Goal: Task Accomplishment & Management: Complete application form

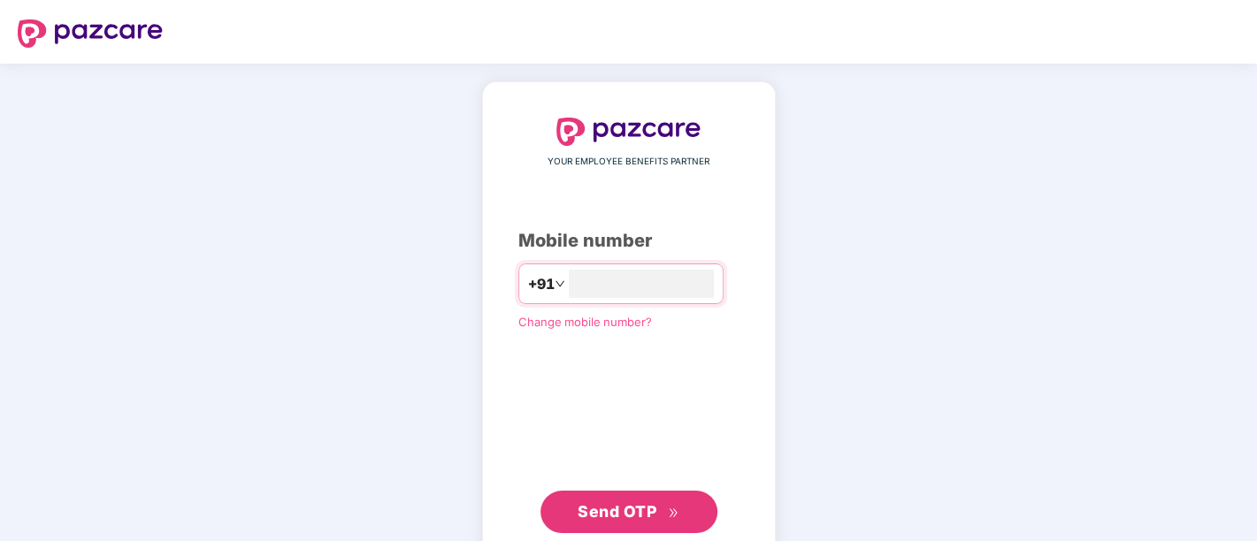
type input "**********"
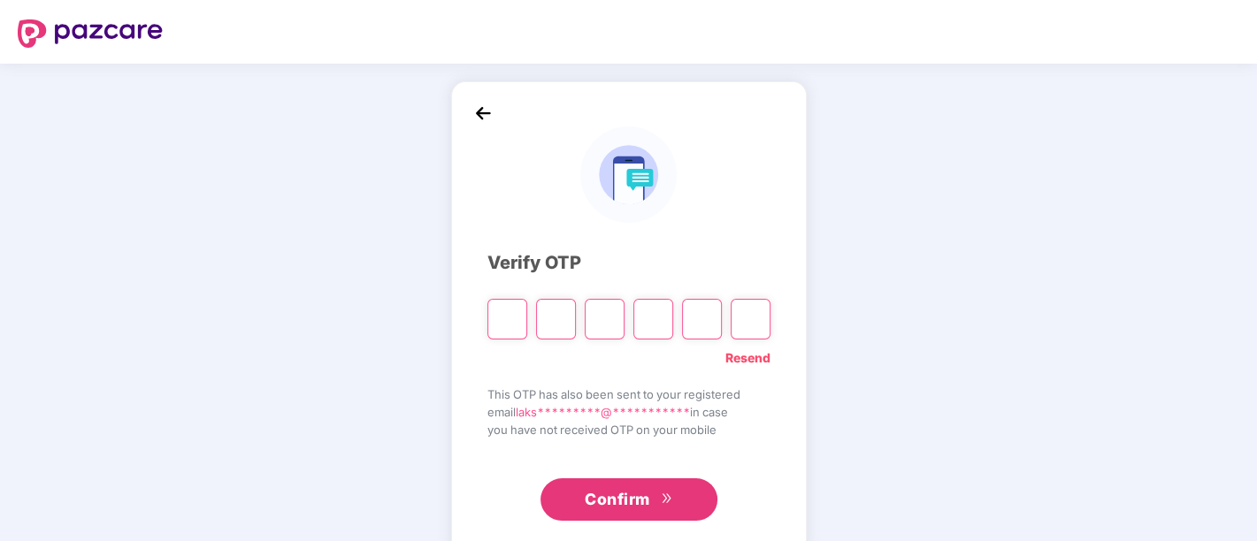
paste input "*"
type input "*"
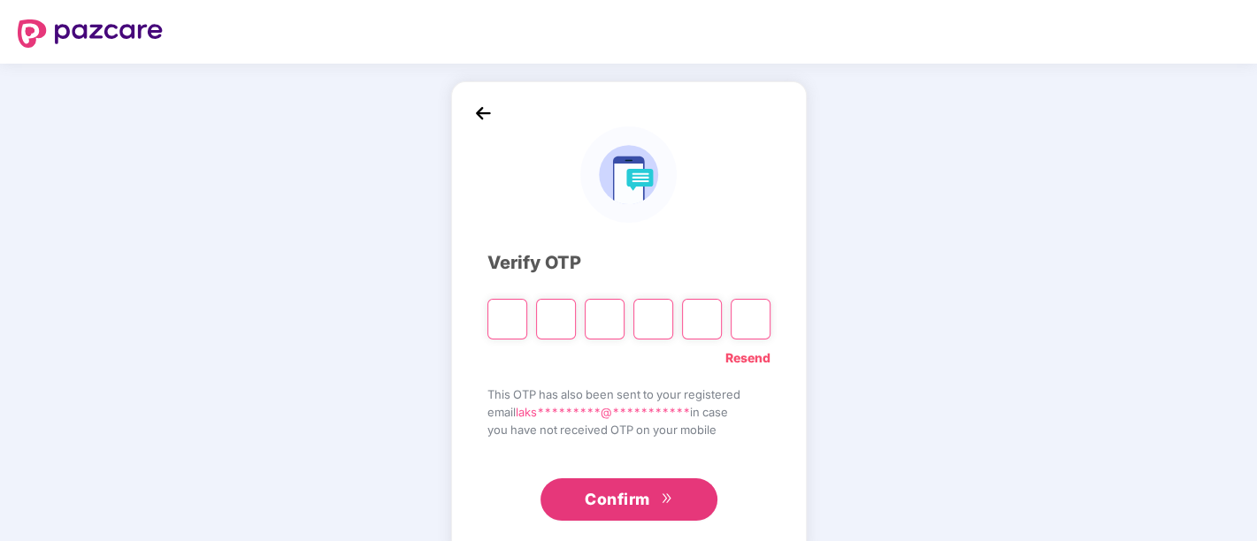
type input "*"
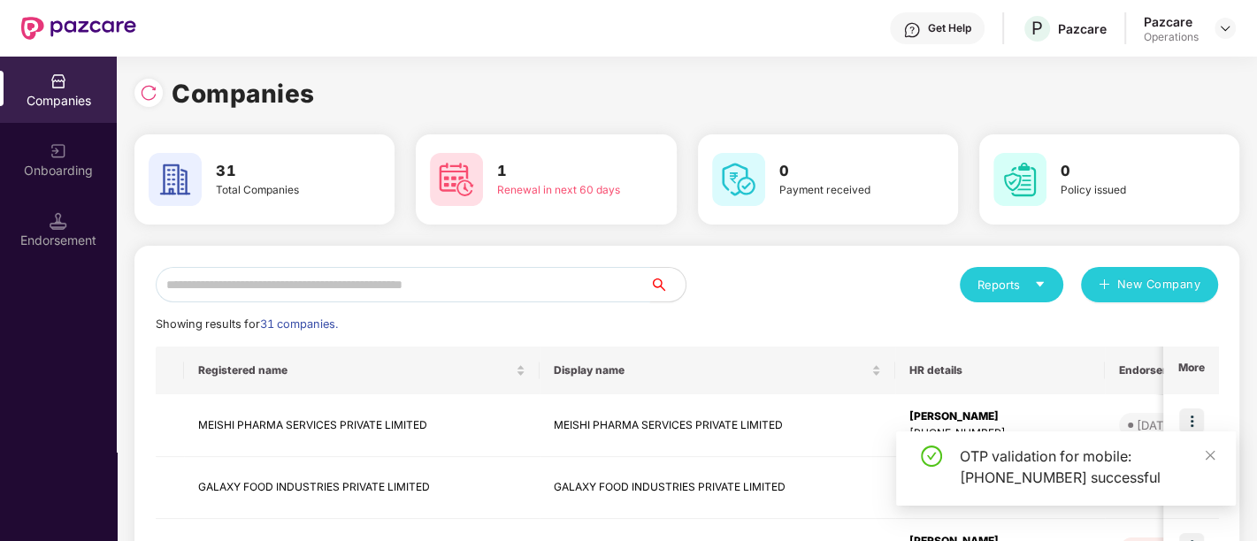
click at [431, 280] on input "text" at bounding box center [403, 284] width 494 height 35
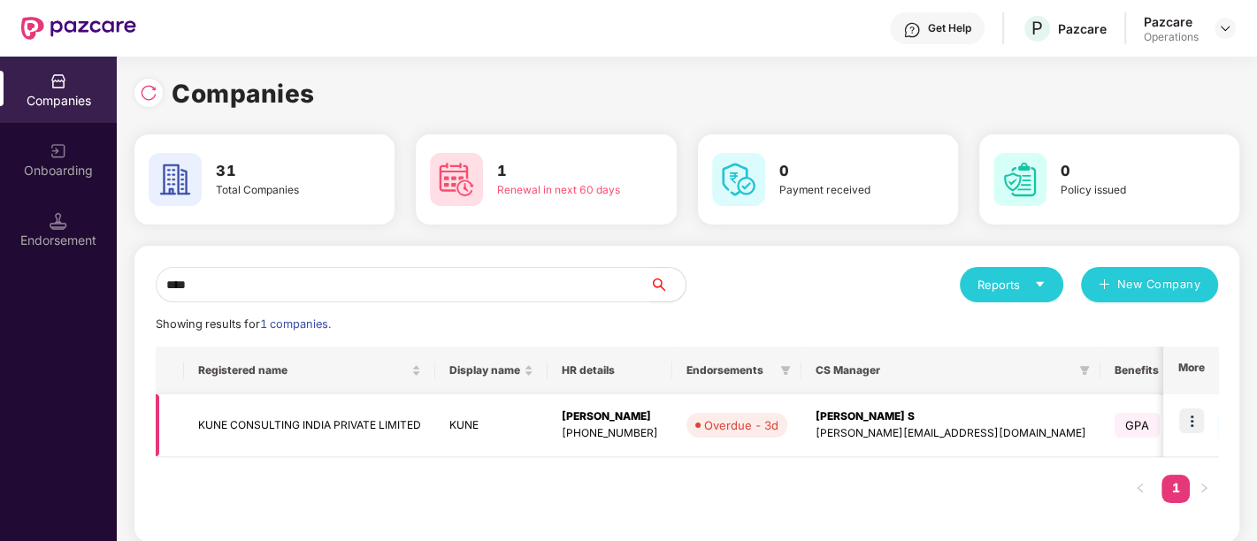
type input "****"
click at [1182, 416] on img at bounding box center [1191, 421] width 25 height 25
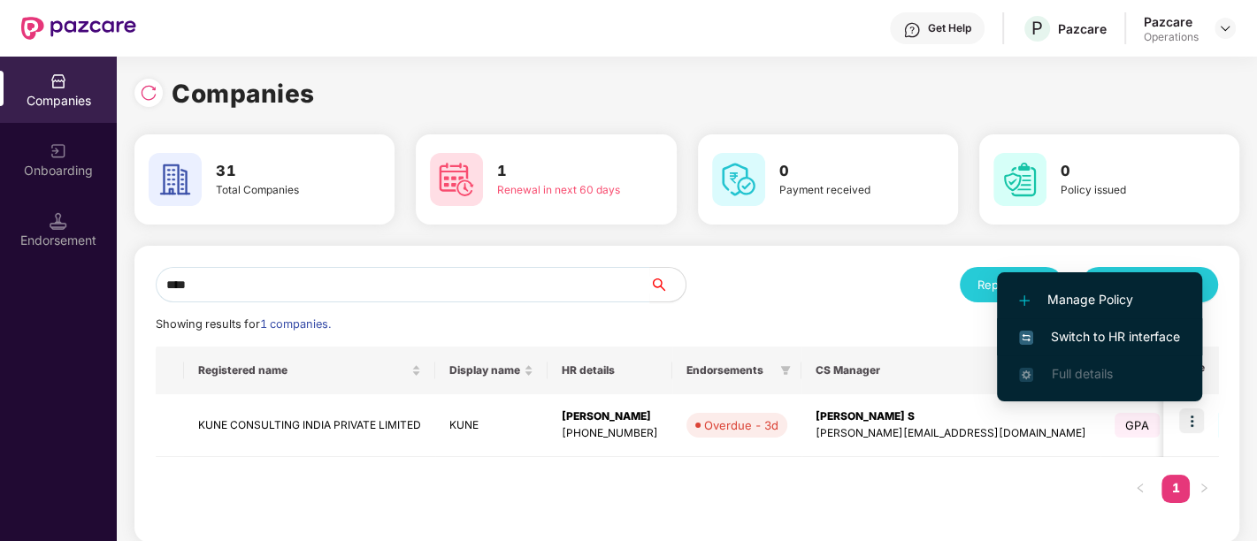
click at [1122, 329] on span "Switch to HR interface" at bounding box center [1099, 336] width 161 height 19
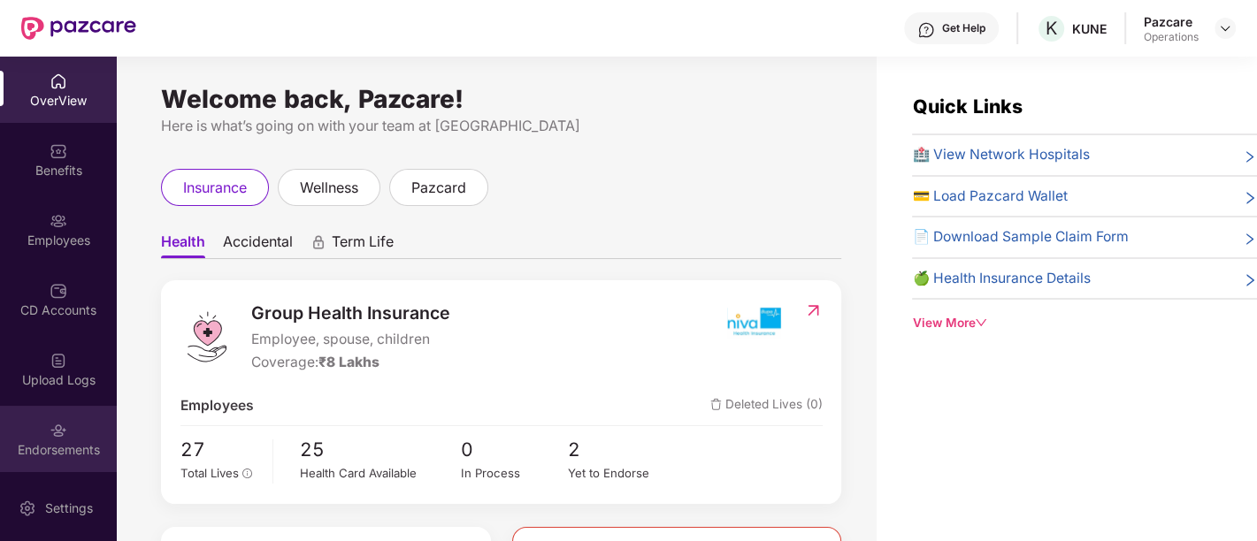
click at [45, 445] on div "Endorsements" at bounding box center [58, 450] width 117 height 18
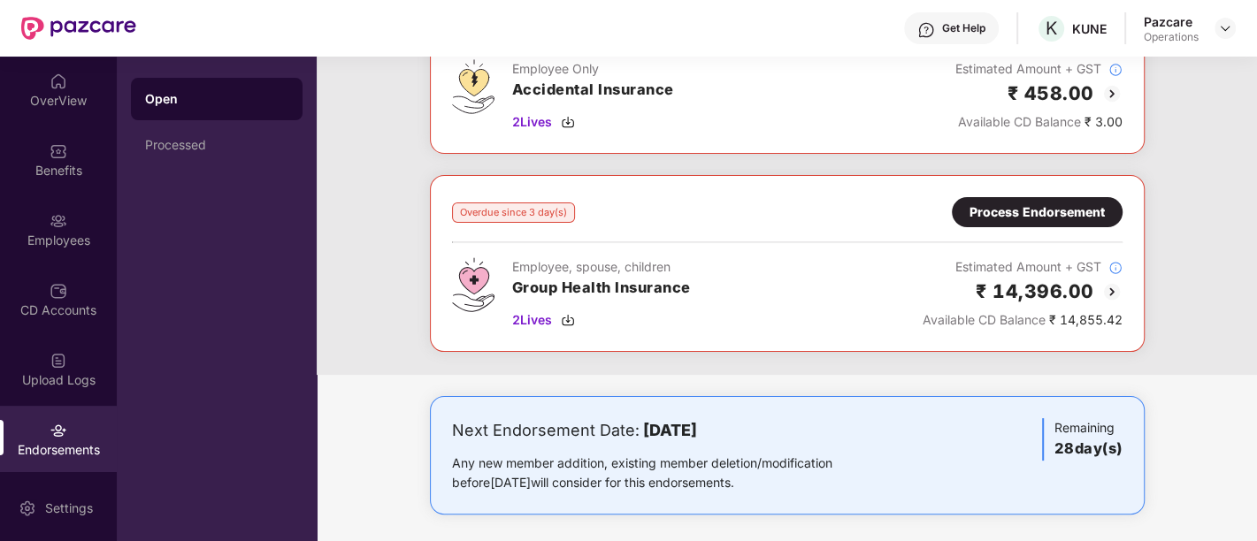
scroll to position [182, 0]
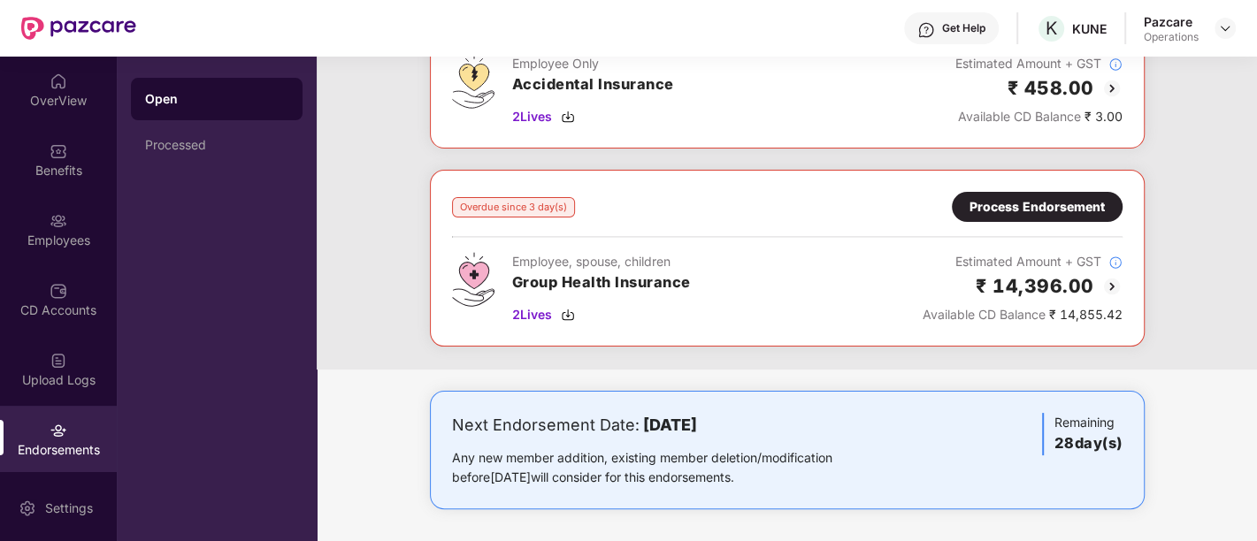
click at [1010, 211] on div "Process Endorsement" at bounding box center [1036, 206] width 135 height 19
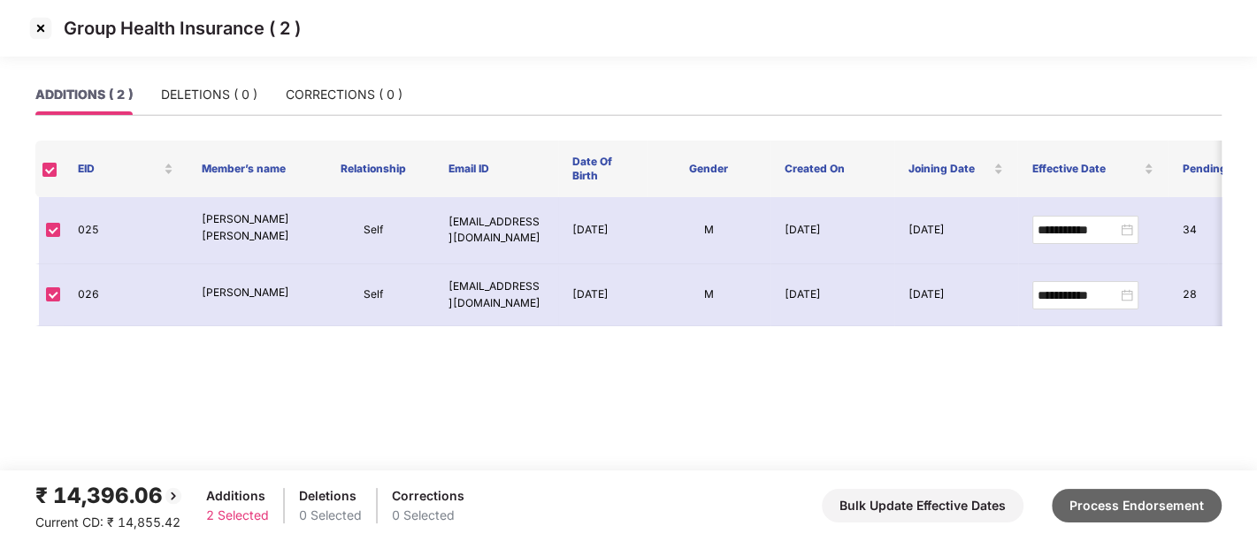
click at [1148, 505] on button "Process Endorsement" at bounding box center [1136, 506] width 170 height 34
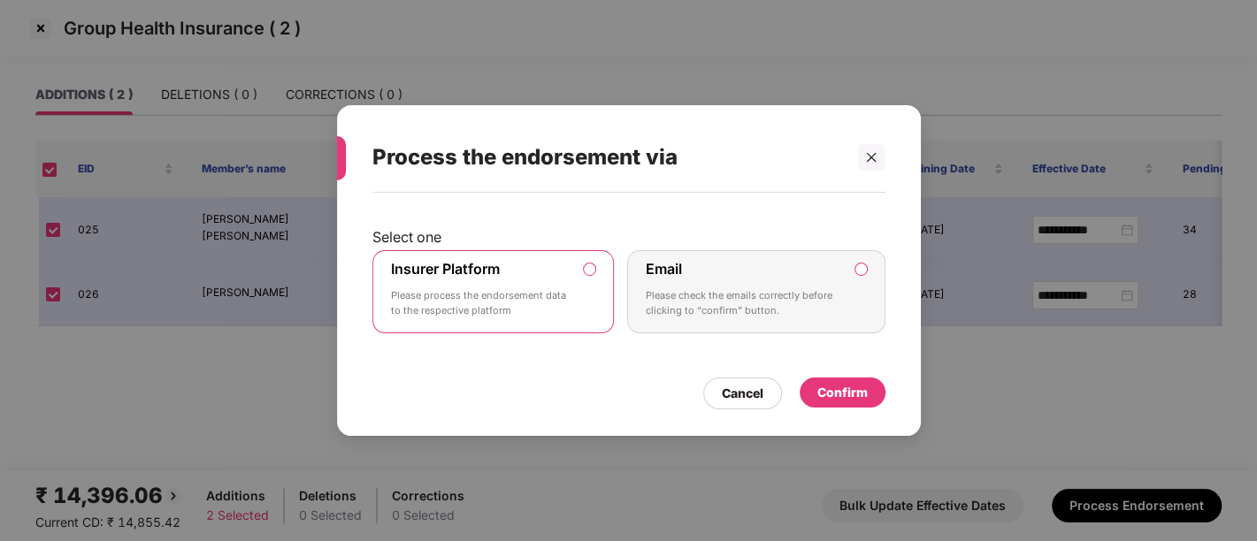
click at [861, 393] on div "Confirm" at bounding box center [842, 392] width 50 height 19
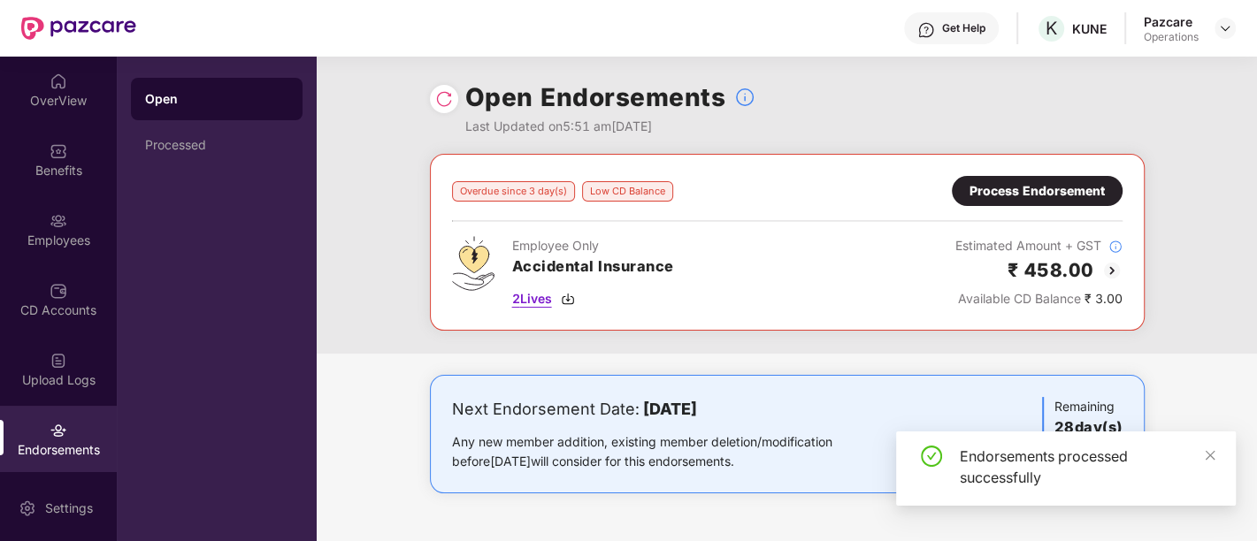
click at [549, 296] on span "2 Lives" at bounding box center [532, 298] width 40 height 19
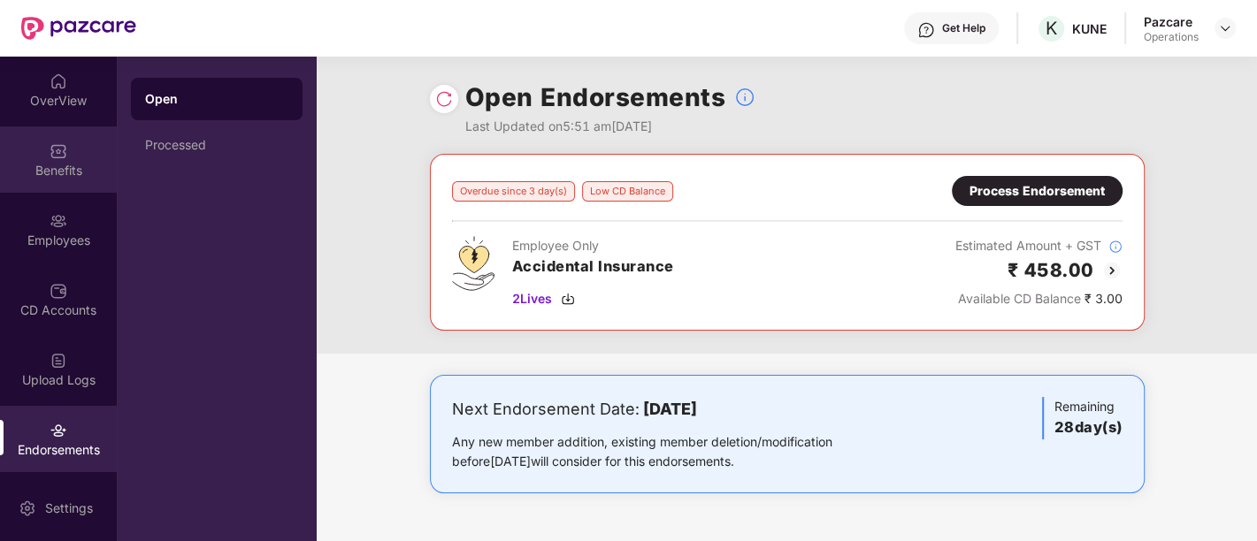
click at [62, 158] on img at bounding box center [59, 151] width 18 height 18
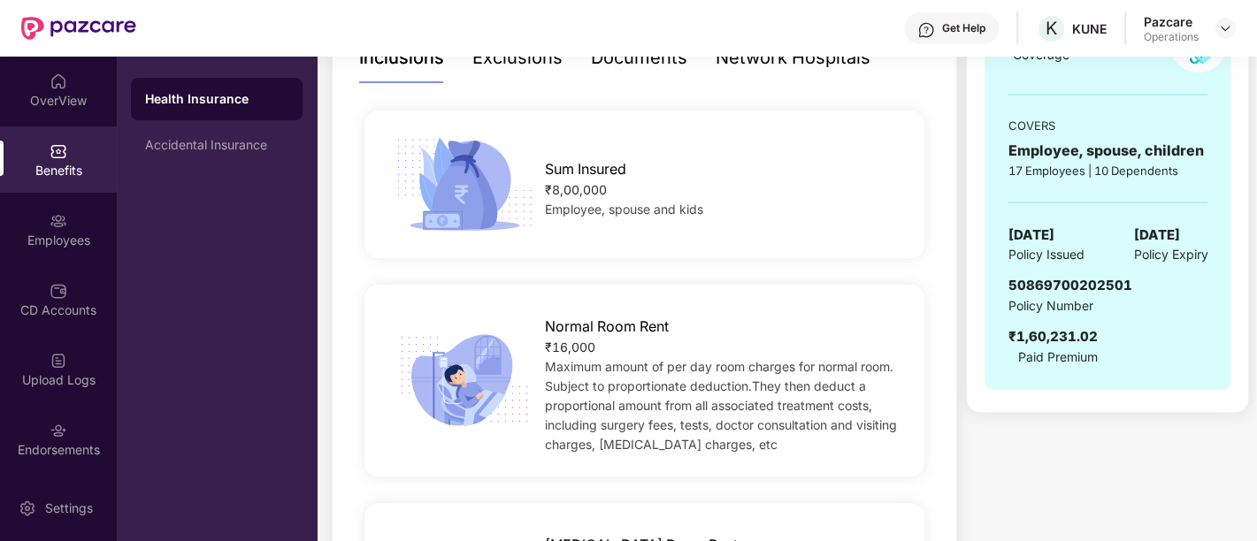
scroll to position [294, 0]
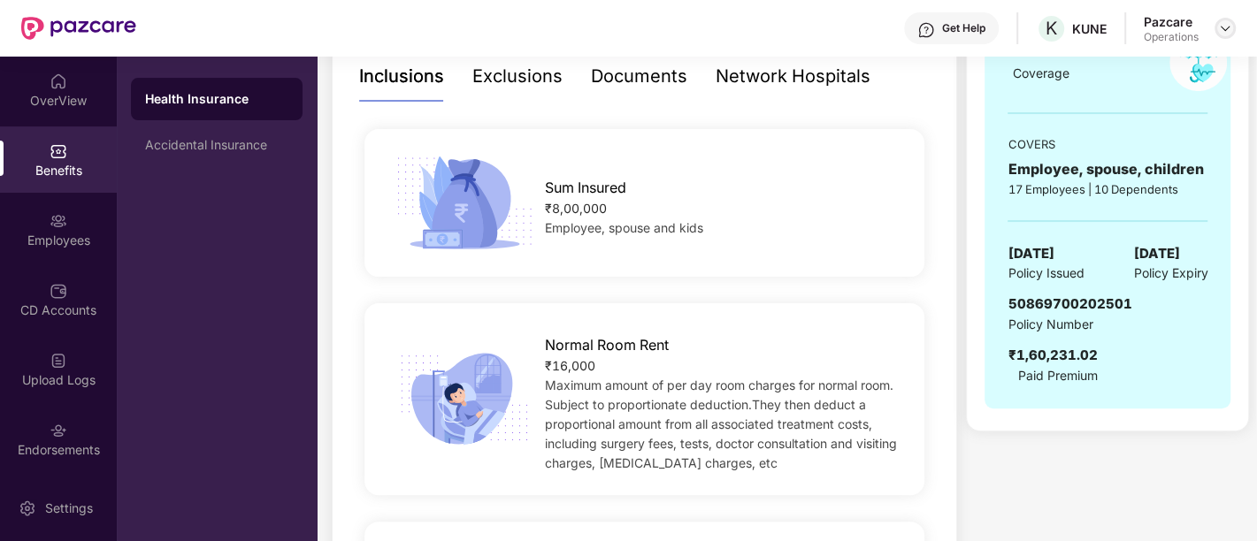
click at [1230, 25] on img at bounding box center [1225, 28] width 14 height 14
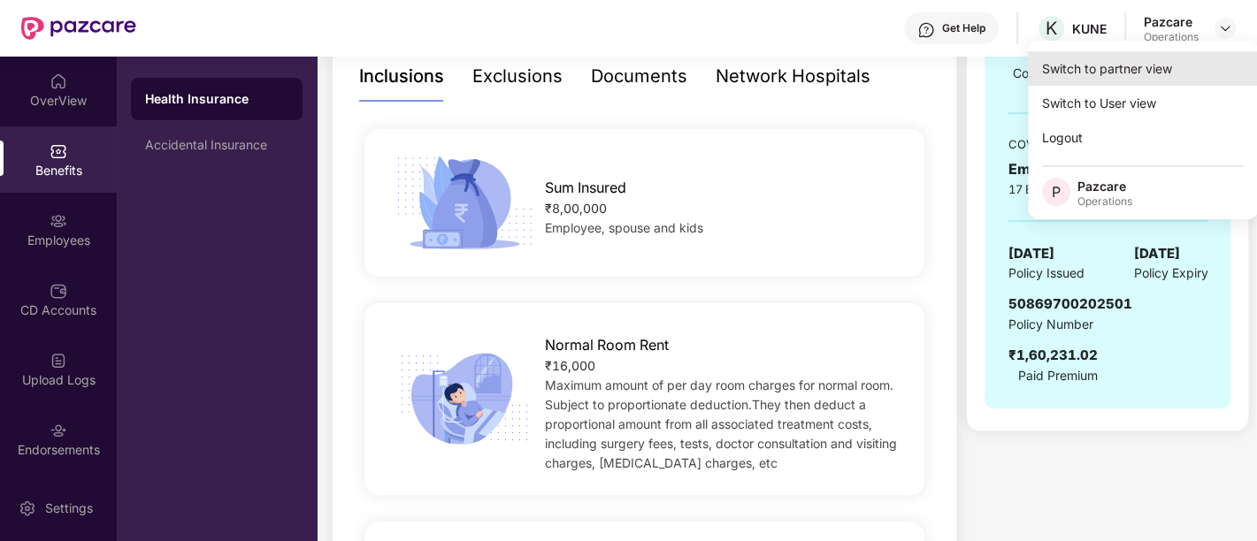
click at [1135, 68] on div "Switch to partner view" at bounding box center [1143, 68] width 230 height 34
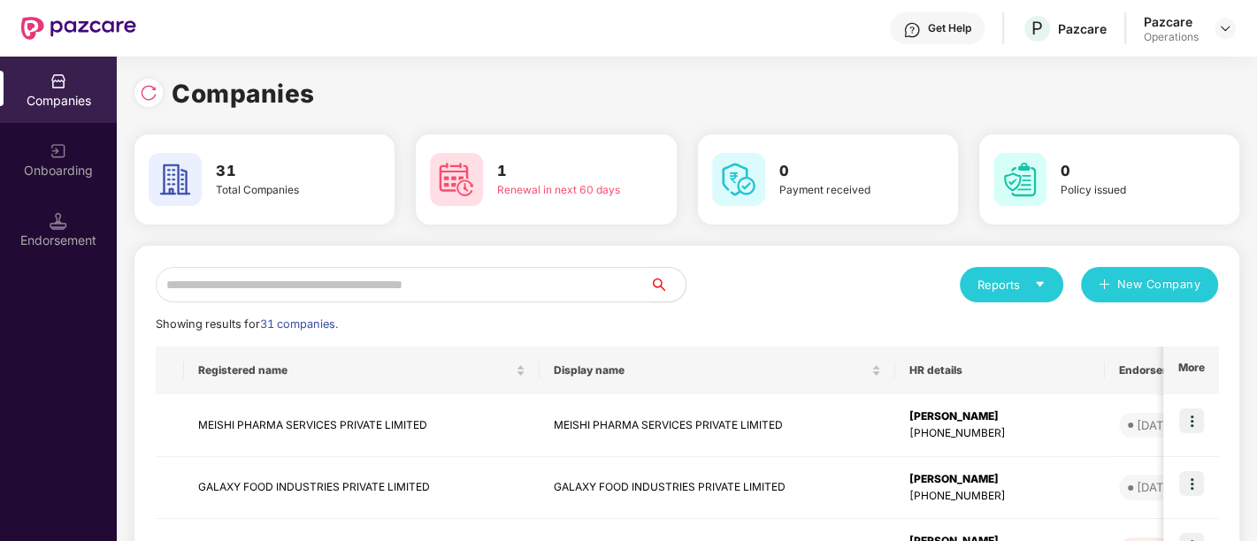
click at [588, 279] on input "text" at bounding box center [403, 284] width 494 height 35
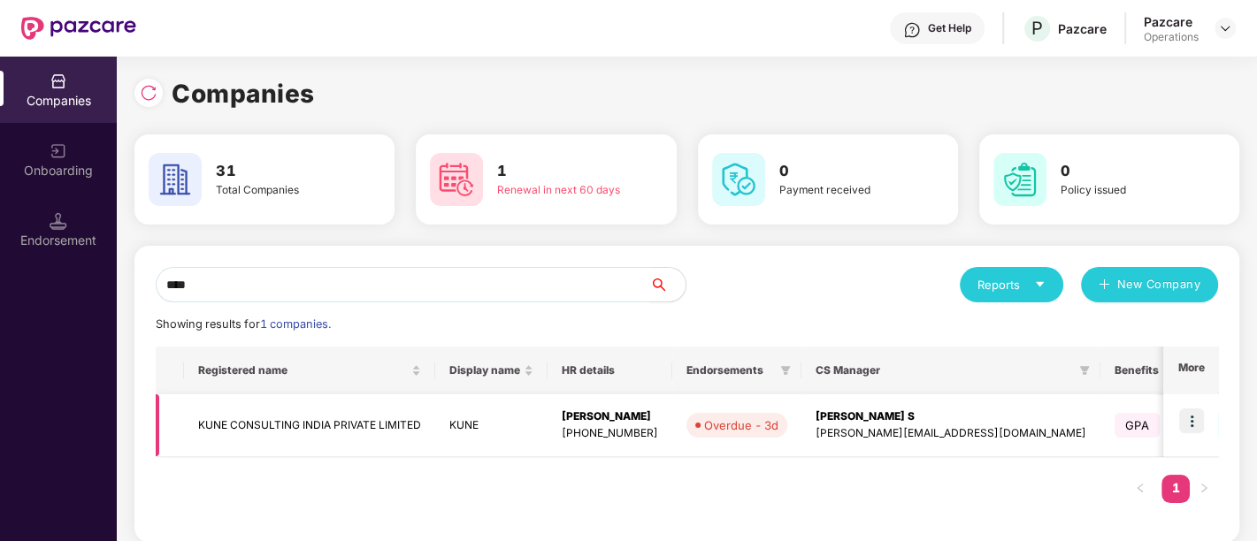
type input "****"
click at [409, 425] on td "KUNE CONSULTING INDIA PRIVATE LIMITED" at bounding box center [309, 425] width 251 height 63
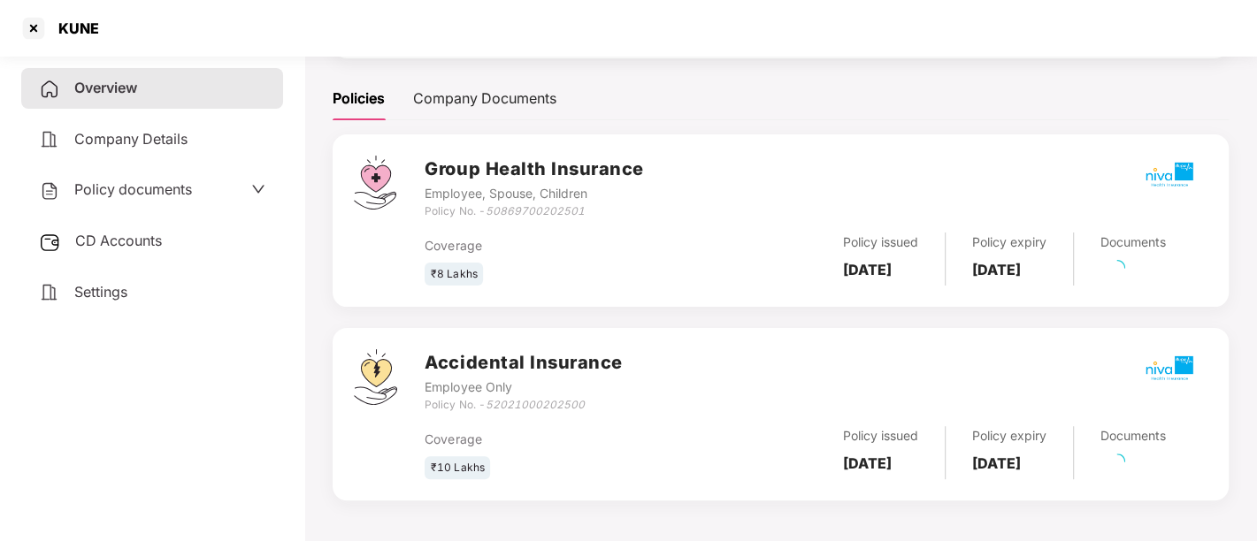
scroll to position [234, 0]
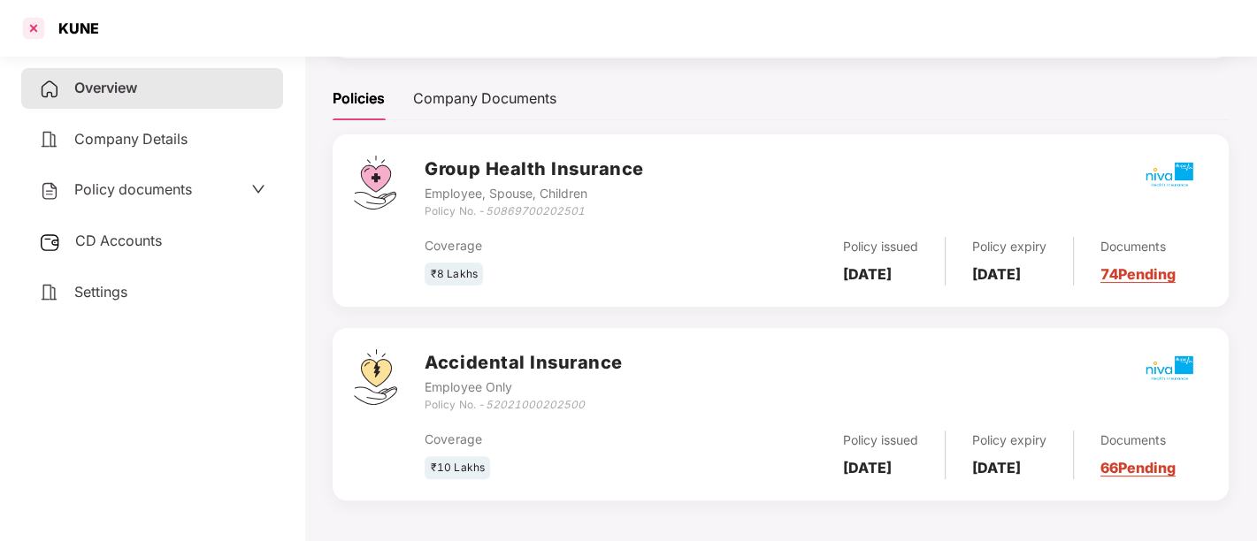
click at [33, 24] on div at bounding box center [33, 28] width 28 height 28
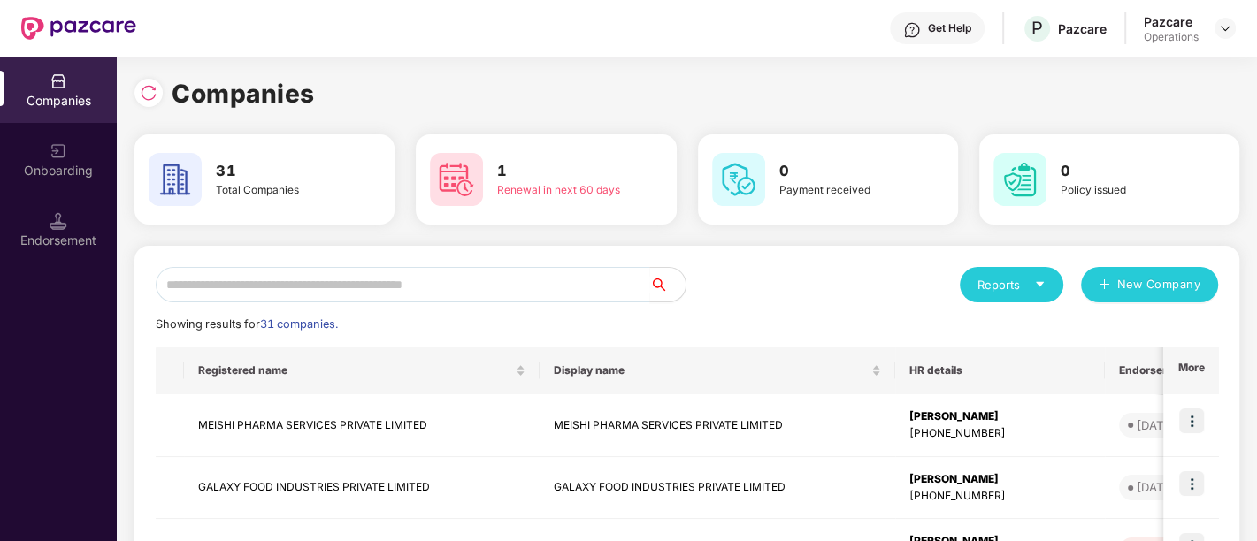
scroll to position [0, 0]
click at [452, 277] on input "text" at bounding box center [403, 284] width 494 height 35
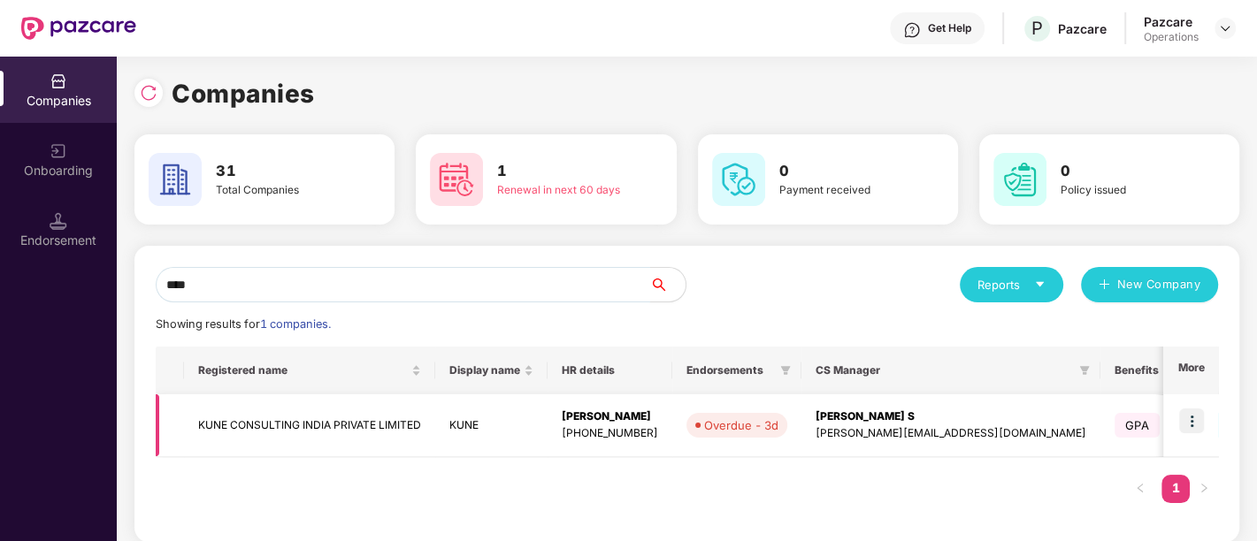
type input "****"
click at [1189, 418] on img at bounding box center [1191, 421] width 25 height 25
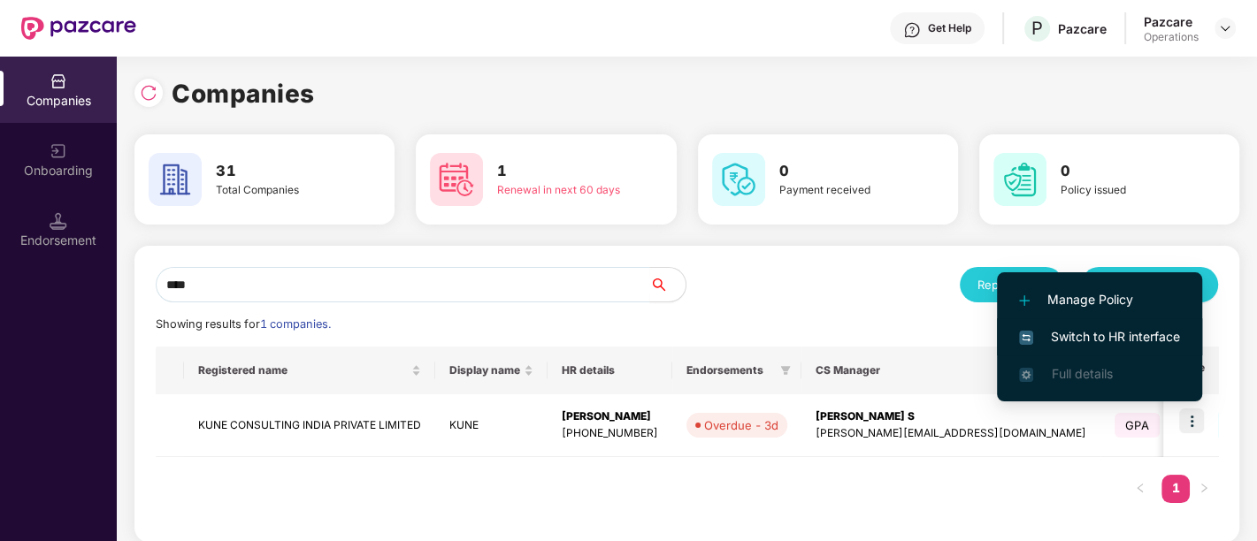
click at [1099, 334] on span "Switch to HR interface" at bounding box center [1099, 336] width 161 height 19
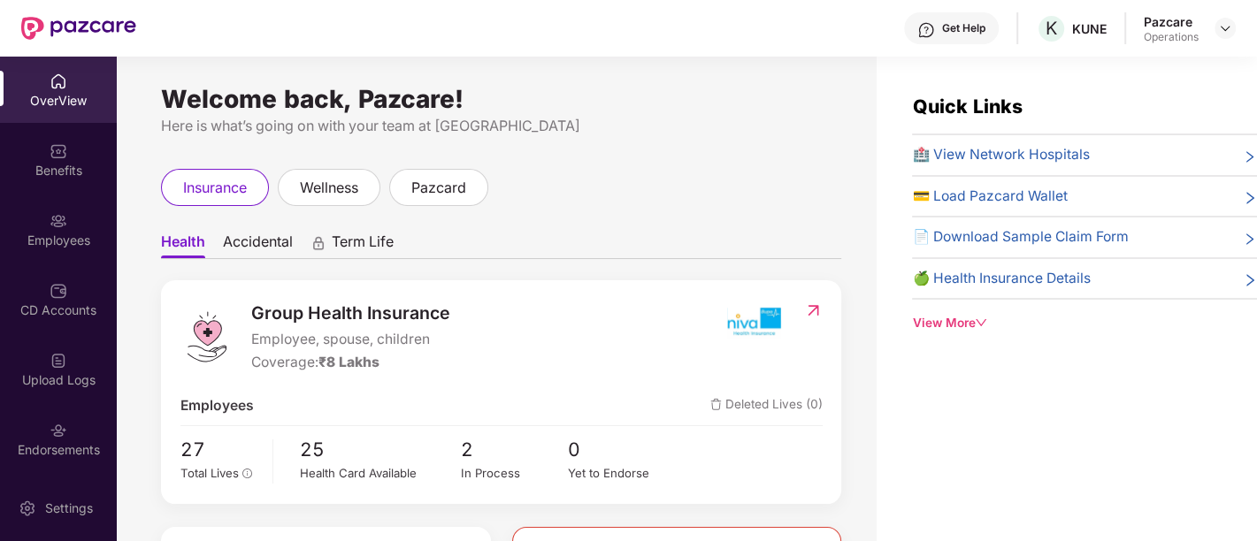
click at [71, 431] on div "Endorsements" at bounding box center [58, 439] width 117 height 66
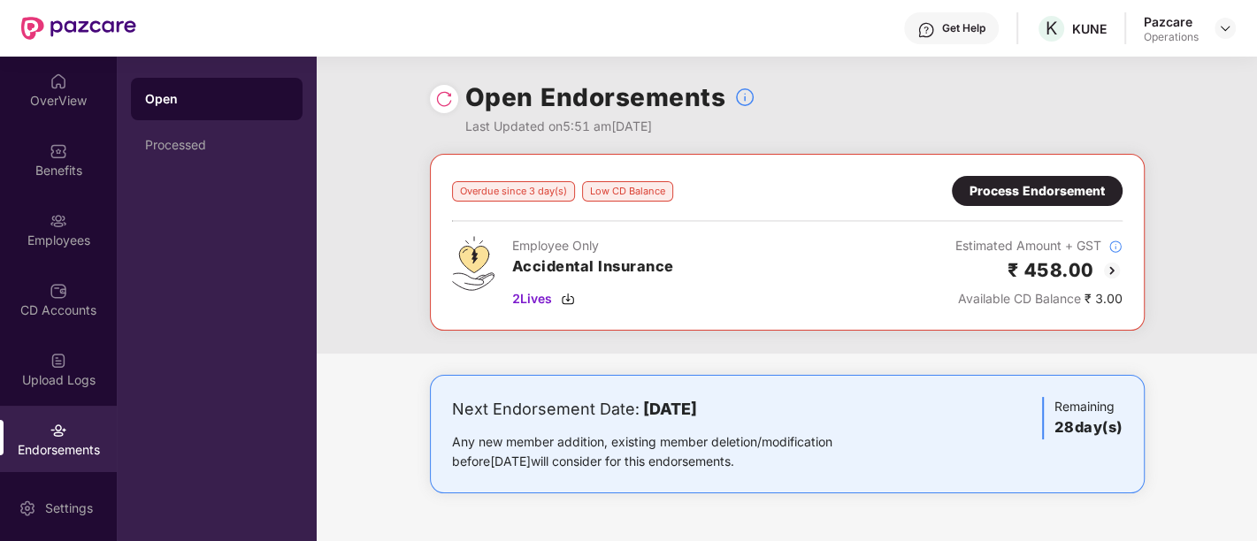
click at [1104, 195] on div "Process Endorsement" at bounding box center [1036, 191] width 171 height 30
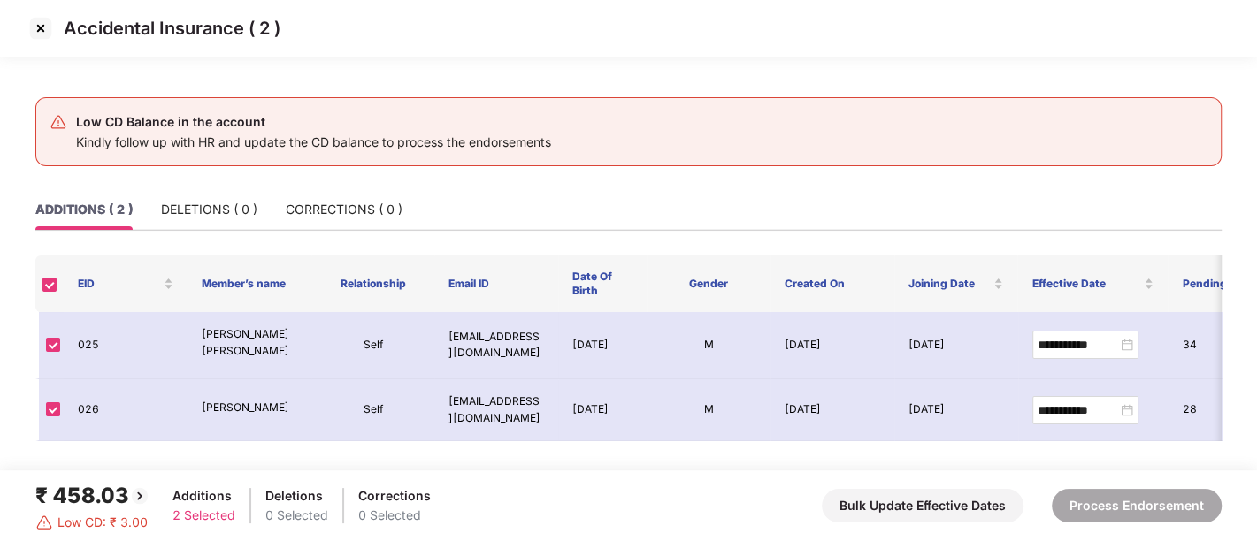
click at [45, 35] on img at bounding box center [41, 28] width 28 height 28
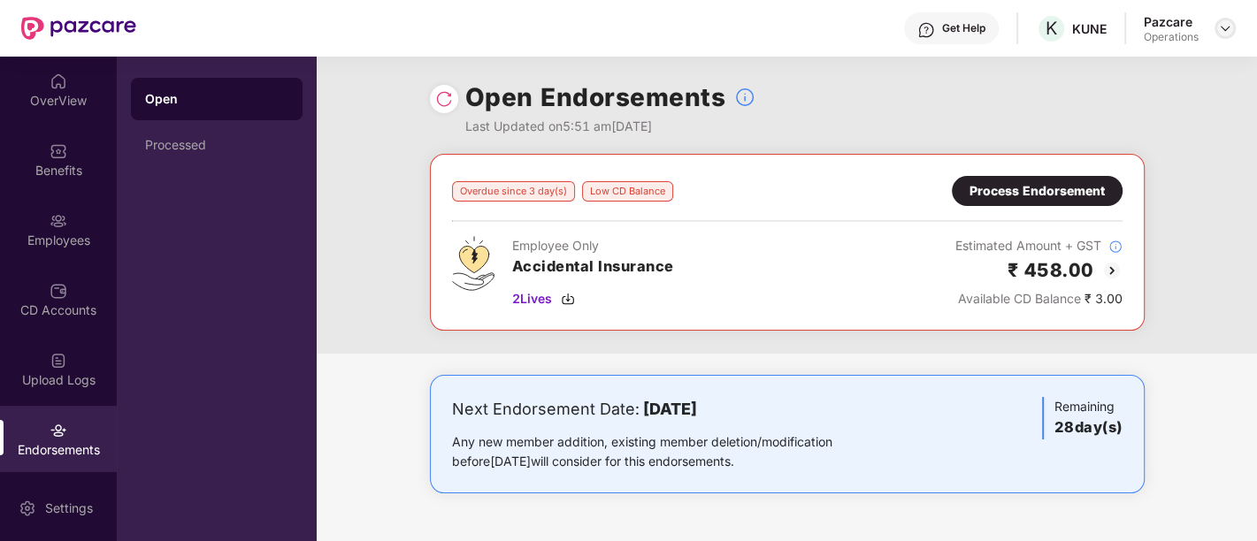
click at [1223, 24] on img at bounding box center [1225, 28] width 14 height 14
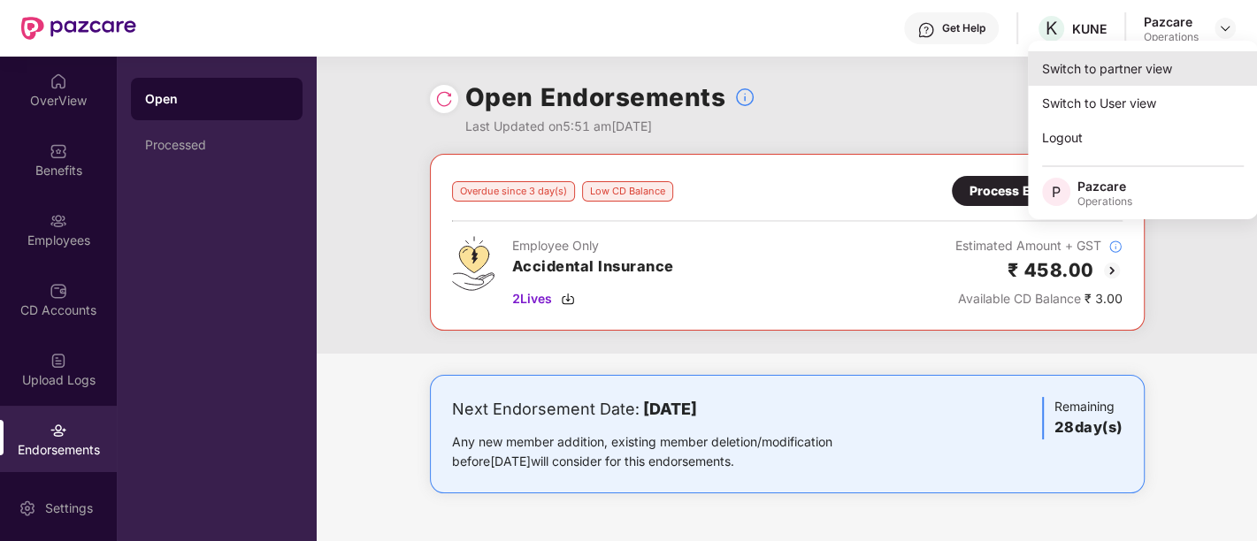
click at [1084, 70] on div "Switch to partner view" at bounding box center [1143, 68] width 230 height 34
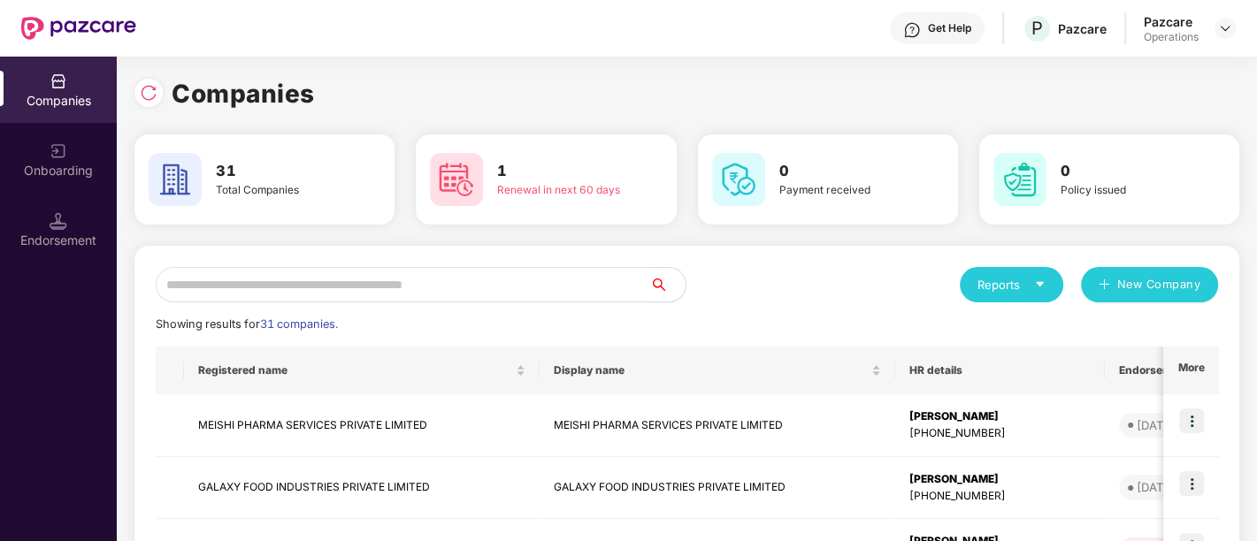
click at [356, 281] on input "text" at bounding box center [403, 284] width 494 height 35
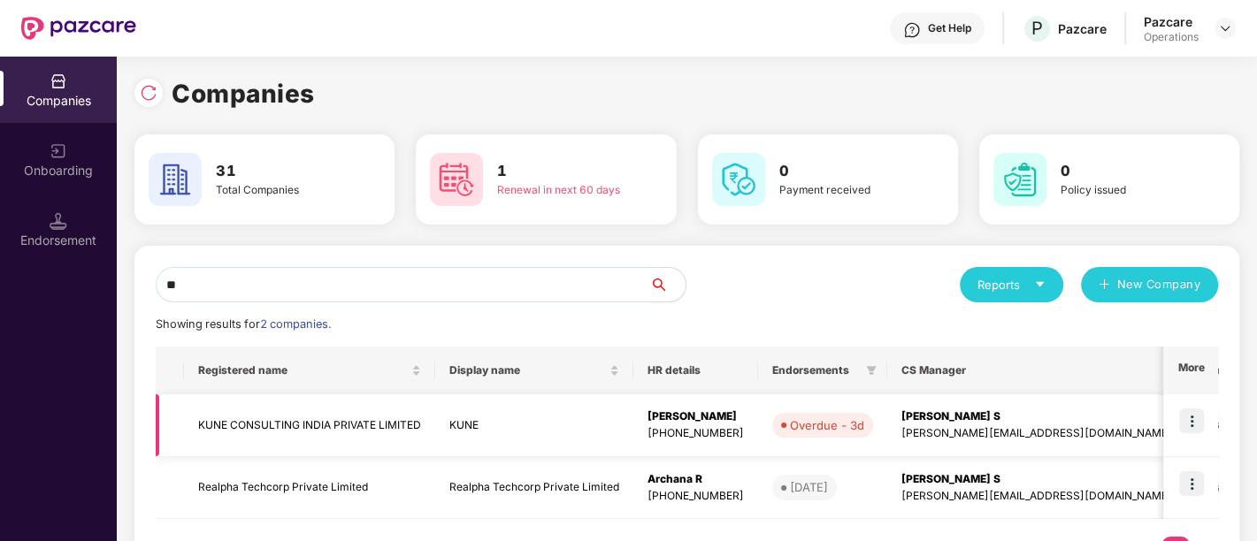
type input "**"
click at [323, 428] on td "KUNE CONSULTING INDIA PRIVATE LIMITED" at bounding box center [309, 425] width 251 height 63
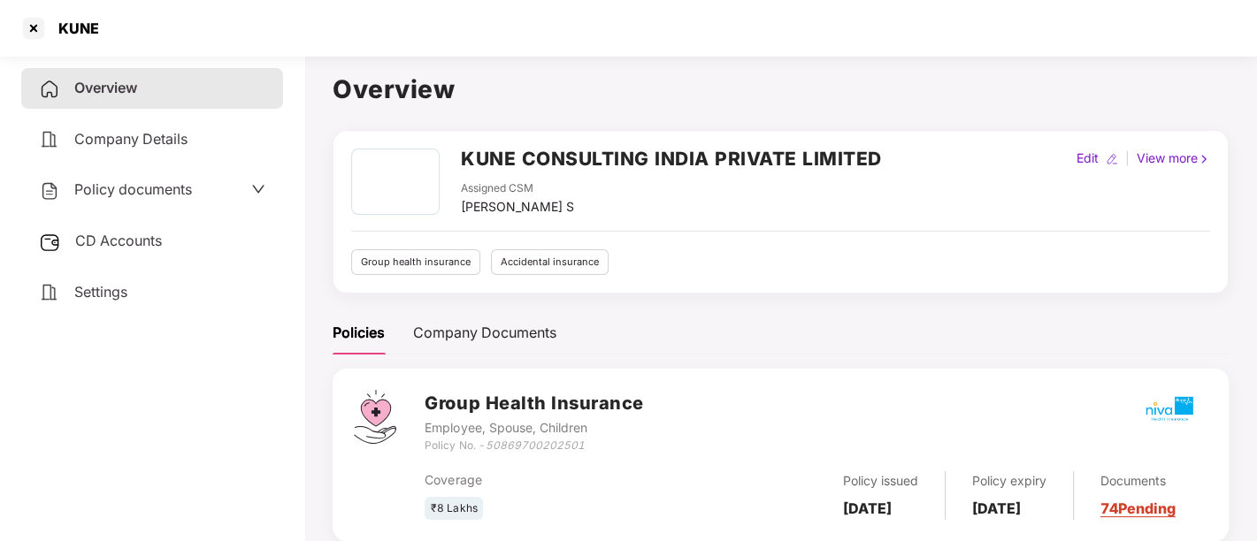
scroll to position [244, 0]
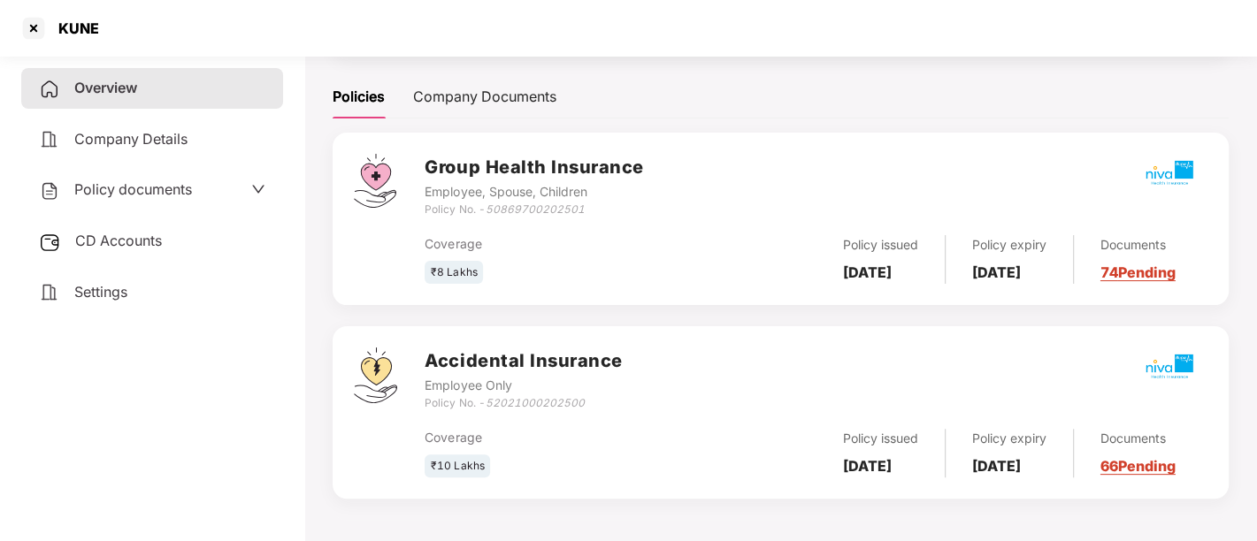
click at [134, 241] on span "CD Accounts" at bounding box center [118, 241] width 87 height 18
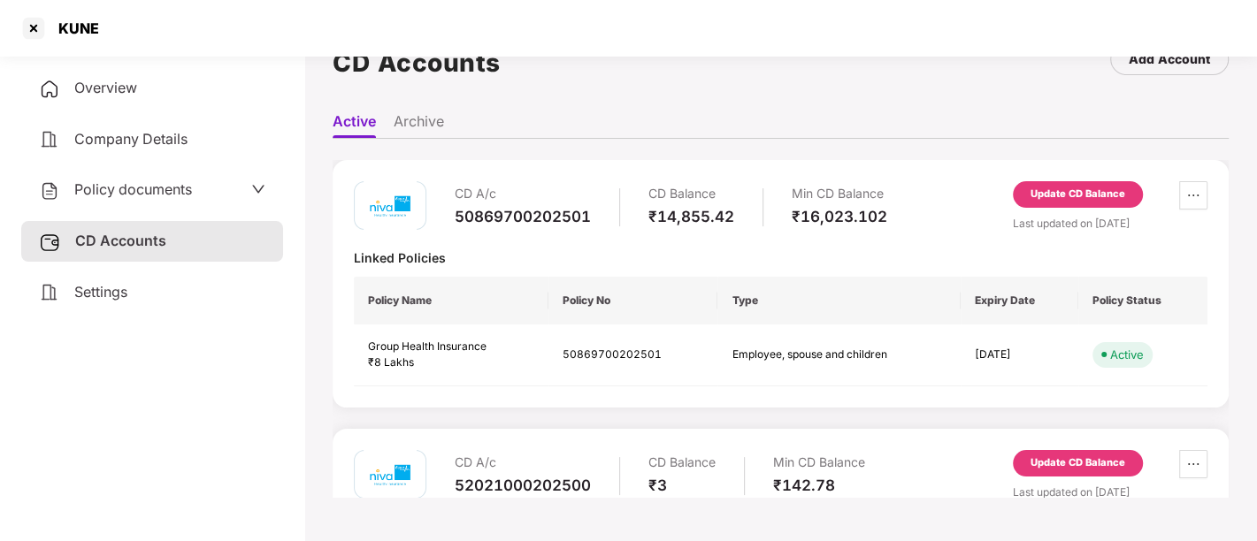
click at [1067, 453] on div "Update CD Balance" at bounding box center [1077, 463] width 130 height 27
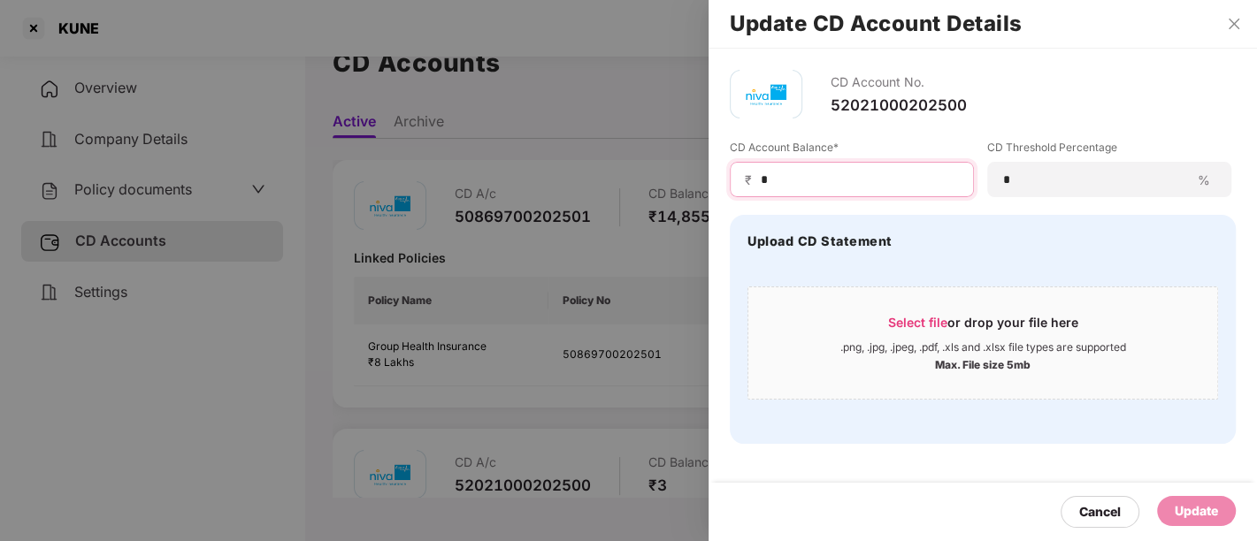
click at [778, 181] on input "*" at bounding box center [859, 180] width 200 height 19
type input "***"
click at [1197, 514] on div "Update" at bounding box center [1195, 510] width 43 height 19
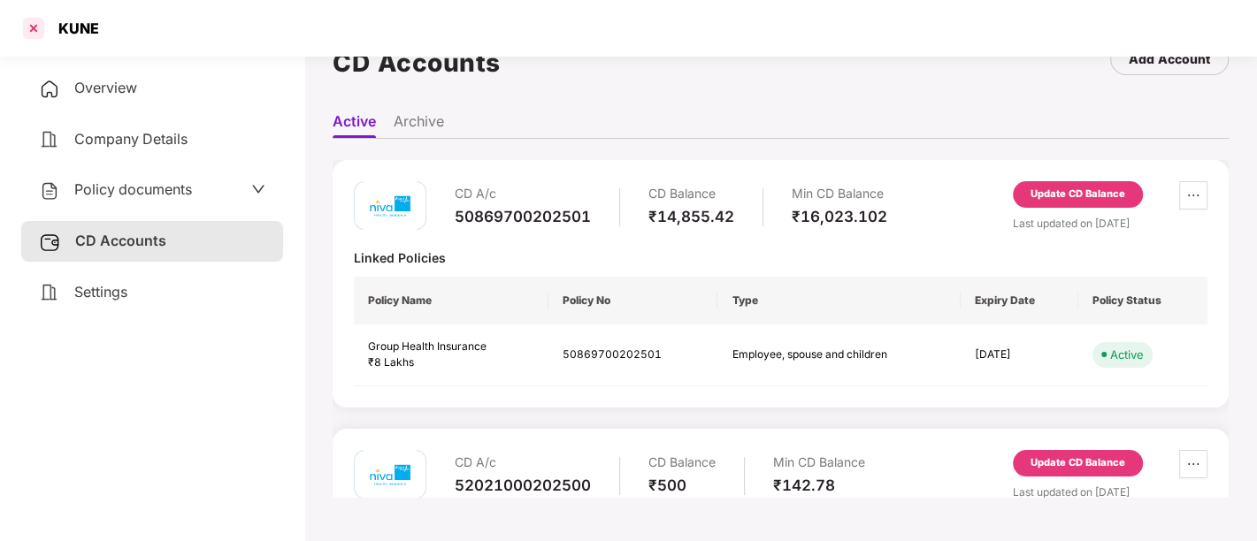
click at [30, 30] on div at bounding box center [33, 28] width 28 height 28
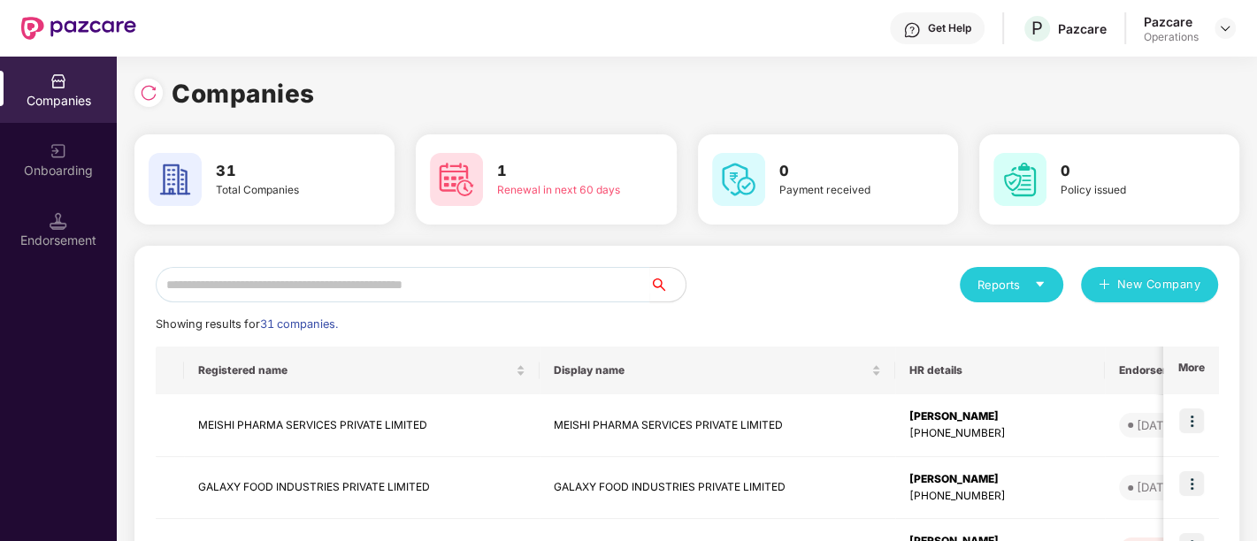
scroll to position [0, 0]
click at [470, 277] on input "text" at bounding box center [403, 284] width 494 height 35
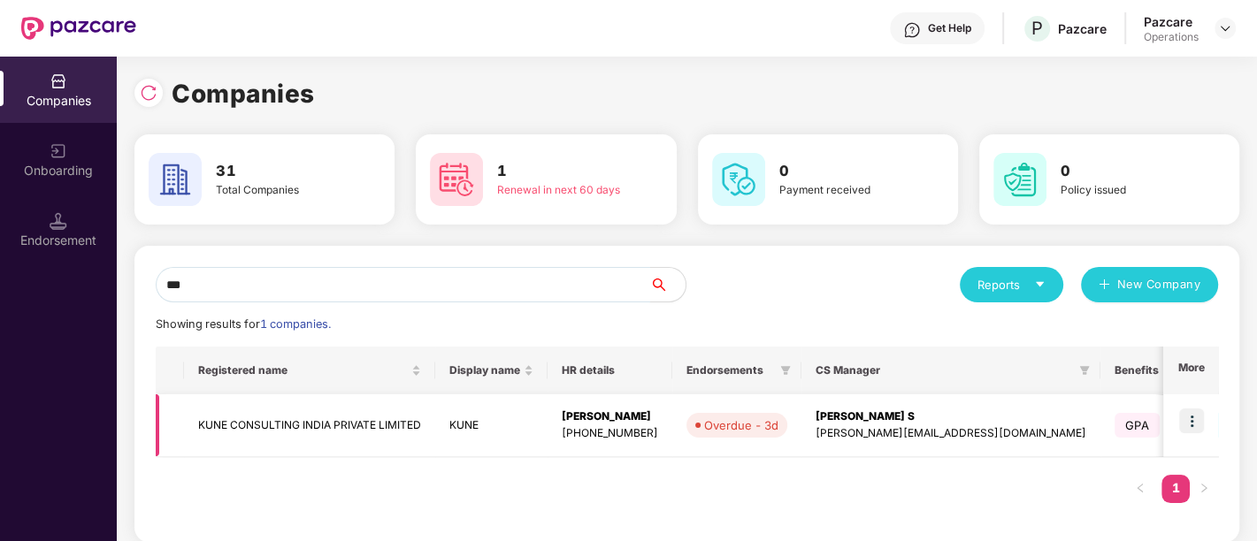
type input "***"
click at [1198, 413] on img at bounding box center [1191, 421] width 25 height 25
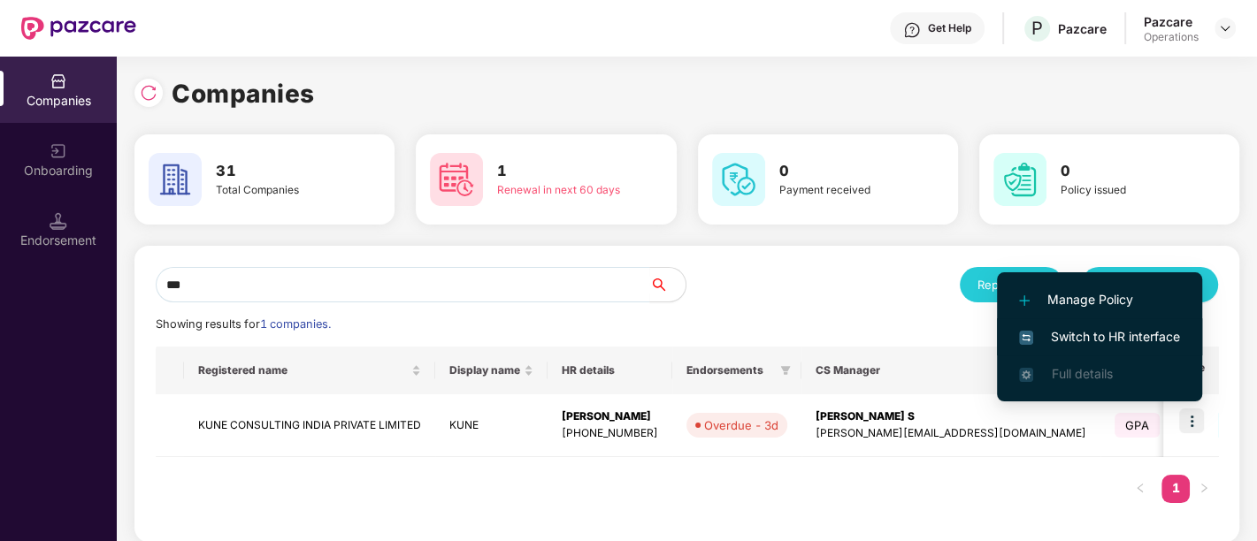
click at [1151, 339] on span "Switch to HR interface" at bounding box center [1099, 336] width 161 height 19
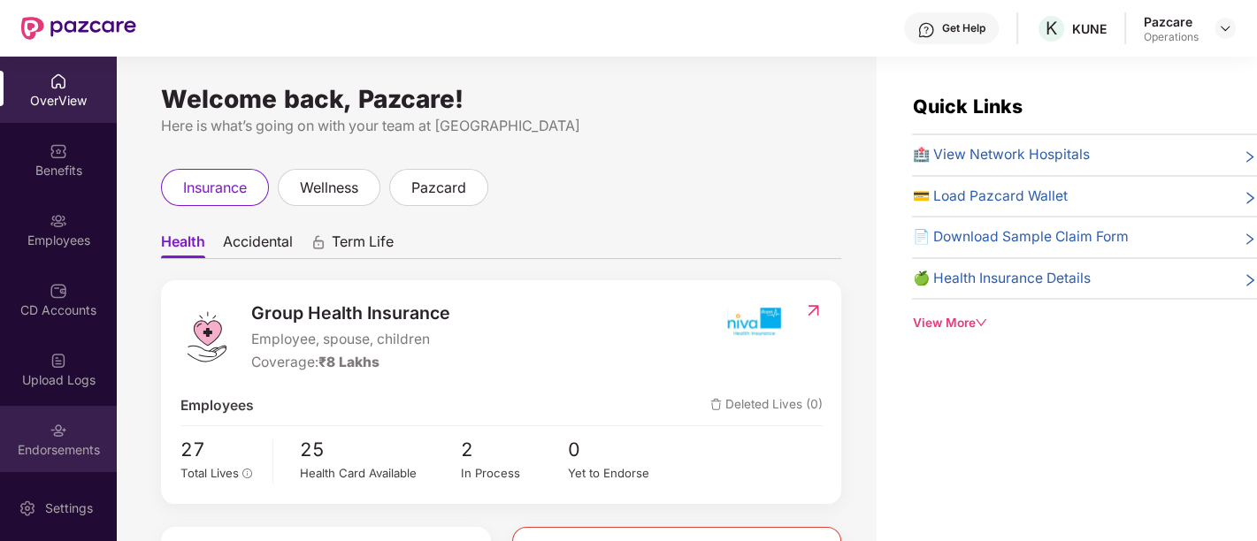
click at [80, 453] on div "Endorsements" at bounding box center [58, 450] width 117 height 18
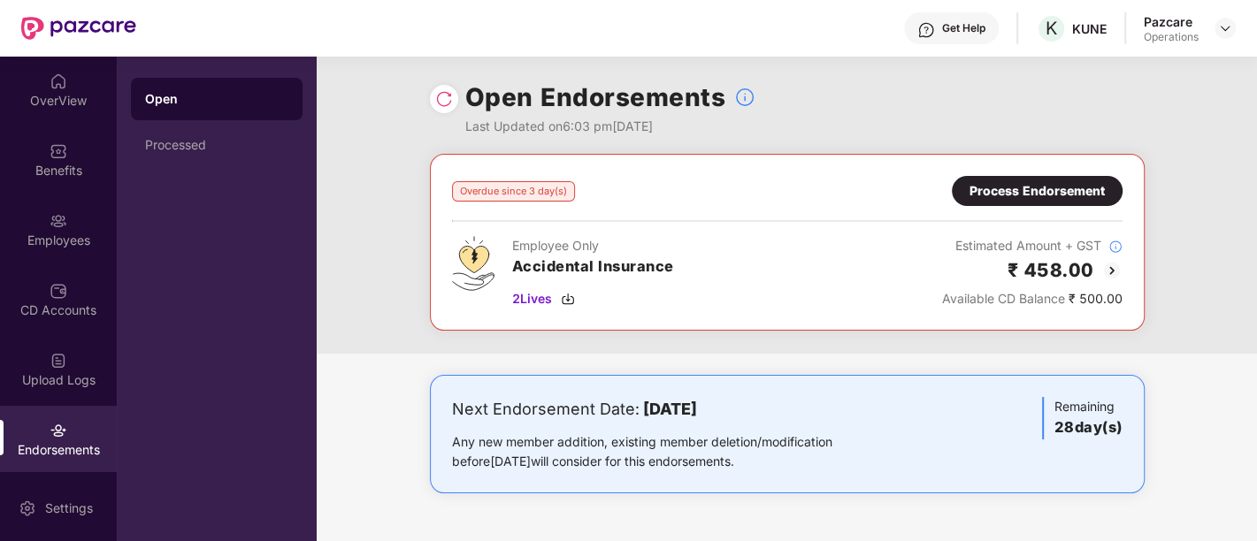
click at [1060, 191] on div "Process Endorsement" at bounding box center [1036, 190] width 135 height 19
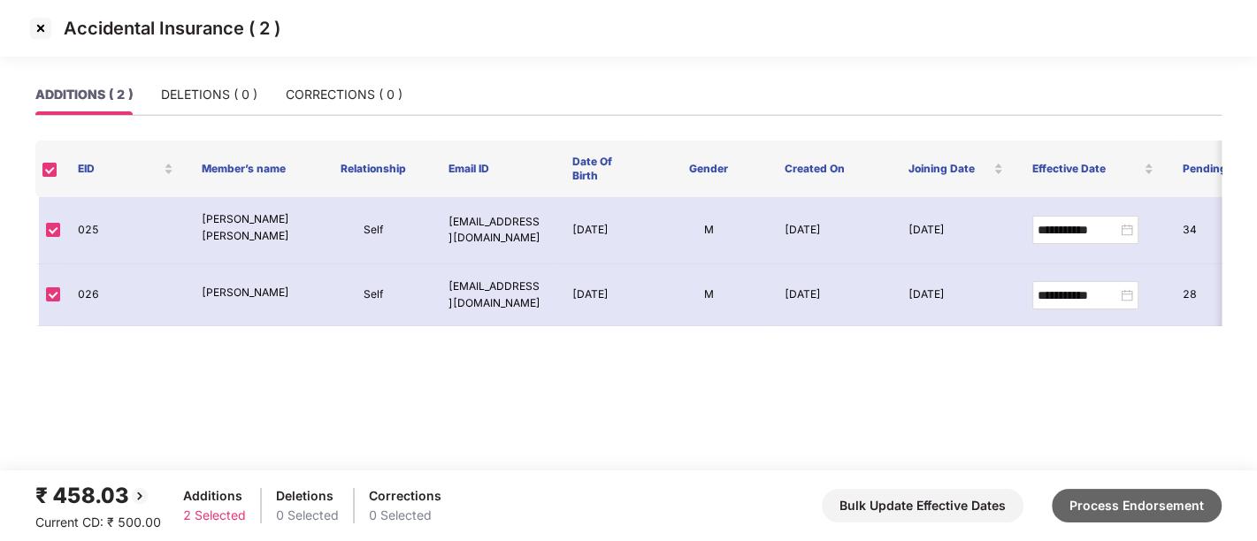
click at [1170, 503] on button "Process Endorsement" at bounding box center [1136, 506] width 170 height 34
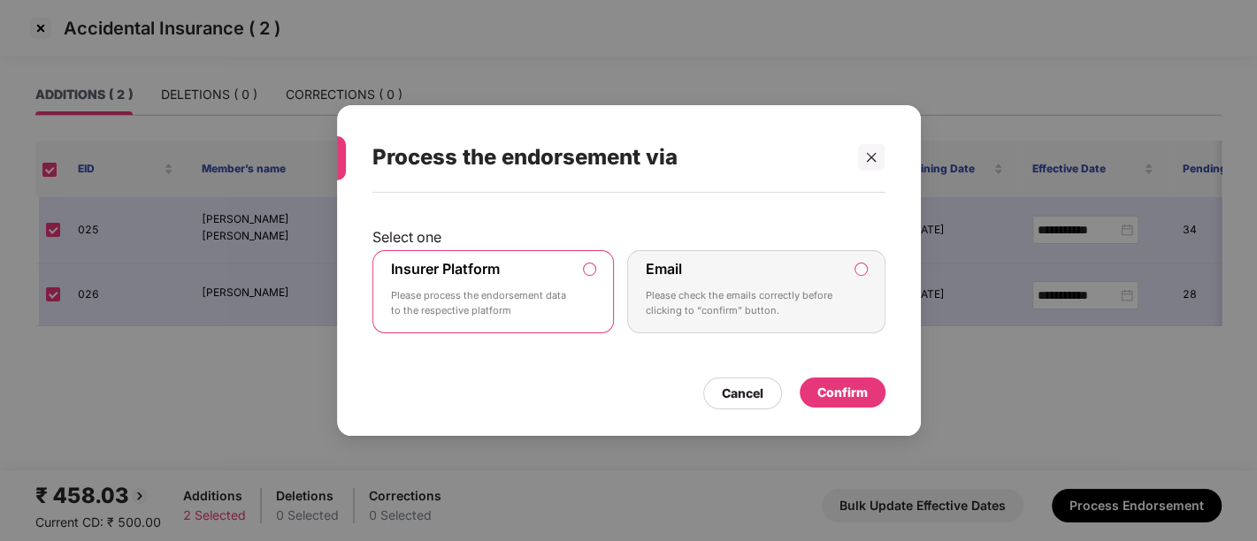
click at [845, 385] on div "Confirm" at bounding box center [842, 392] width 50 height 19
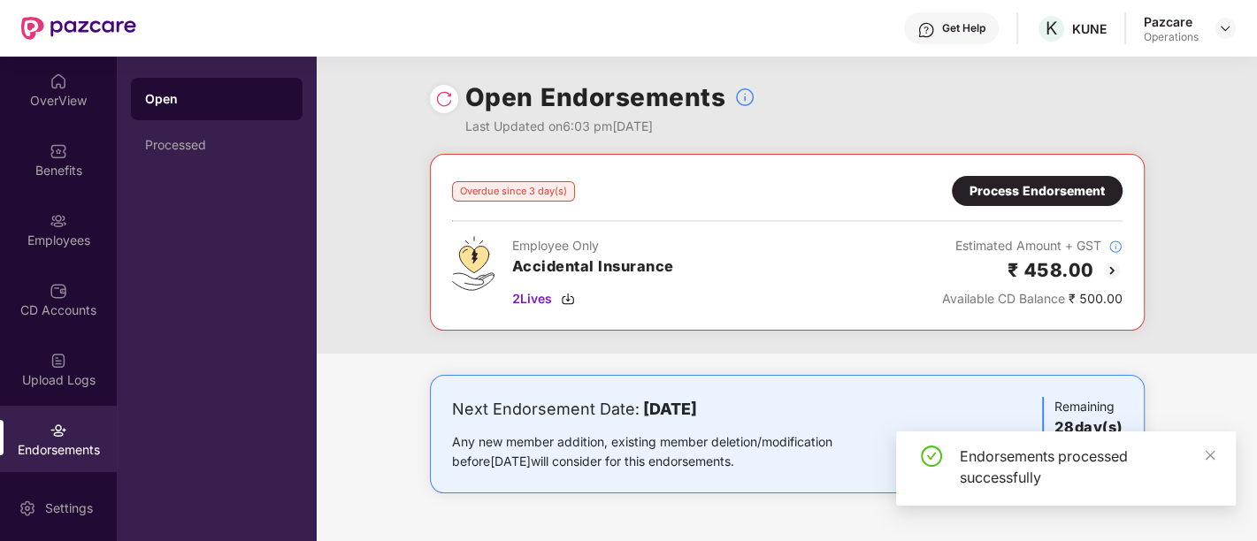
click at [455, 108] on div "Open Endorsements Last Updated on 6:03 pm[DATE]" at bounding box center [787, 105] width 714 height 97
click at [446, 103] on img at bounding box center [444, 99] width 18 height 18
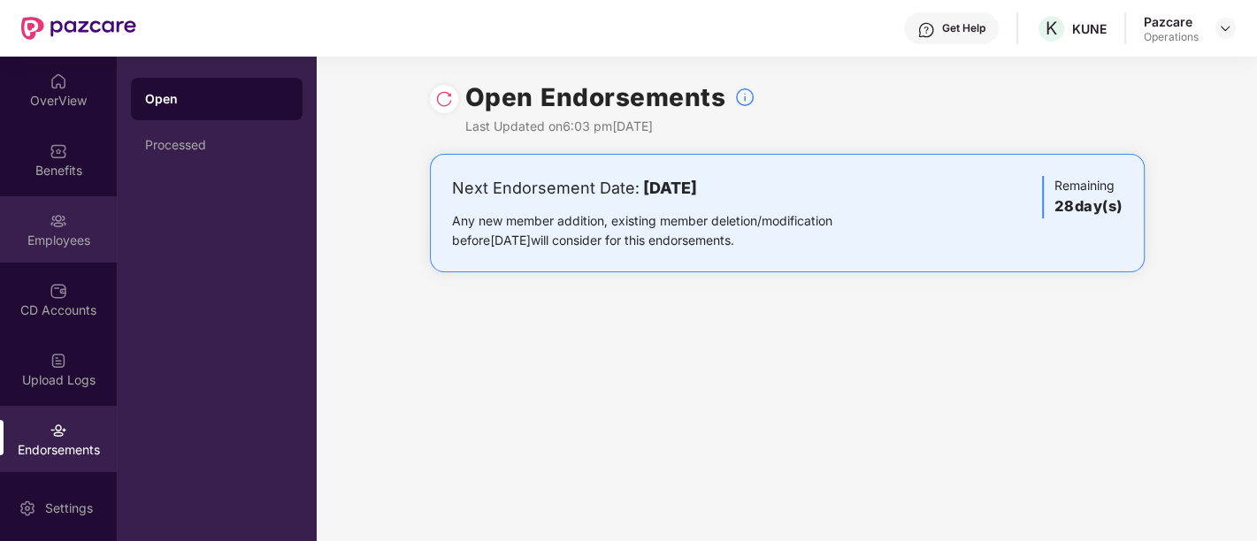
click at [72, 218] on div "Employees" at bounding box center [58, 229] width 117 height 66
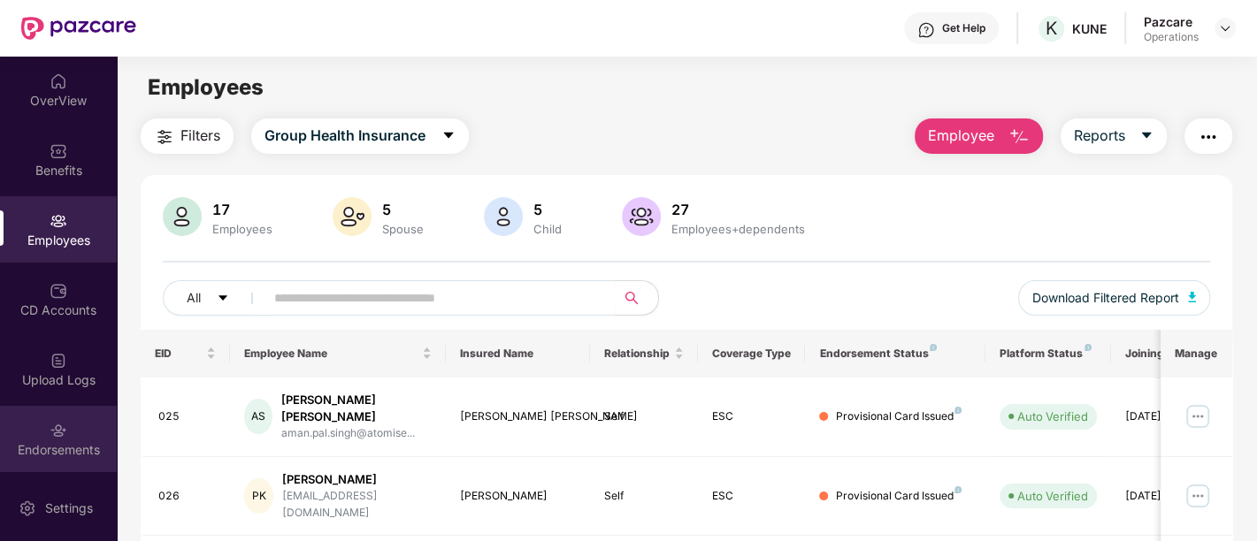
click at [60, 425] on img at bounding box center [59, 431] width 18 height 18
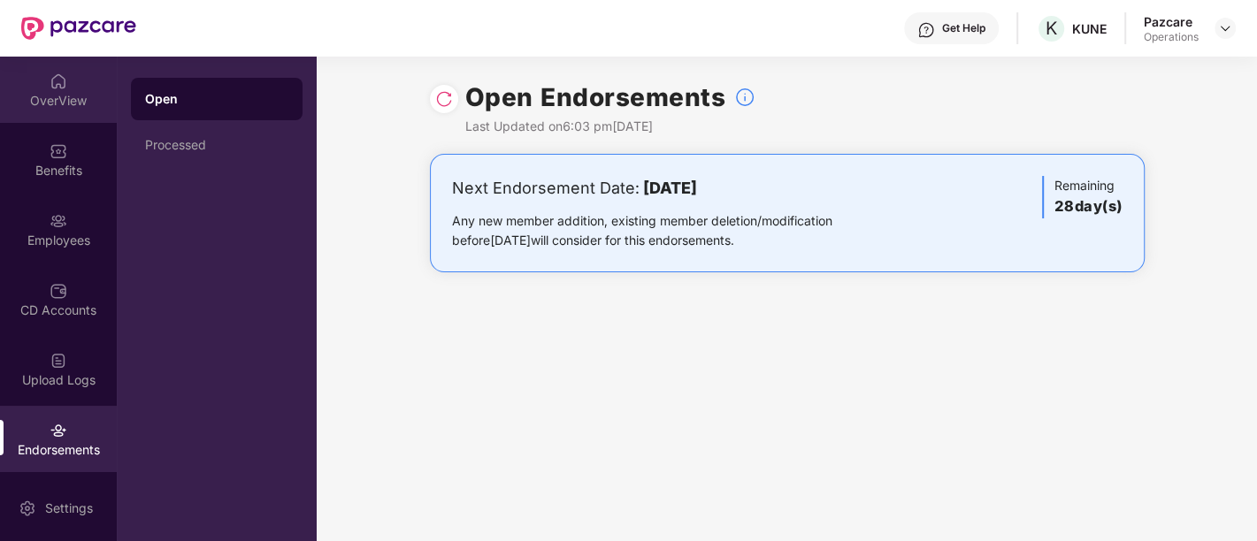
click at [60, 99] on div "OverView" at bounding box center [58, 101] width 117 height 18
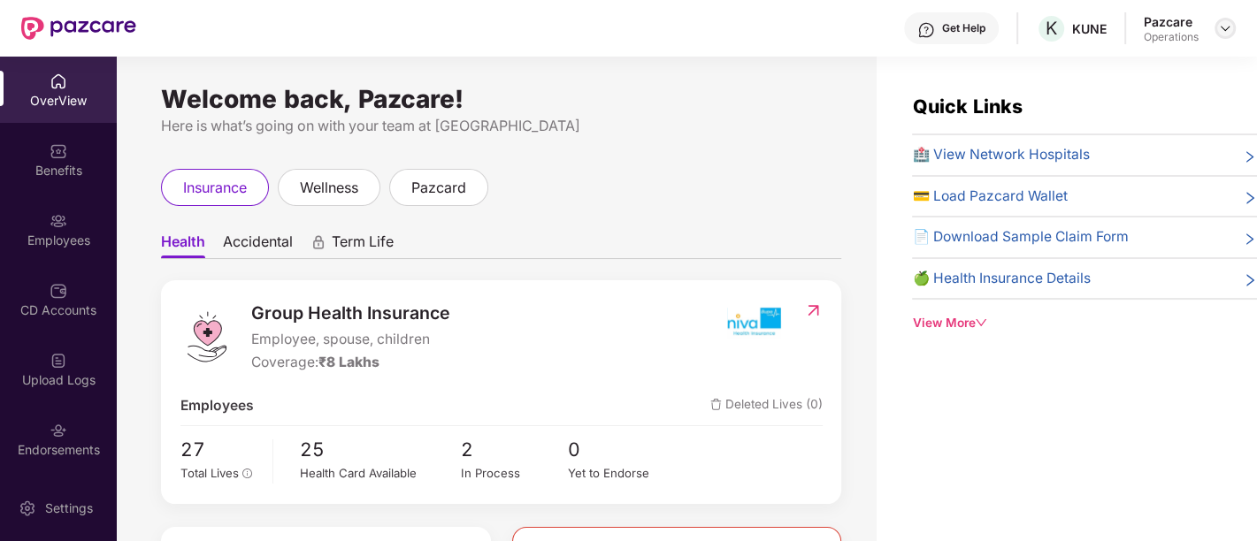
click at [1215, 29] on div at bounding box center [1224, 28] width 21 height 21
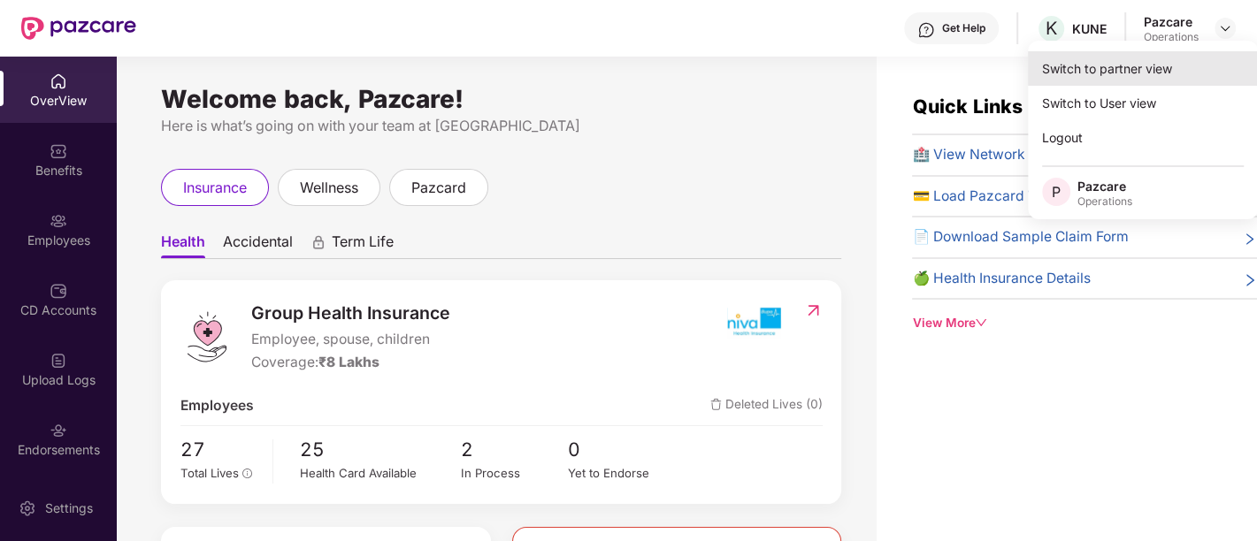
click at [1127, 73] on div "Switch to partner view" at bounding box center [1143, 68] width 230 height 34
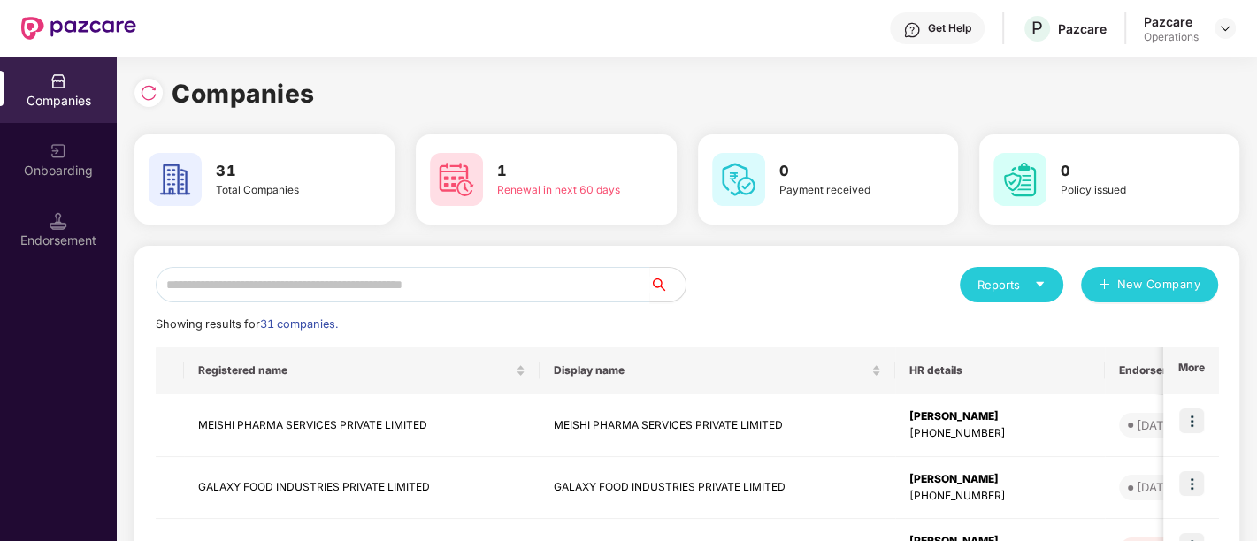
click at [464, 280] on input "text" at bounding box center [403, 284] width 494 height 35
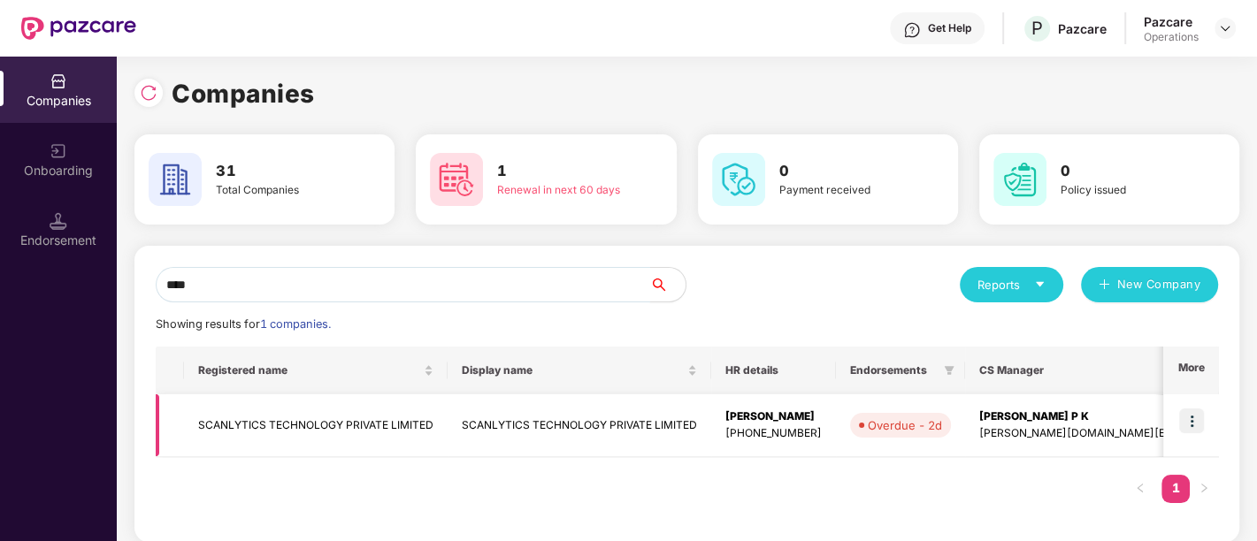
type input "****"
click at [387, 428] on td "SCANLYTICS TECHNOLOGY PRIVATE LIMITED" at bounding box center [316, 425] width 264 height 63
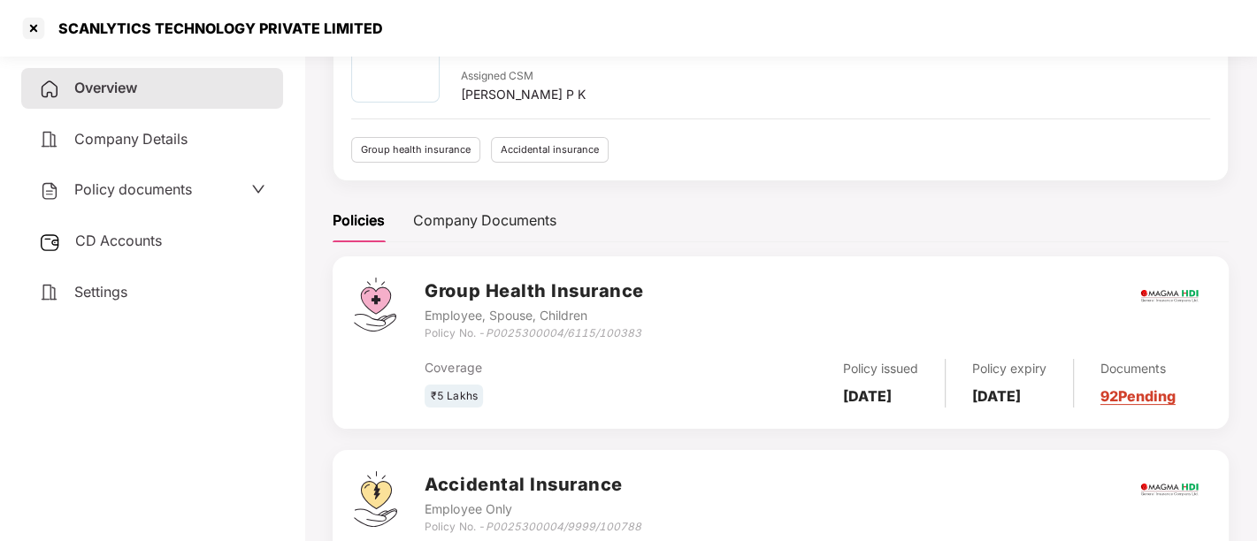
scroll to position [244, 0]
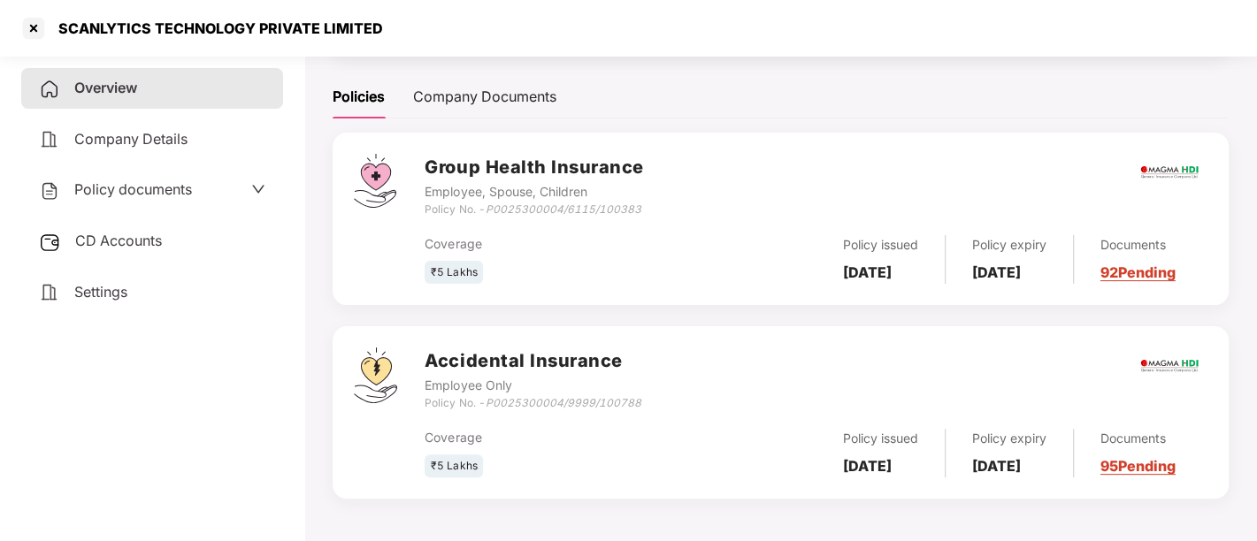
click at [138, 238] on span "CD Accounts" at bounding box center [118, 241] width 87 height 18
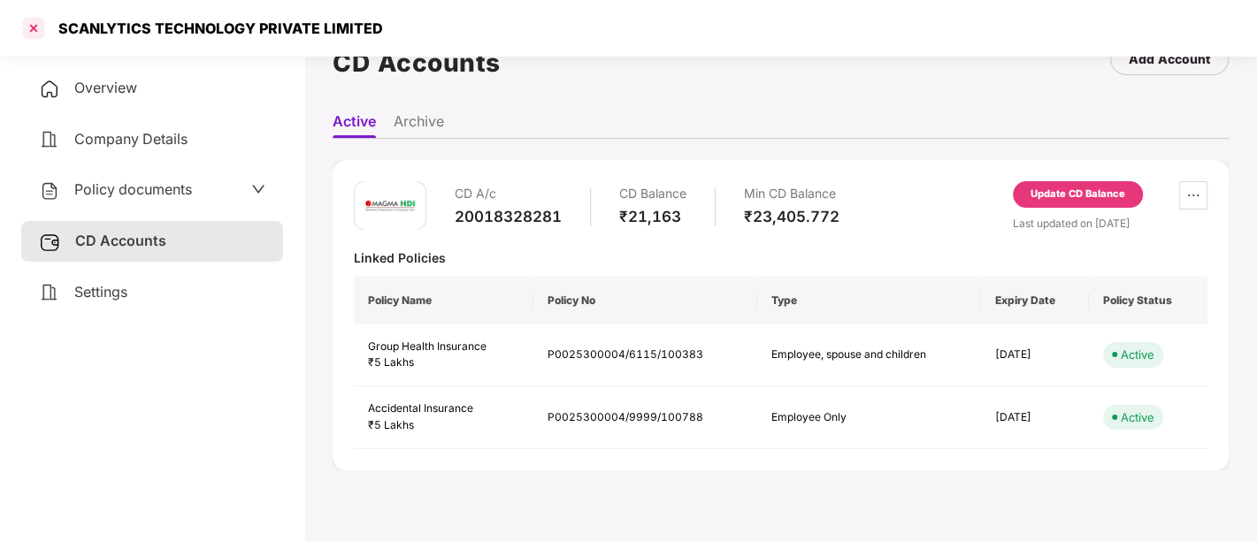
click at [33, 28] on div at bounding box center [33, 28] width 28 height 28
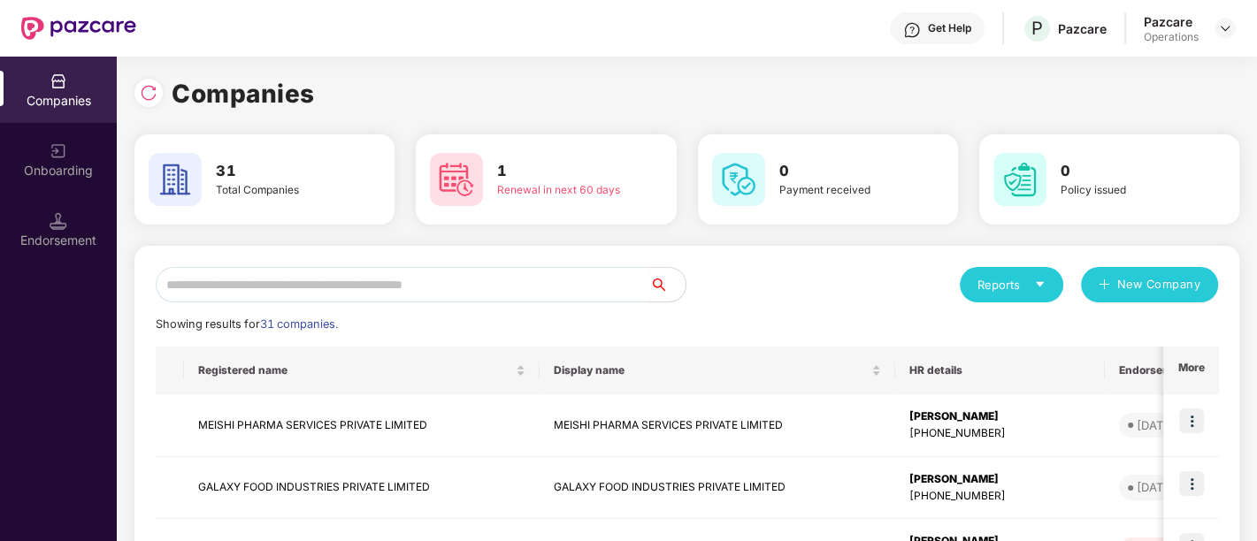
scroll to position [0, 0]
click at [491, 290] on input "text" at bounding box center [403, 284] width 494 height 35
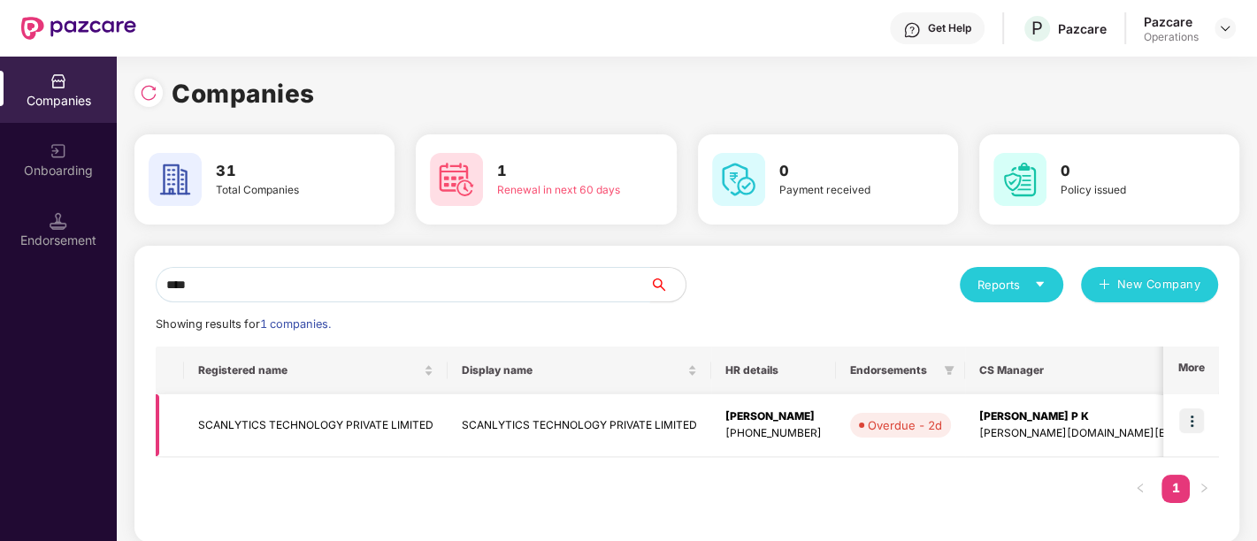
type input "****"
click at [1195, 416] on img at bounding box center [1191, 421] width 25 height 25
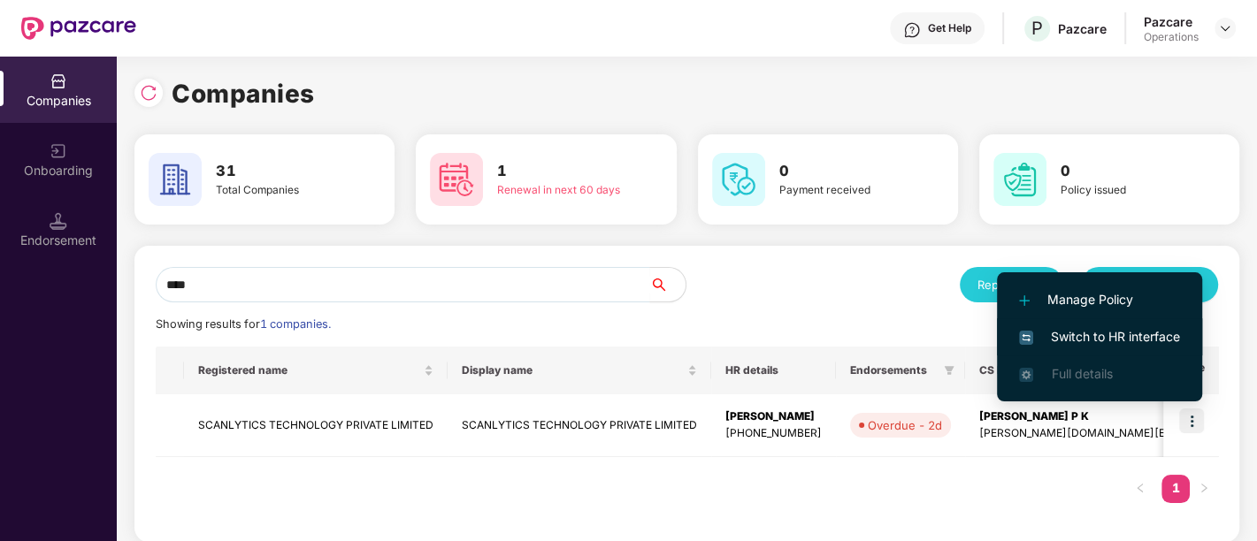
click at [1093, 339] on span "Switch to HR interface" at bounding box center [1099, 336] width 161 height 19
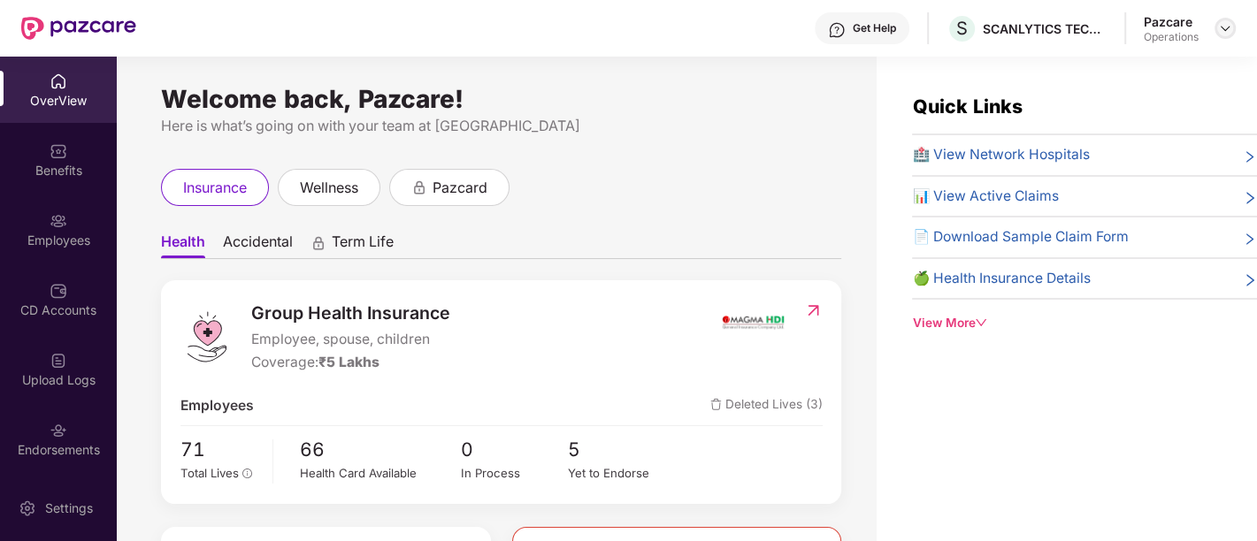
click at [1218, 32] on img at bounding box center [1225, 28] width 14 height 14
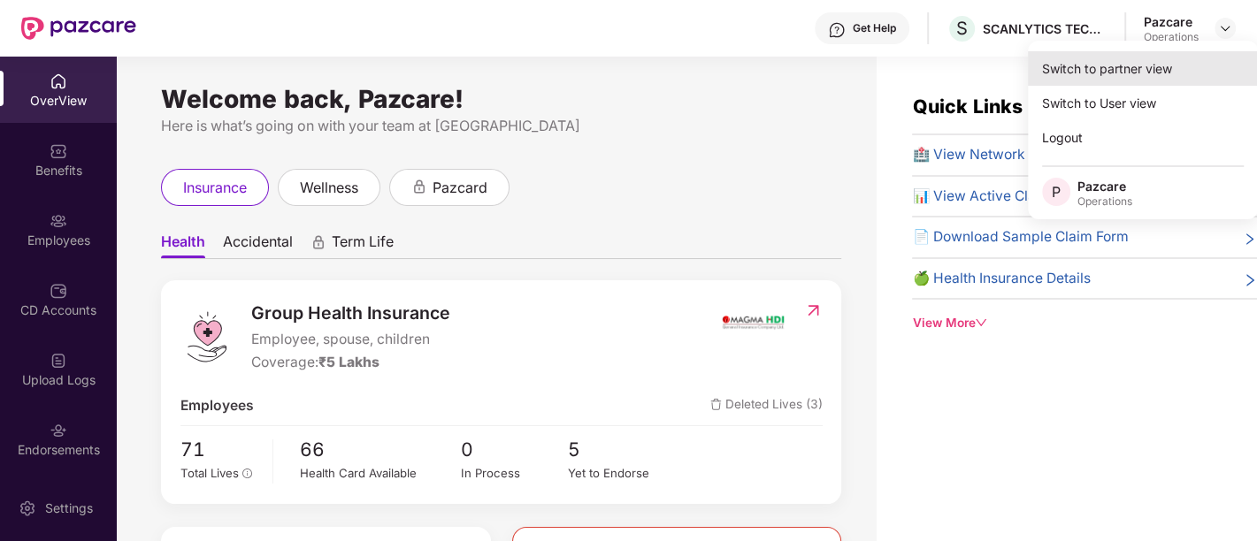
click at [1090, 70] on div "Switch to partner view" at bounding box center [1143, 68] width 230 height 34
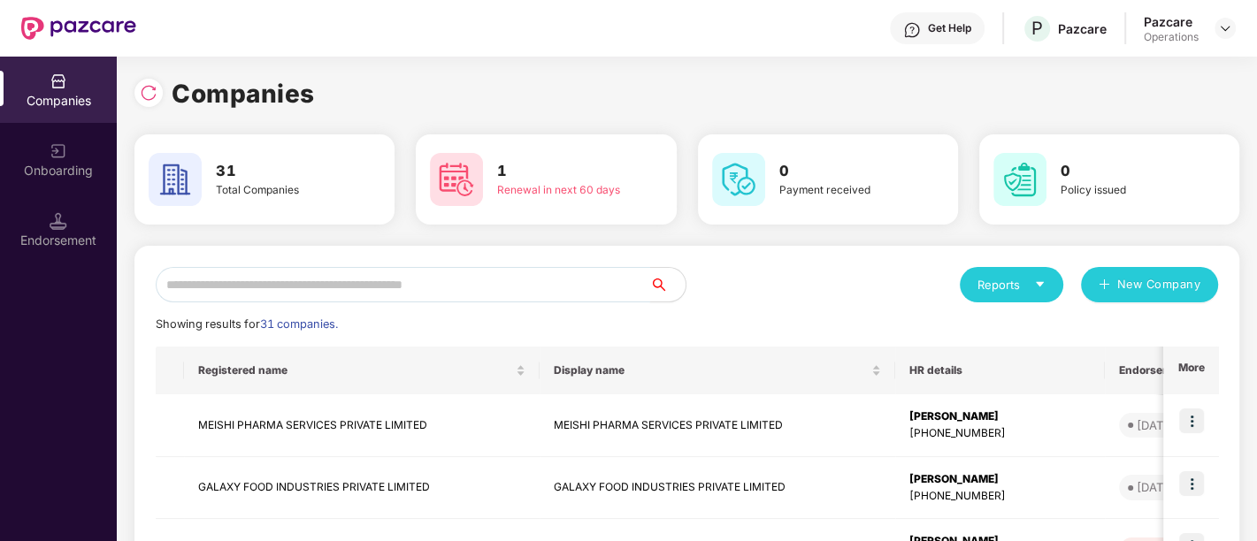
click at [276, 284] on input "text" at bounding box center [403, 284] width 494 height 35
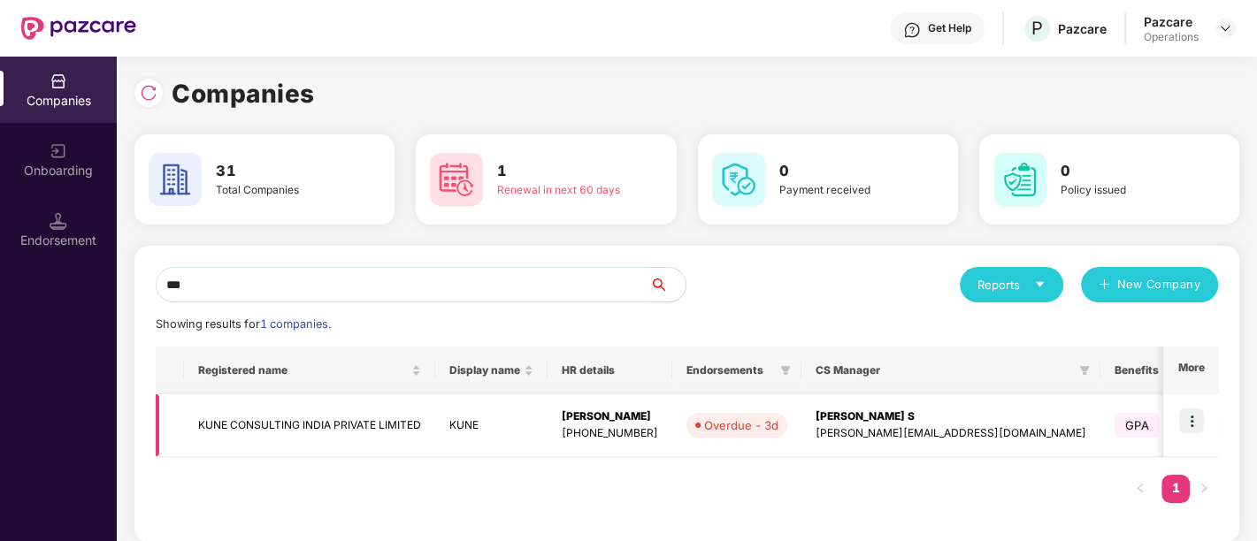
type input "***"
click at [1187, 428] on img at bounding box center [1191, 421] width 25 height 25
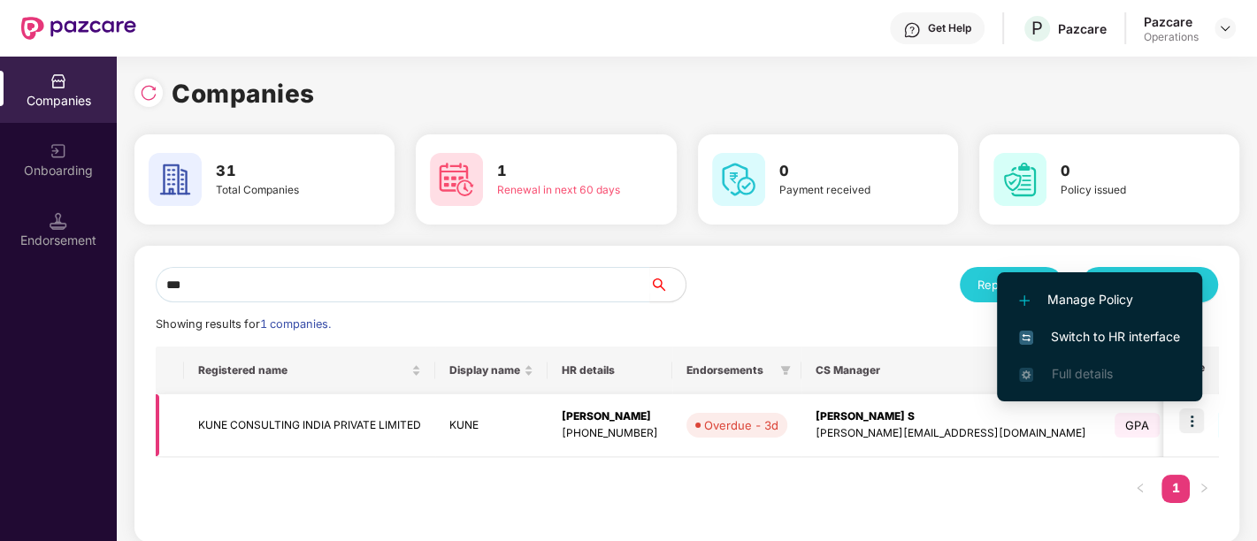
click at [403, 420] on td "KUNE CONSULTING INDIA PRIVATE LIMITED" at bounding box center [309, 425] width 251 height 63
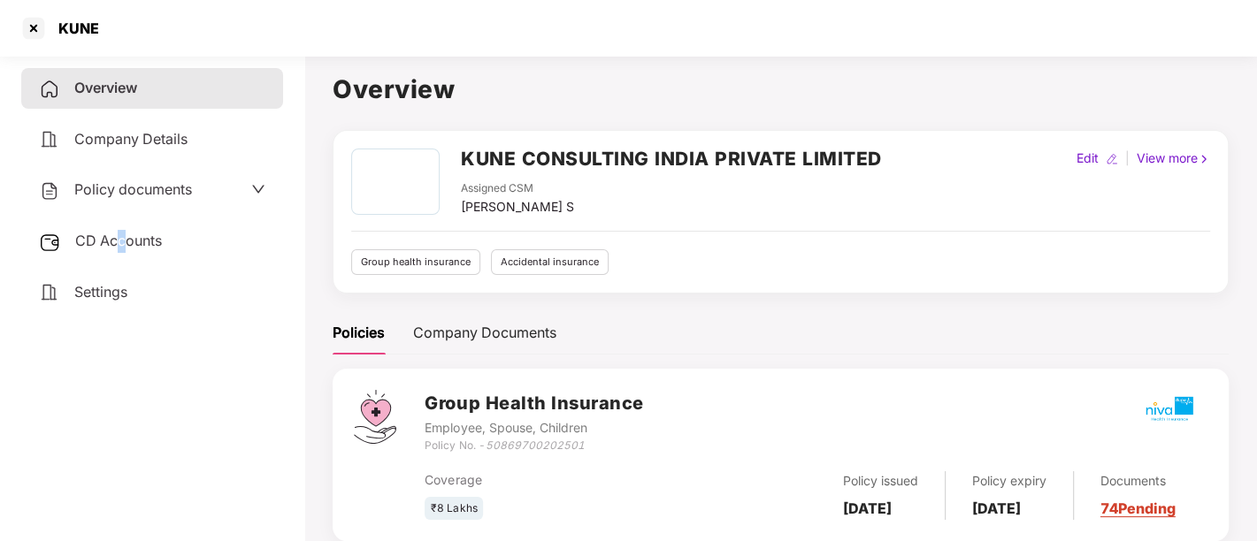
click at [121, 244] on span "CD Accounts" at bounding box center [118, 241] width 87 height 18
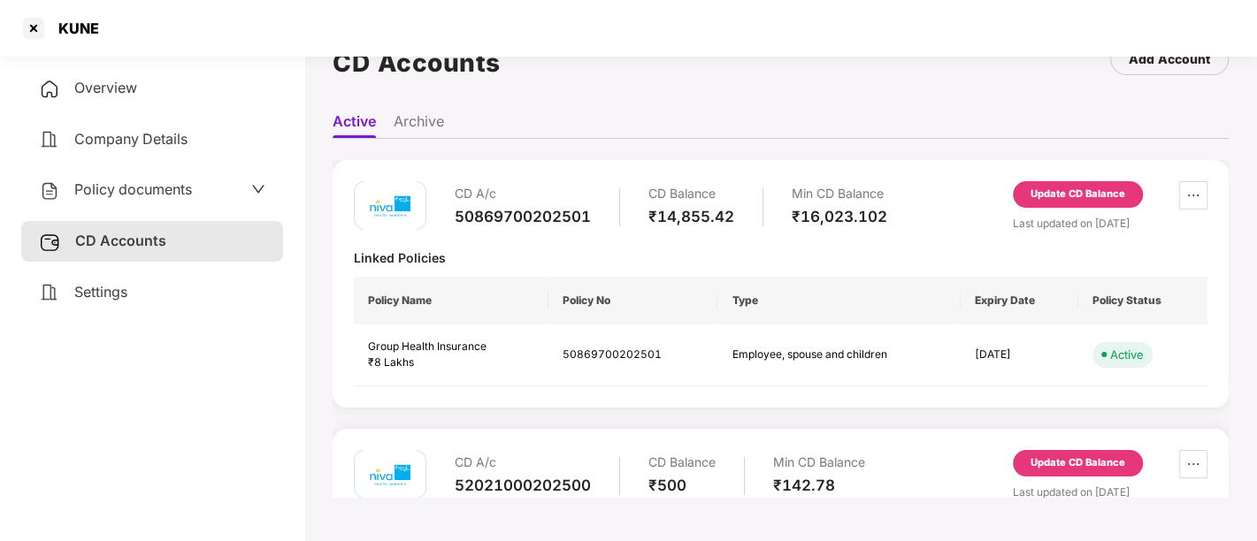
click at [1048, 460] on div "Update CD Balance" at bounding box center [1077, 463] width 95 height 16
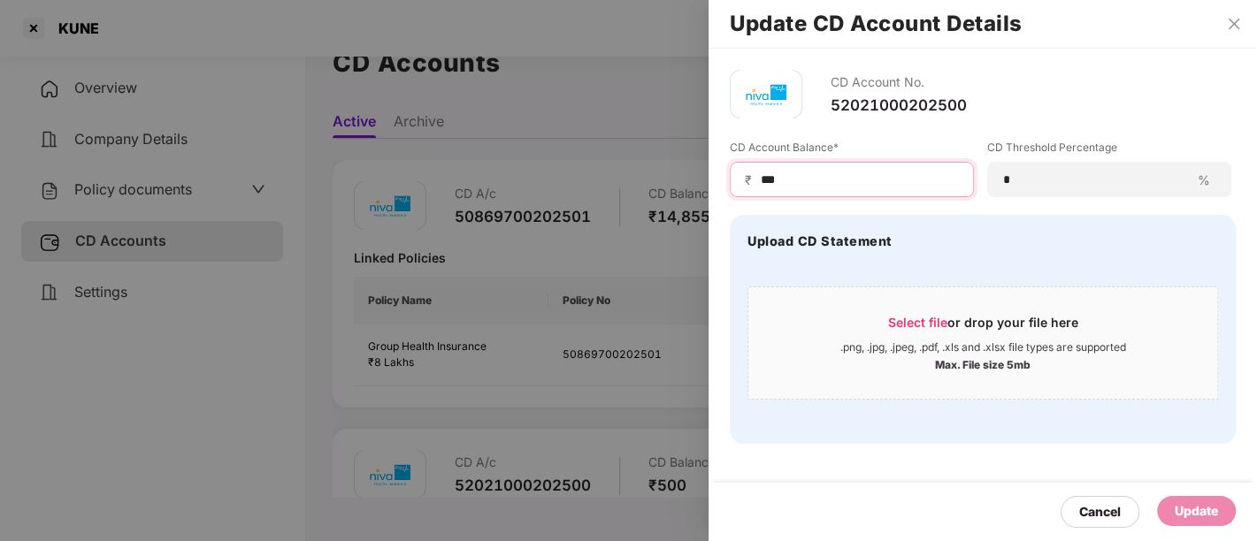
drag, startPoint x: 796, startPoint y: 183, endPoint x: 740, endPoint y: 177, distance: 56.1
click at [740, 177] on div "₹ ***" at bounding box center [852, 179] width 244 height 35
type input "*"
click at [1213, 514] on div "Update" at bounding box center [1195, 510] width 43 height 19
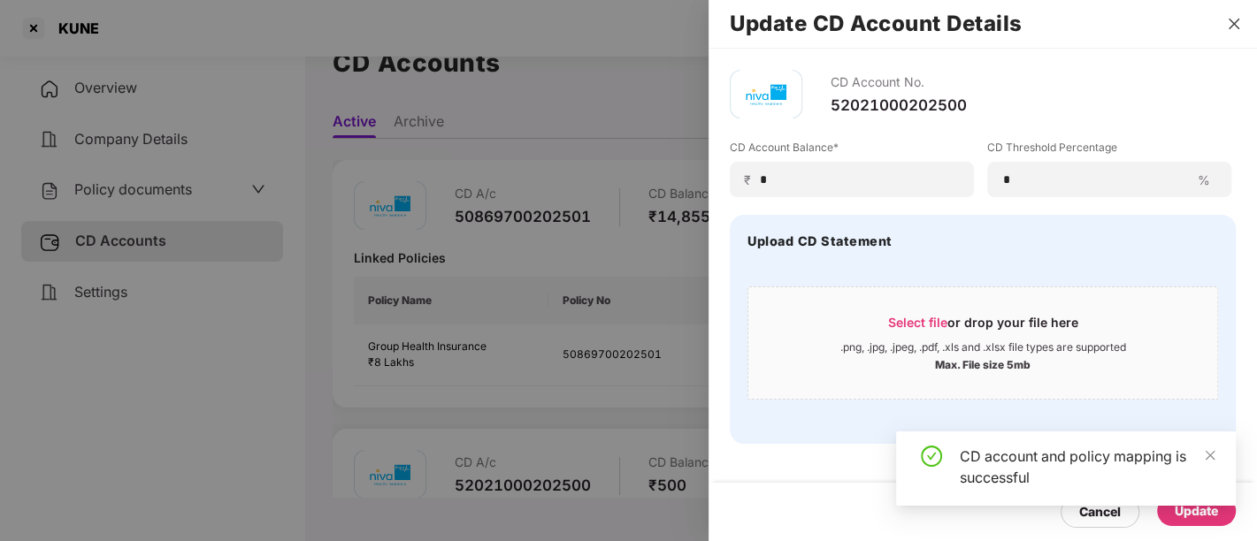
click at [1234, 21] on icon "close" at bounding box center [1233, 24] width 14 height 14
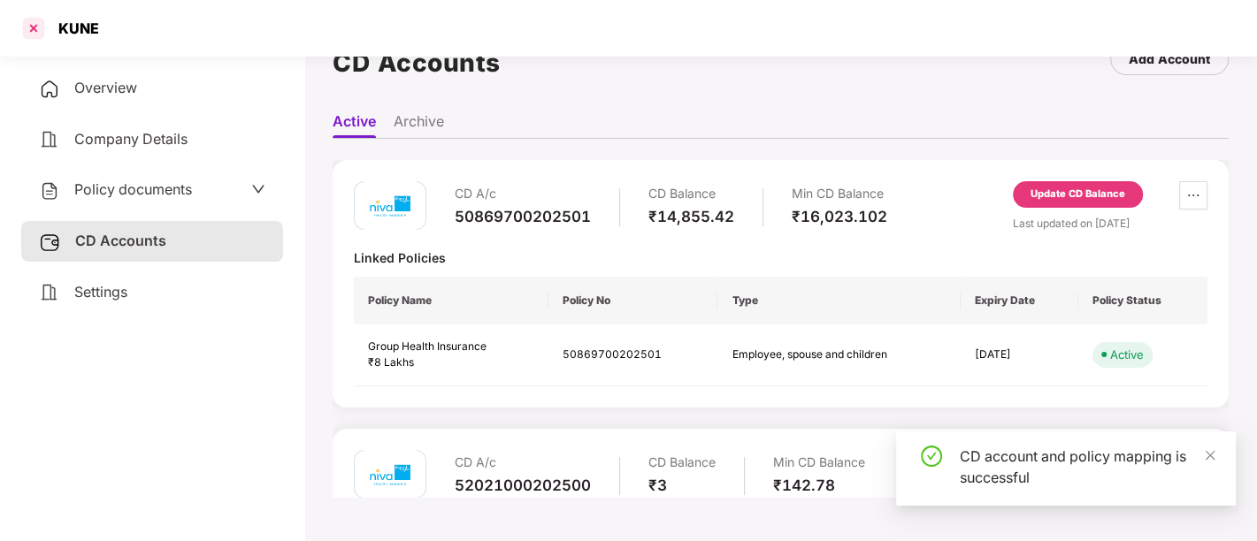
click at [34, 36] on div at bounding box center [33, 28] width 28 height 28
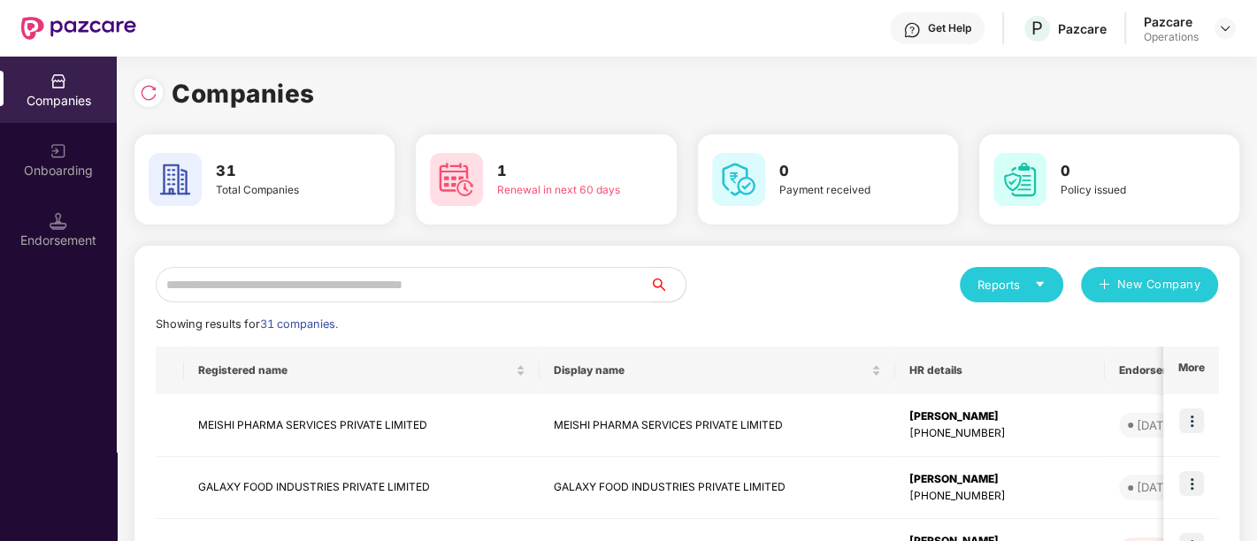
click at [468, 280] on input "text" at bounding box center [403, 284] width 494 height 35
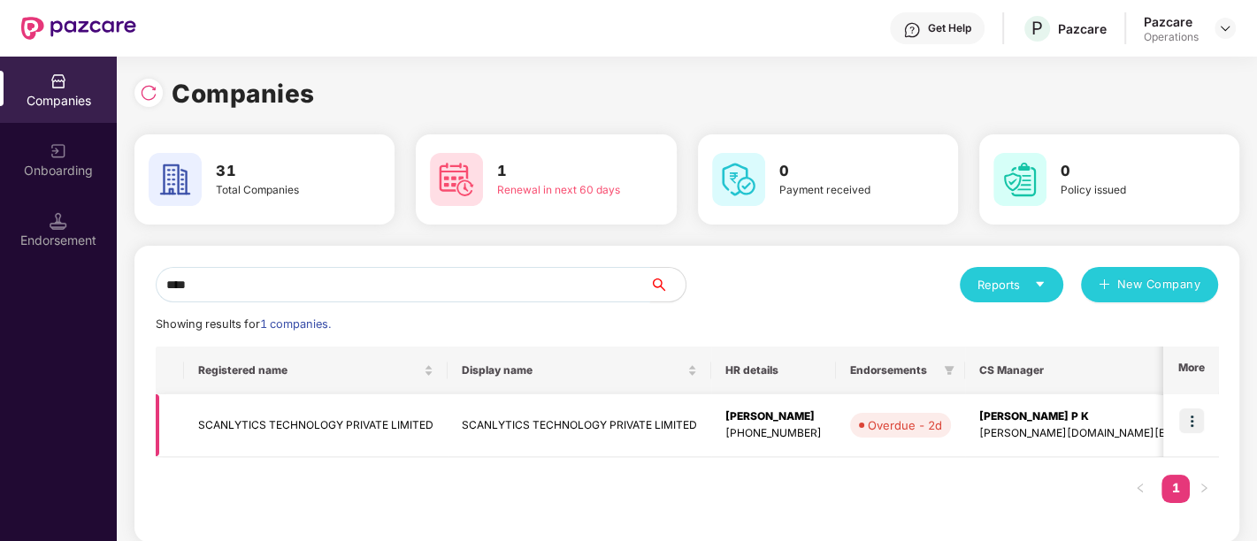
type input "****"
click at [1204, 417] on td at bounding box center [1190, 425] width 55 height 63
click at [1191, 422] on img at bounding box center [1191, 421] width 25 height 25
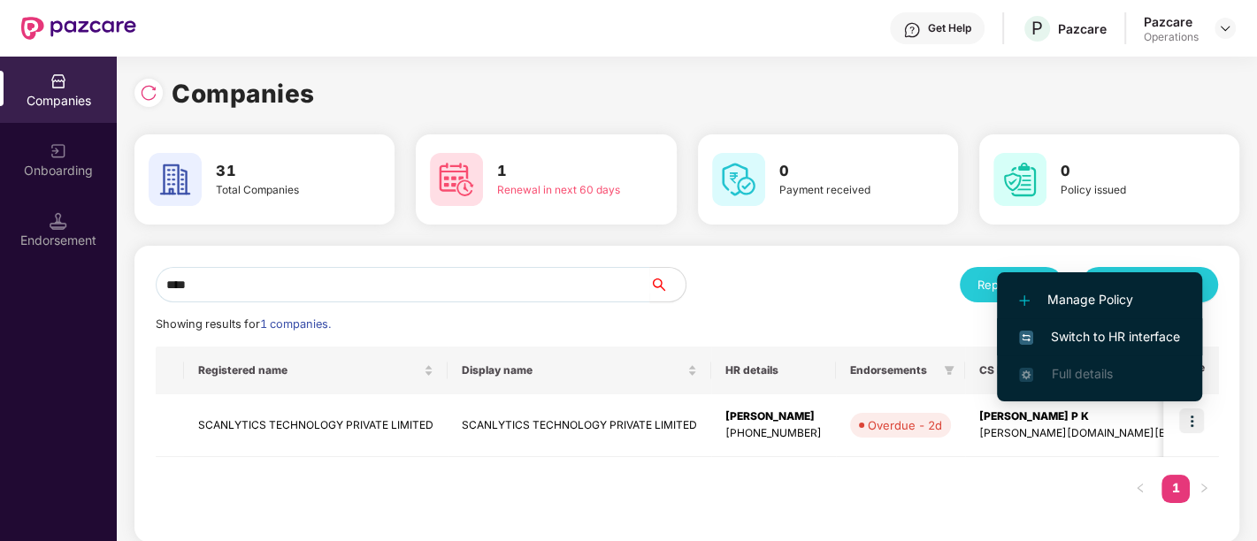
click at [1131, 335] on span "Switch to HR interface" at bounding box center [1099, 336] width 161 height 19
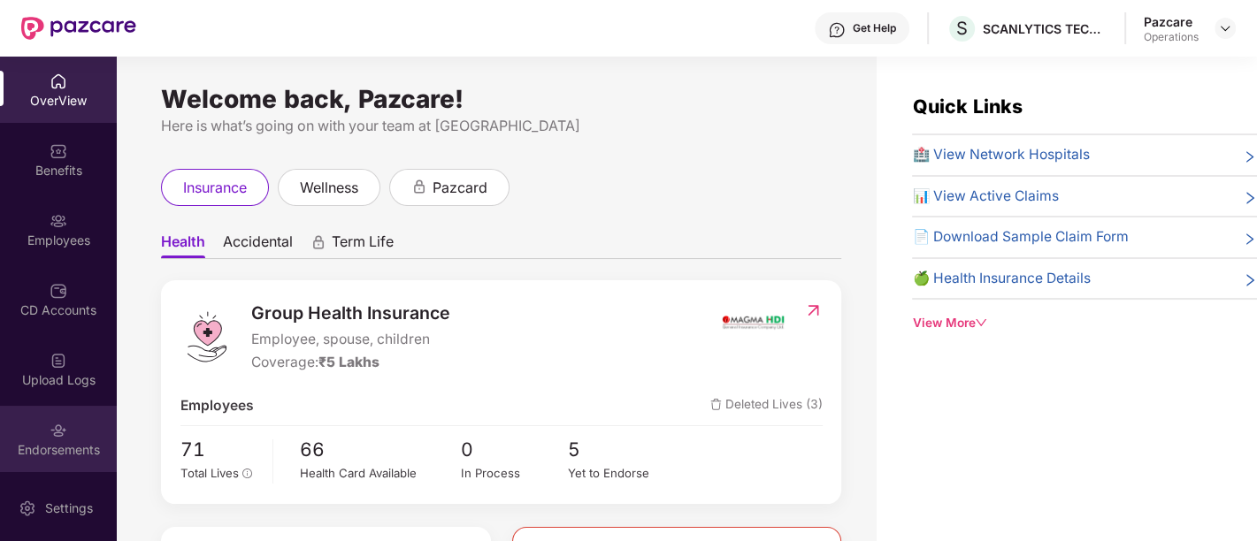
drag, startPoint x: 111, startPoint y: 432, endPoint x: 35, endPoint y: 455, distance: 79.2
click at [35, 455] on div "Endorsements" at bounding box center [58, 450] width 117 height 18
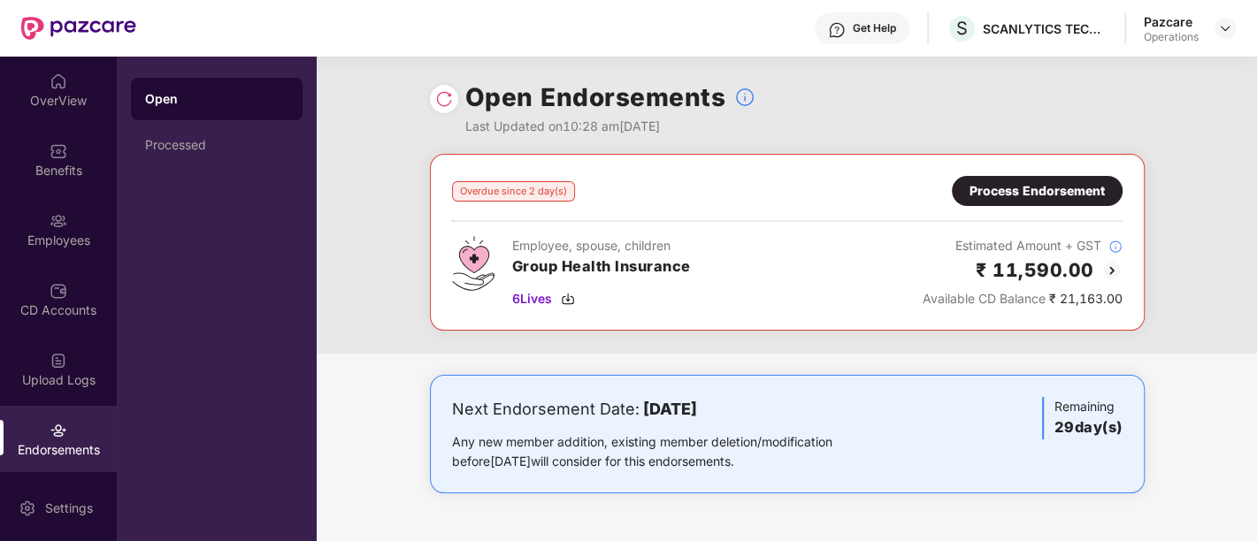
click at [1086, 193] on div "Process Endorsement" at bounding box center [1036, 190] width 135 height 19
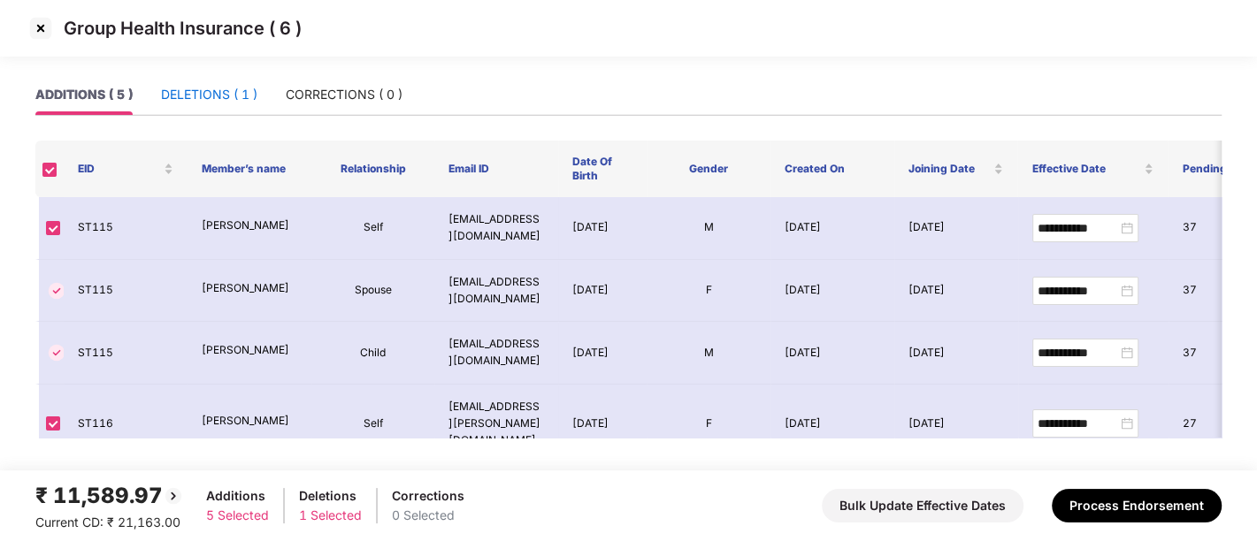
click at [222, 101] on div "DELETIONS ( 1 )" at bounding box center [209, 94] width 96 height 19
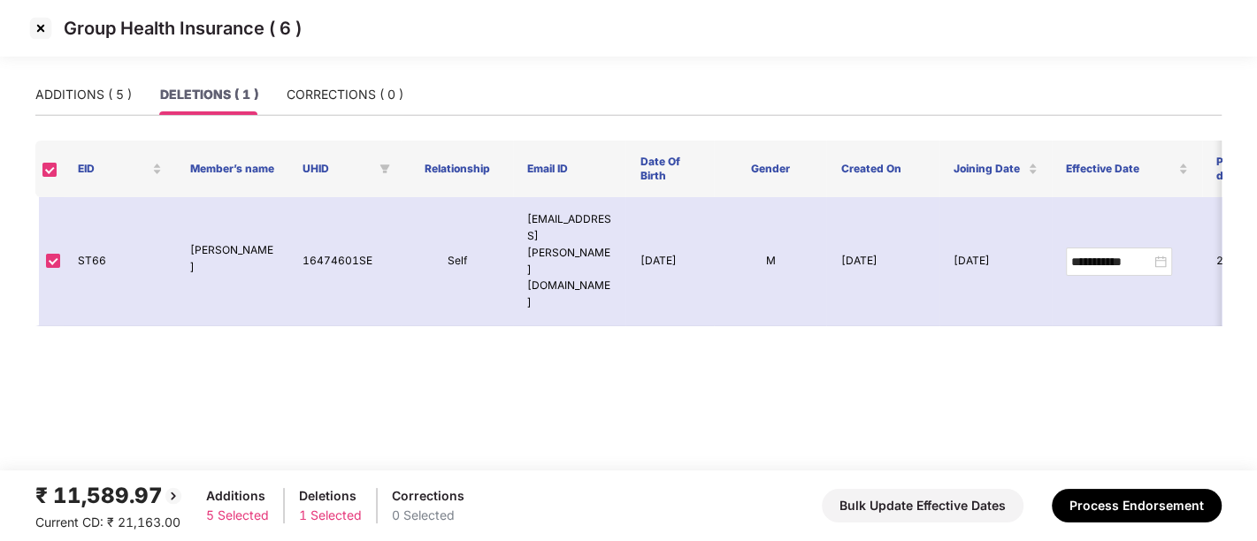
click at [42, 29] on img at bounding box center [41, 28] width 28 height 28
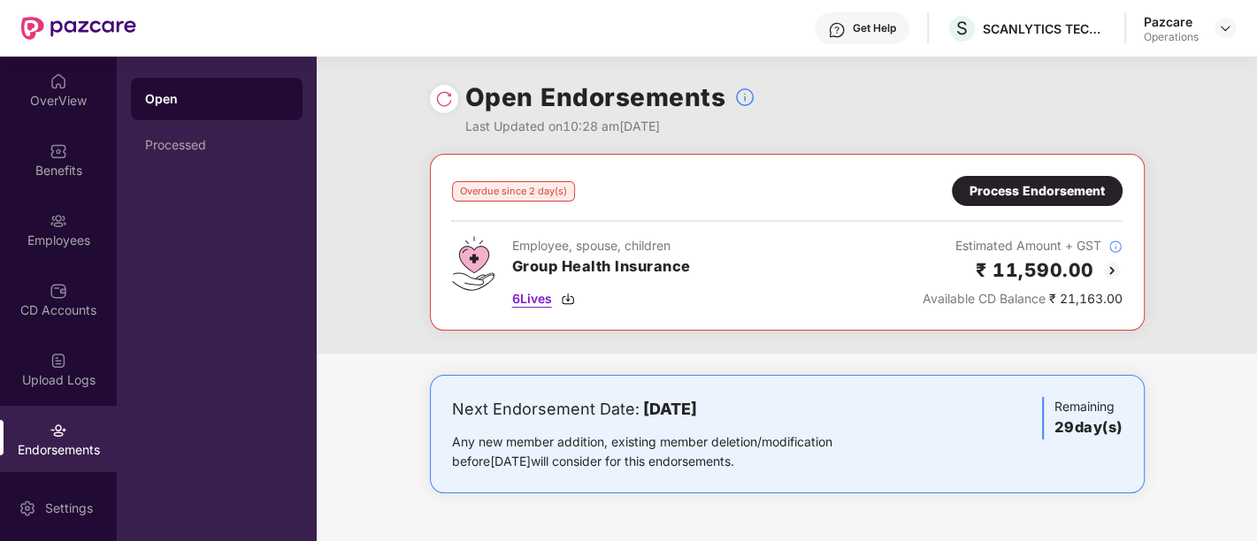
click at [539, 301] on span "6 Lives" at bounding box center [532, 298] width 40 height 19
click at [995, 193] on div "Process Endorsement" at bounding box center [1036, 190] width 135 height 19
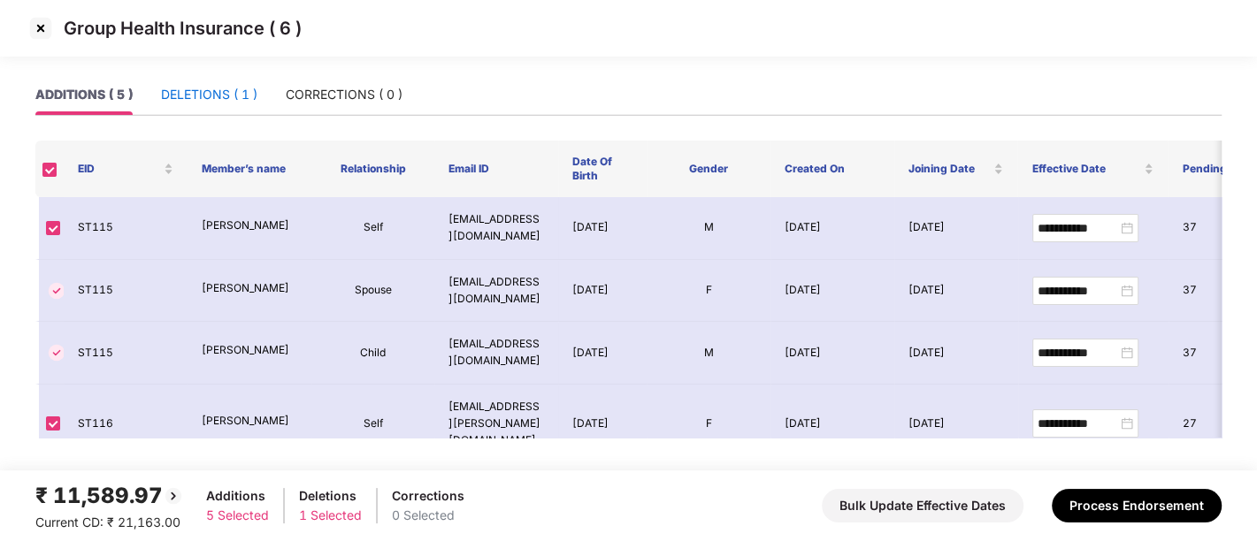
click at [220, 97] on div "DELETIONS ( 1 )" at bounding box center [209, 94] width 96 height 19
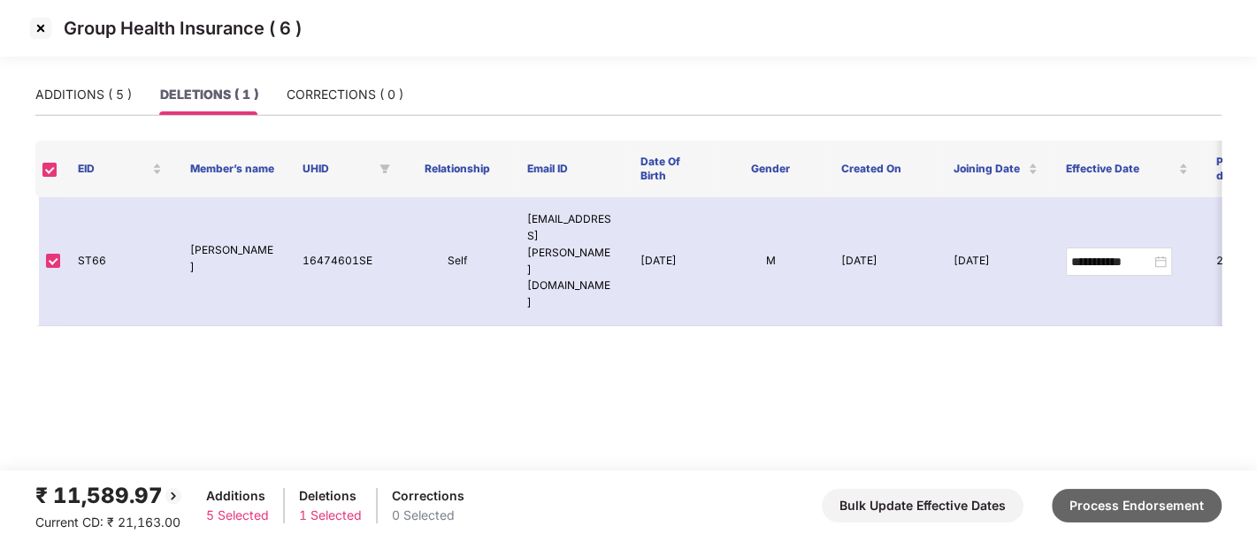
click at [1142, 511] on button "Process Endorsement" at bounding box center [1136, 506] width 170 height 34
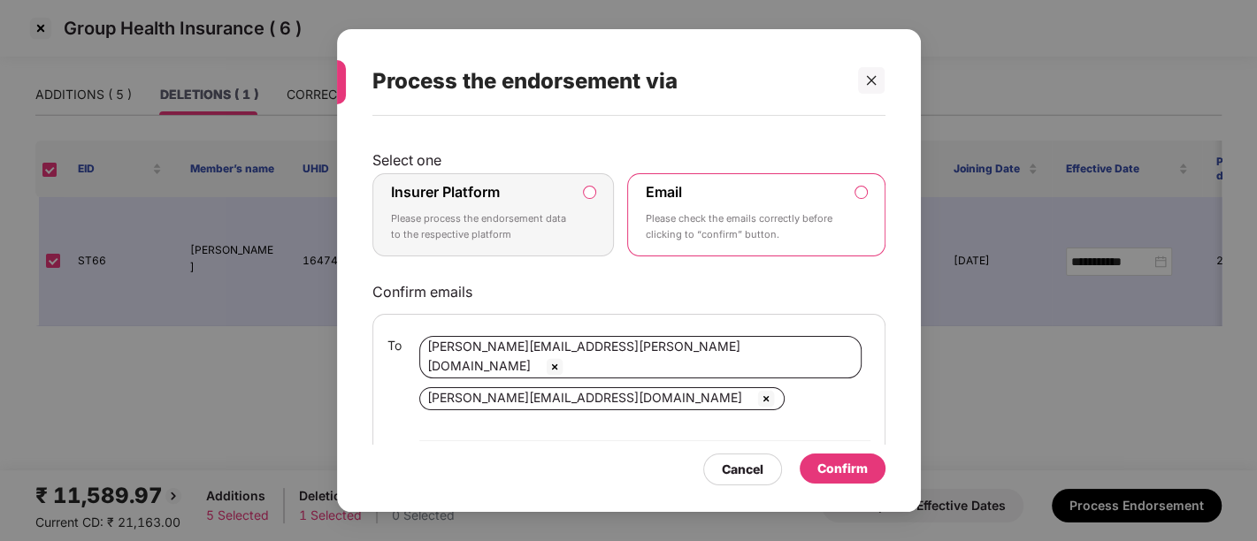
click at [446, 187] on label "Insurer Platform" at bounding box center [445, 192] width 109 height 18
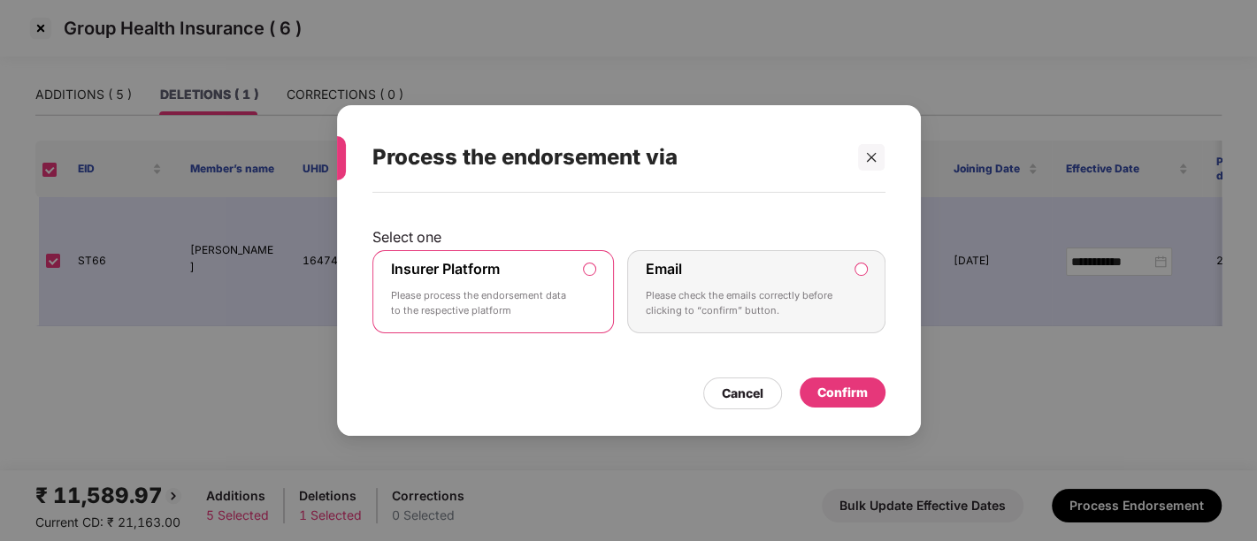
click at [836, 390] on div "Confirm" at bounding box center [842, 392] width 50 height 19
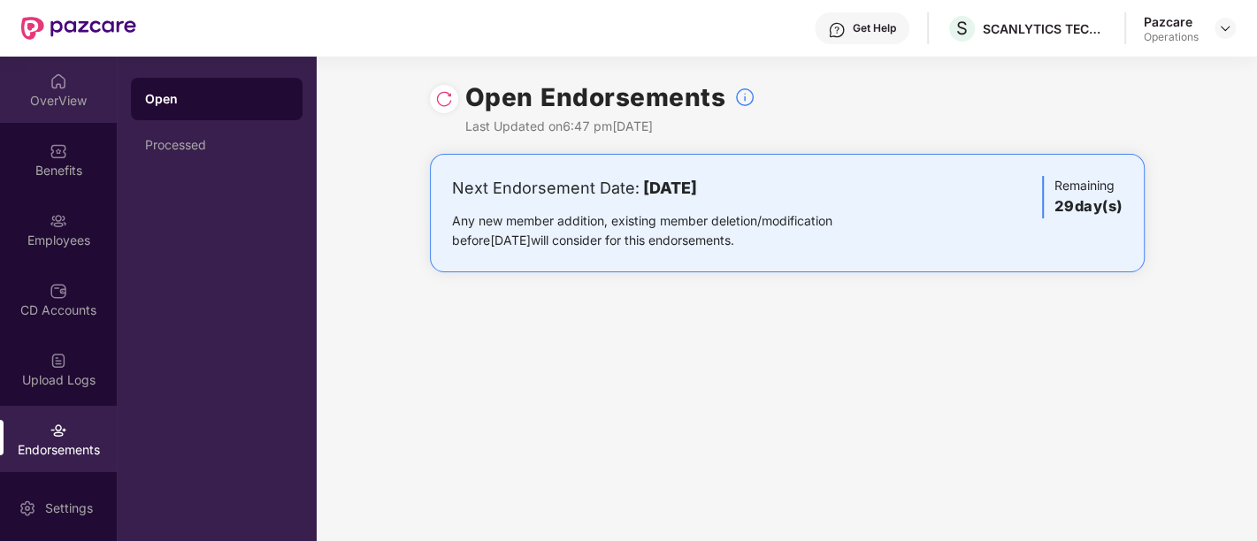
click at [66, 79] on div "OverView" at bounding box center [58, 90] width 117 height 66
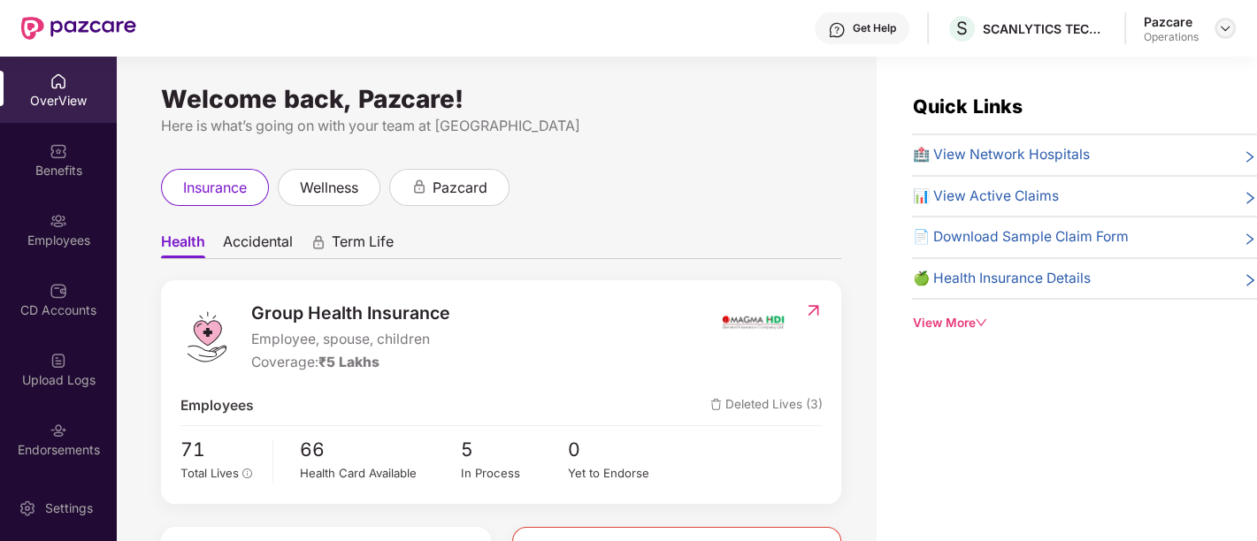
click at [1225, 30] on img at bounding box center [1225, 28] width 14 height 14
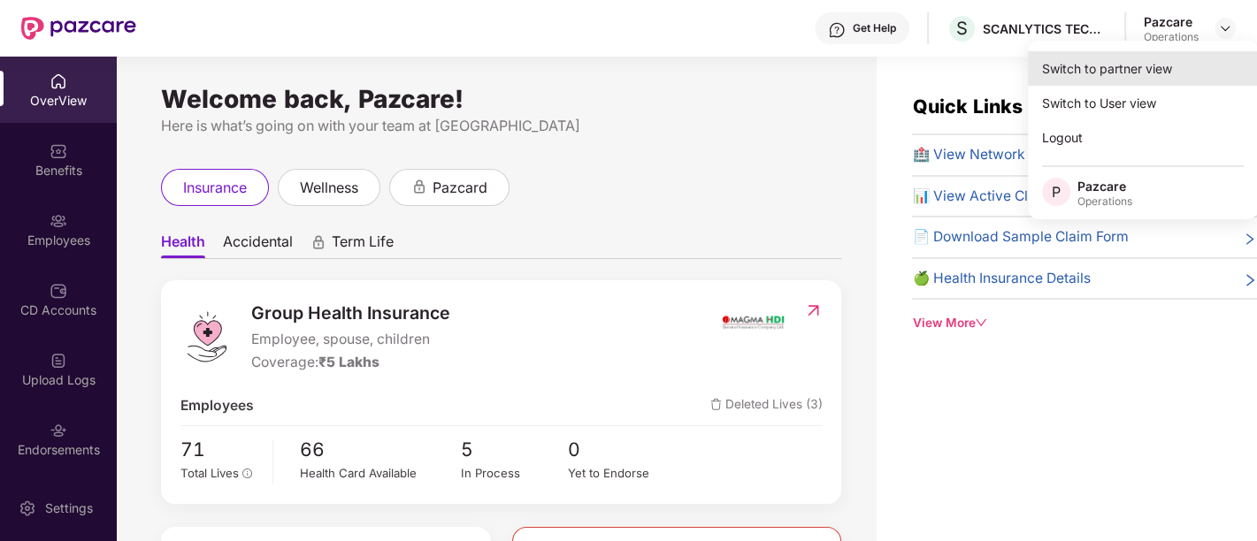
click at [1165, 69] on div "Switch to partner view" at bounding box center [1143, 68] width 230 height 34
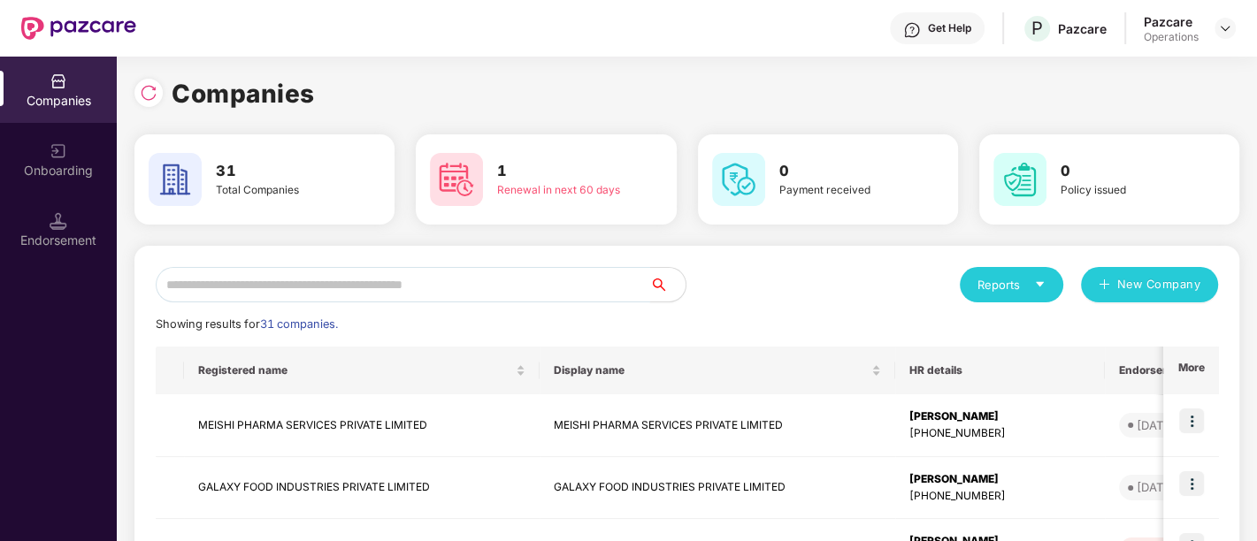
click at [331, 280] on input "text" at bounding box center [403, 284] width 494 height 35
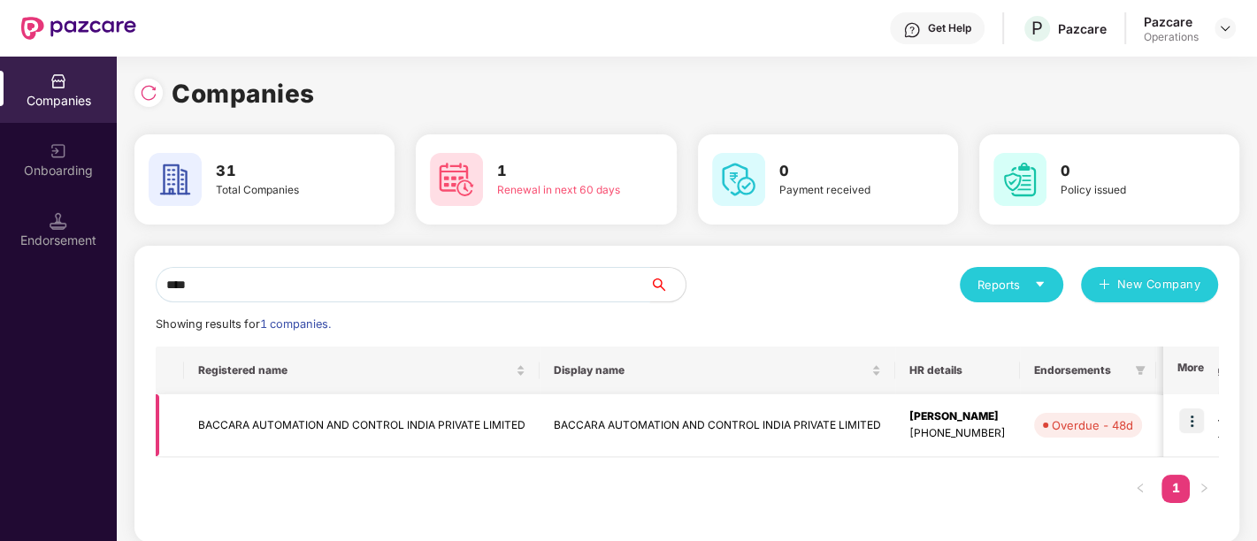
type input "****"
click at [783, 423] on td "BACCARA AUTOMATION AND CONTROL INDIA PRIVATE LIMITED" at bounding box center [716, 425] width 355 height 63
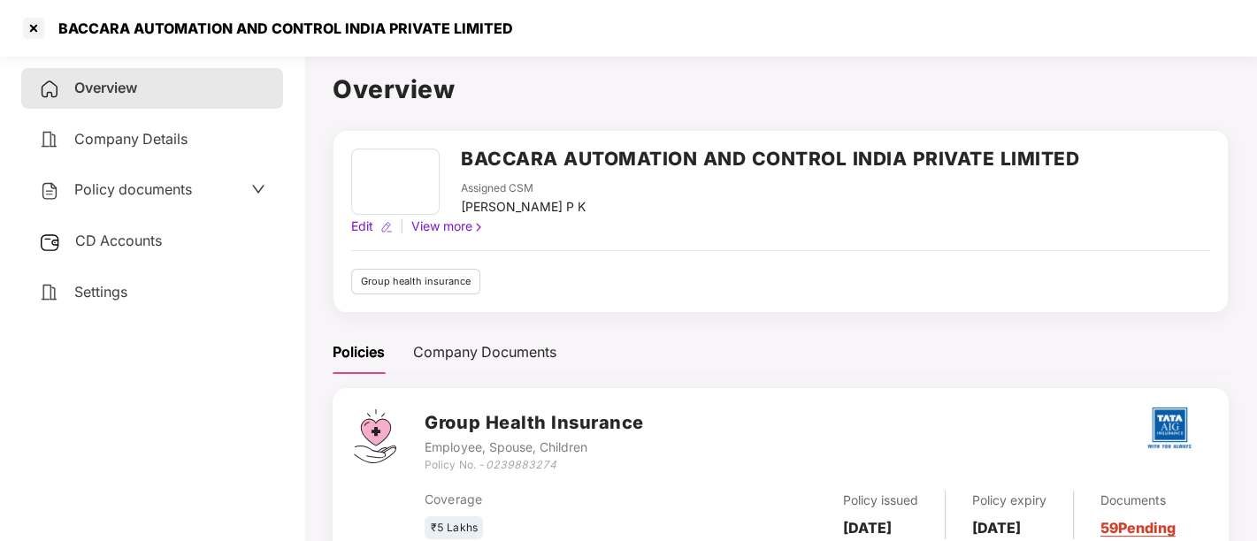
scroll to position [65, 0]
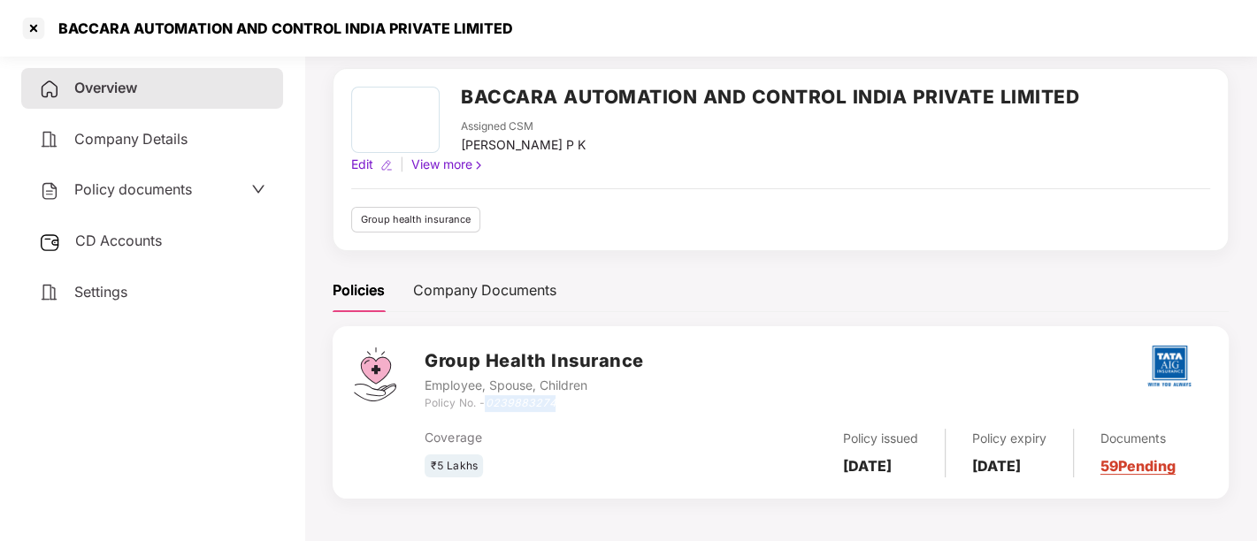
drag, startPoint x: 489, startPoint y: 401, endPoint x: 564, endPoint y: 394, distance: 75.5
click at [564, 395] on div "Policy No. - 0239883274" at bounding box center [533, 403] width 218 height 17
copy icon "0239883274"
click at [39, 36] on div at bounding box center [33, 28] width 28 height 28
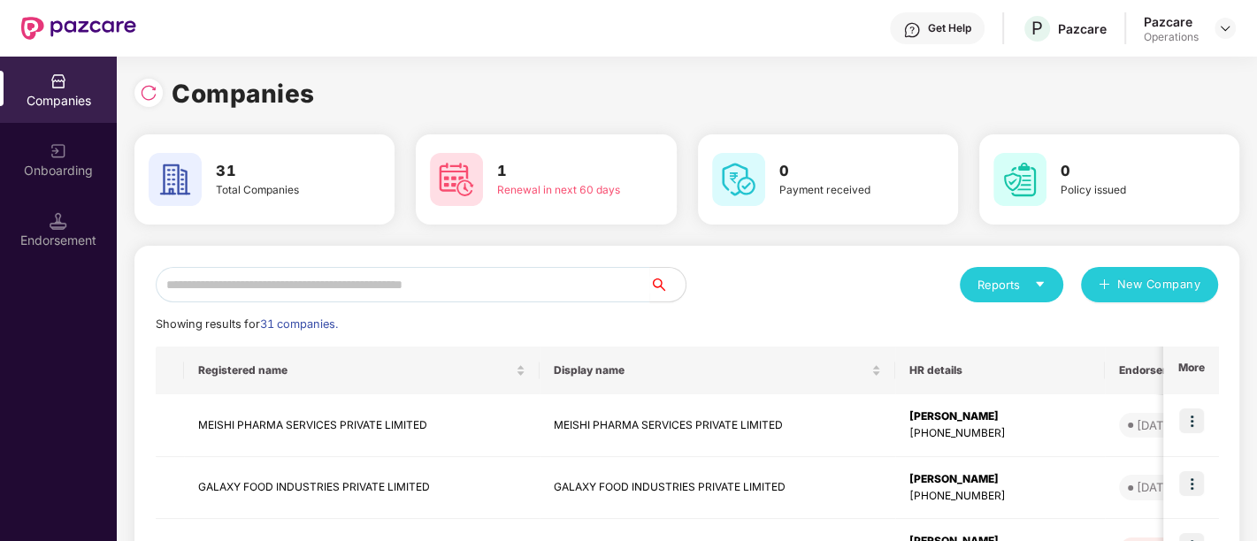
scroll to position [0, 0]
click at [255, 294] on input "text" at bounding box center [403, 284] width 494 height 35
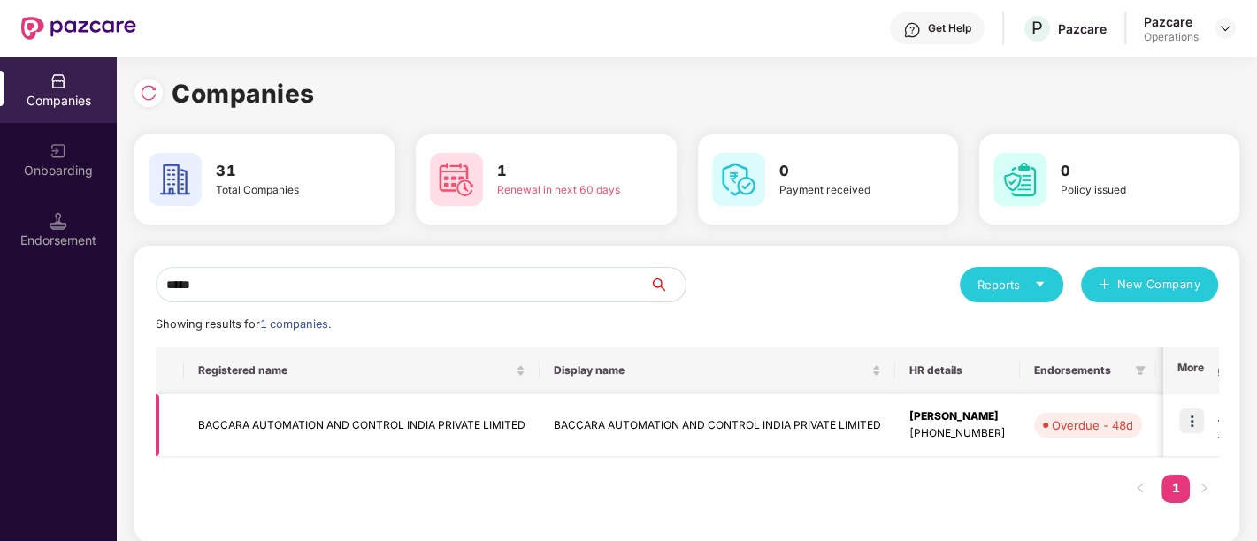
type input "*****"
click at [1187, 425] on img at bounding box center [1191, 421] width 25 height 25
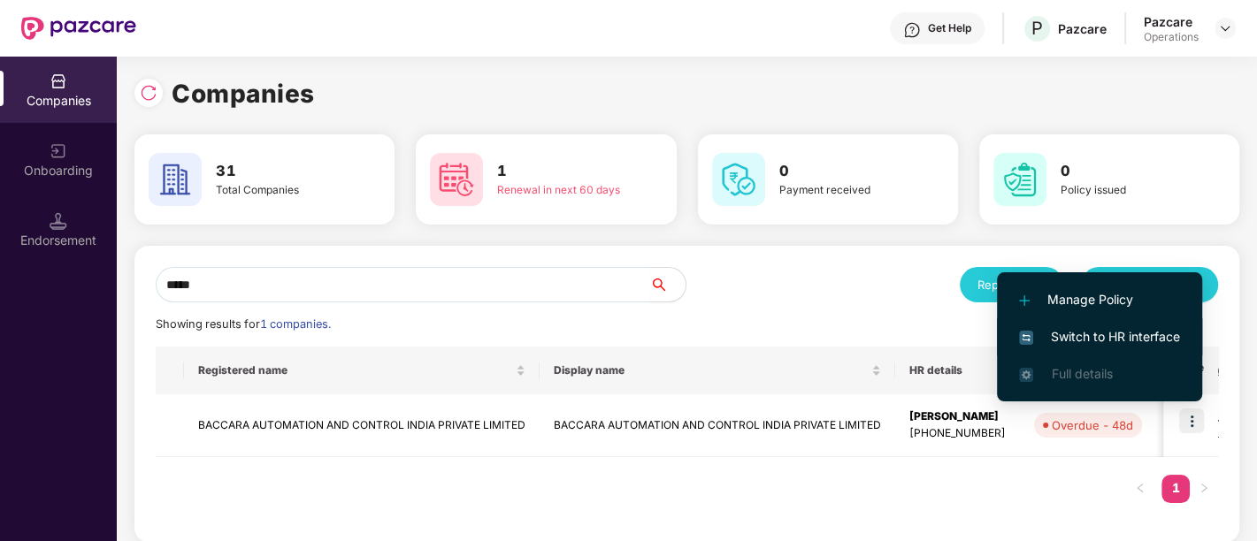
click at [1132, 337] on span "Switch to HR interface" at bounding box center [1099, 336] width 161 height 19
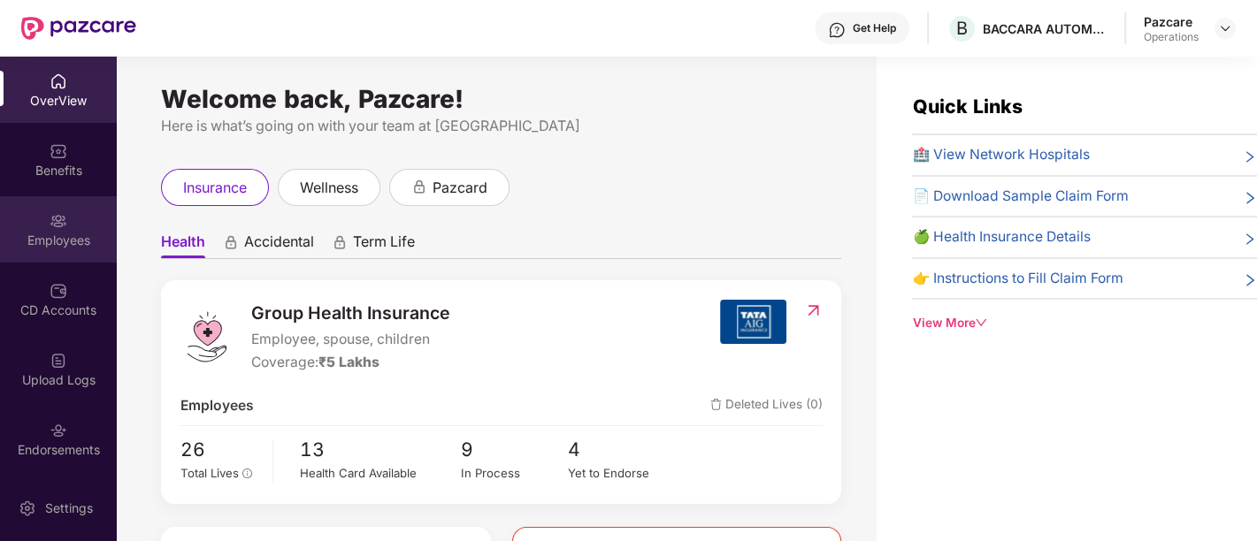
click at [65, 234] on div "Employees" at bounding box center [58, 241] width 117 height 18
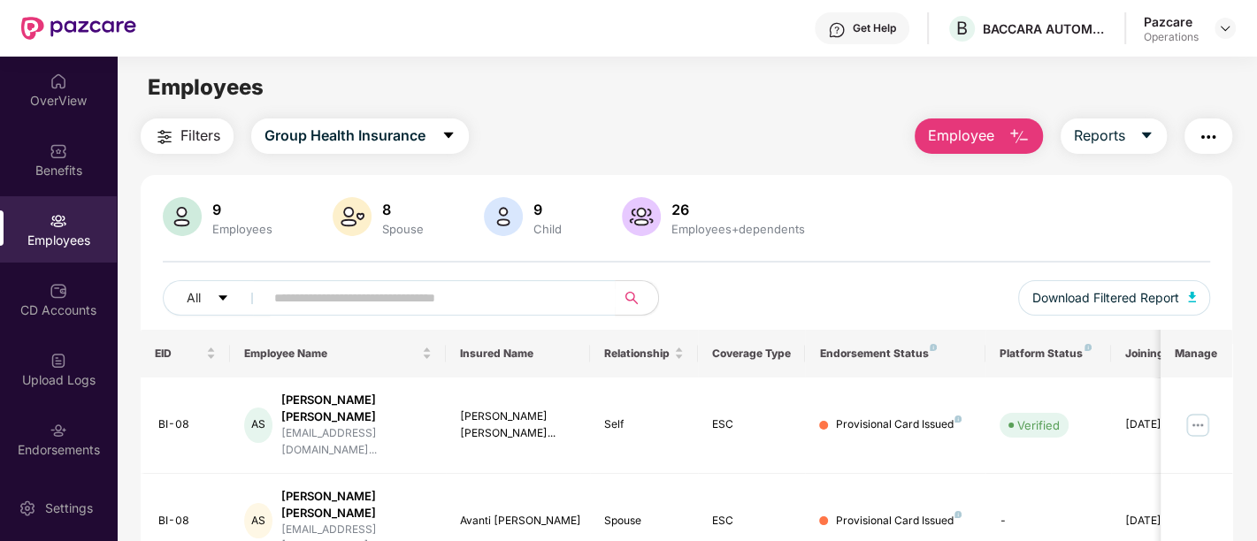
click at [190, 137] on span "Filters" at bounding box center [200, 136] width 40 height 22
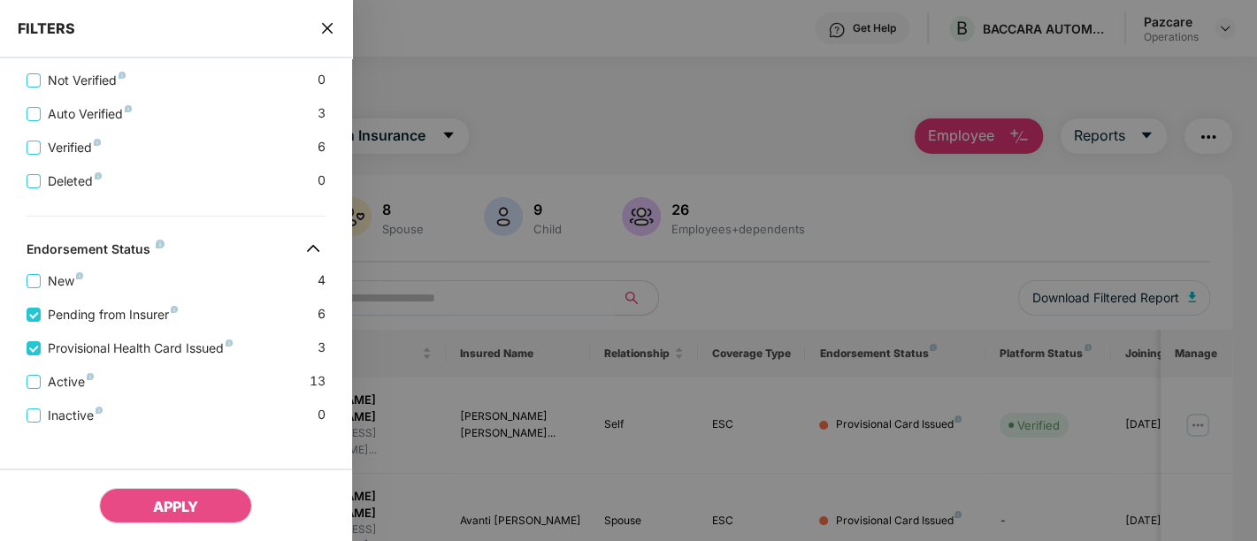
scroll to position [655, 0]
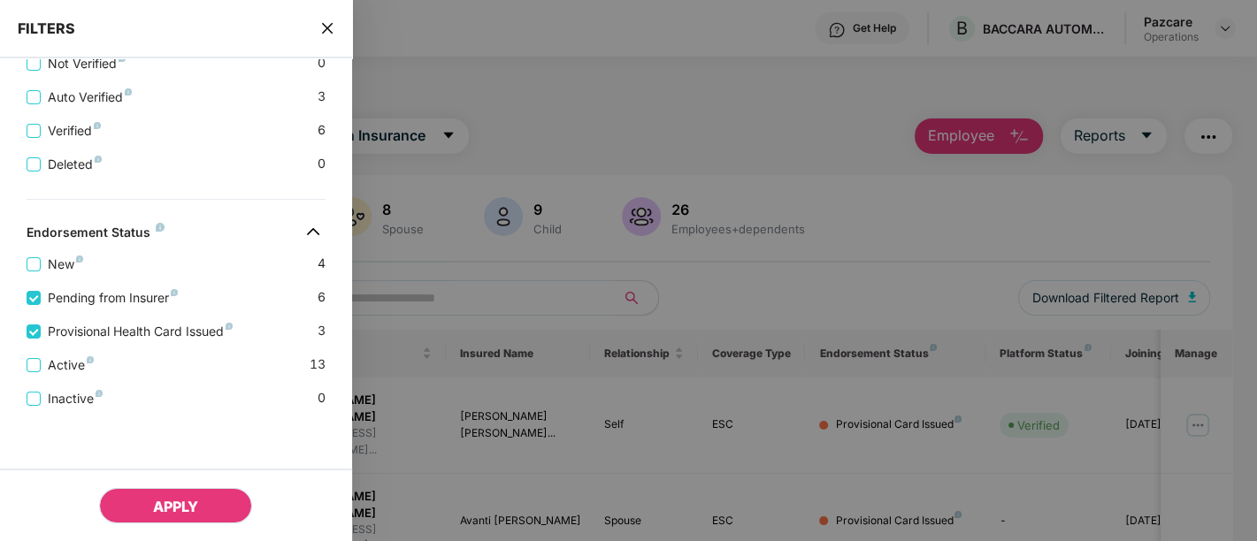
click at [180, 501] on span "APPLY" at bounding box center [175, 507] width 45 height 18
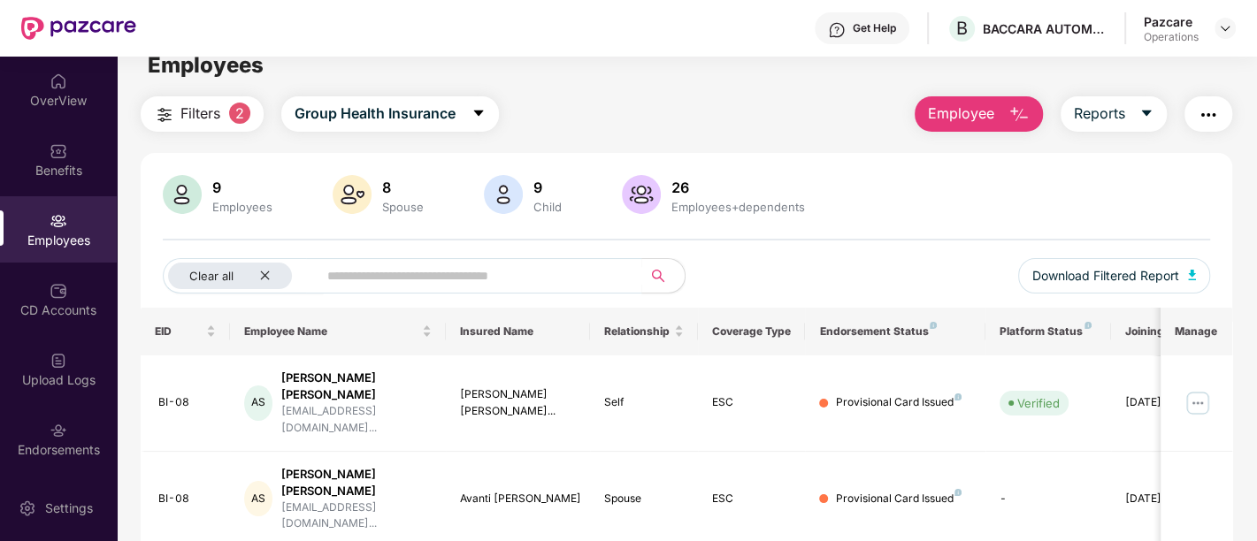
scroll to position [0, 0]
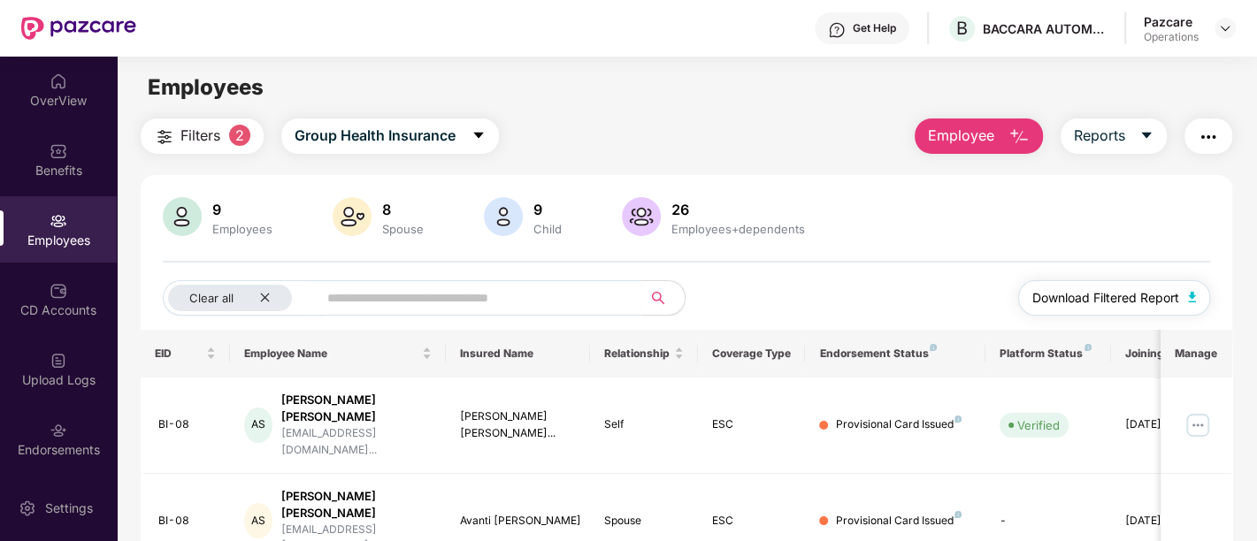
click at [1147, 307] on button "Download Filtered Report" at bounding box center [1114, 297] width 193 height 35
click at [972, 142] on span "Employee" at bounding box center [961, 136] width 66 height 22
click at [782, 85] on div "Employees" at bounding box center [686, 88] width 1139 height 34
click at [1210, 137] on img "button" at bounding box center [1207, 136] width 21 height 21
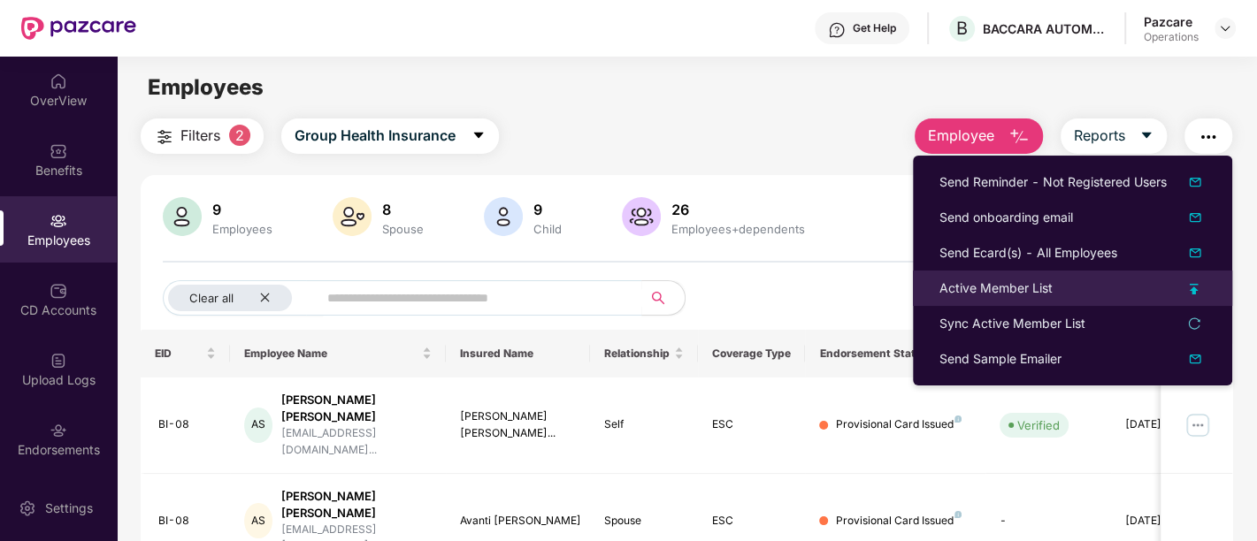
click at [1000, 293] on div "Active Member List" at bounding box center [995, 288] width 113 height 19
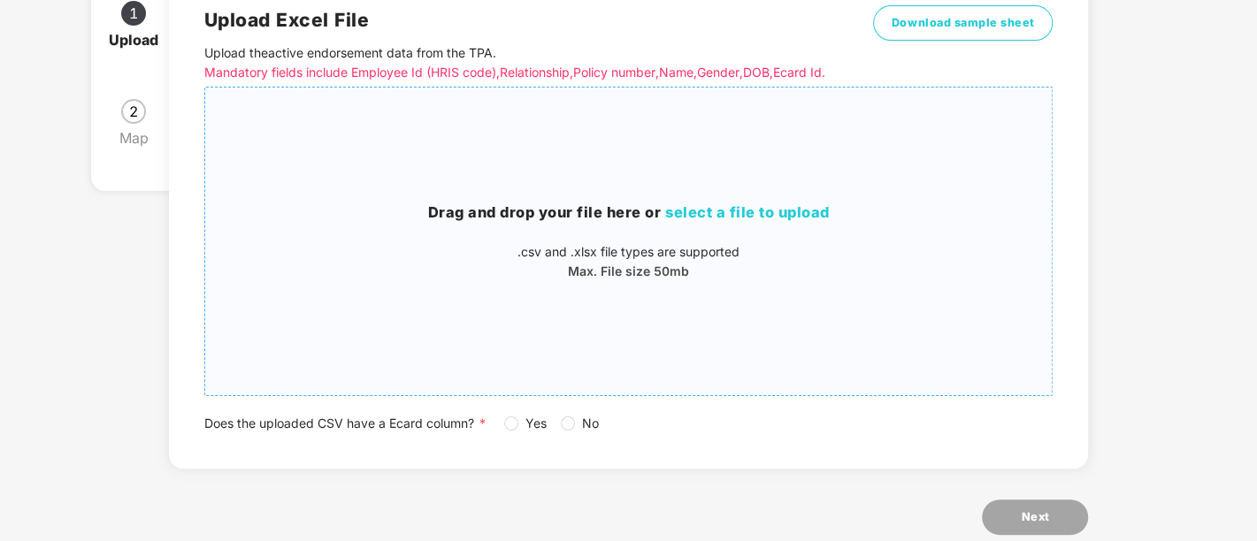
scroll to position [27, 0]
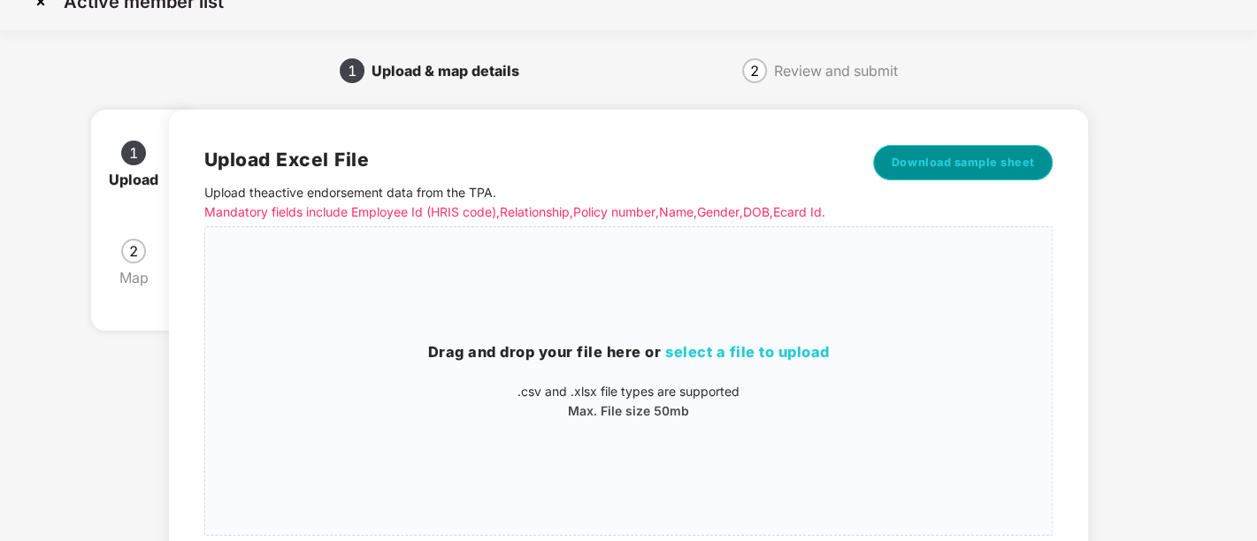
click at [917, 162] on span "Download sample sheet" at bounding box center [962, 163] width 143 height 18
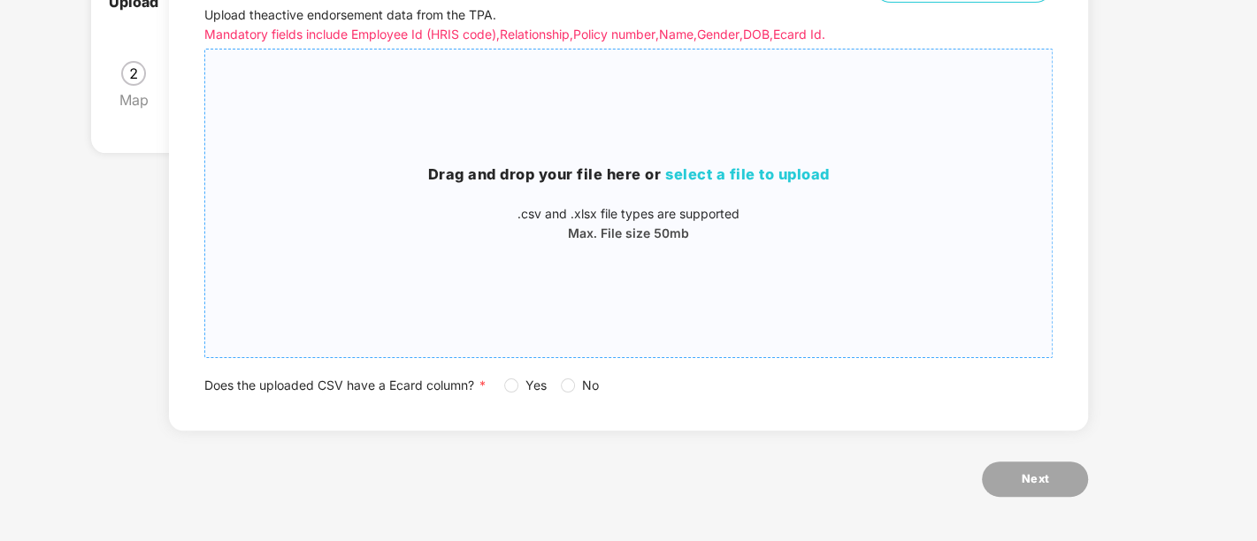
click at [696, 176] on span "select a file to upload" at bounding box center [747, 174] width 164 height 18
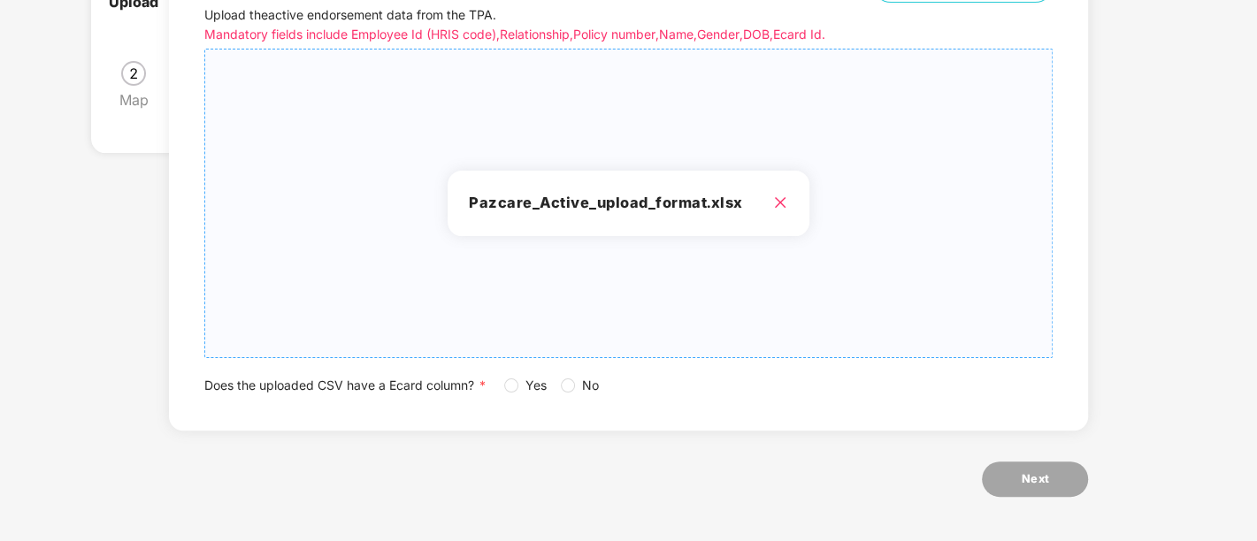
click at [518, 383] on span "Yes" at bounding box center [535, 385] width 35 height 19
click at [1030, 484] on span "Next" at bounding box center [1034, 479] width 28 height 18
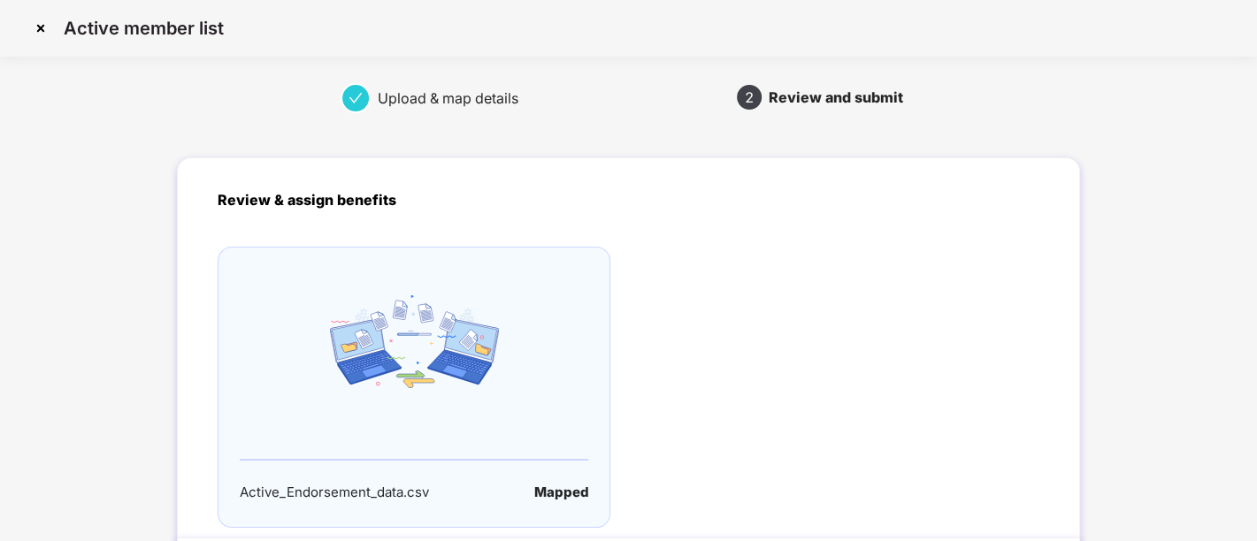
scroll to position [150, 0]
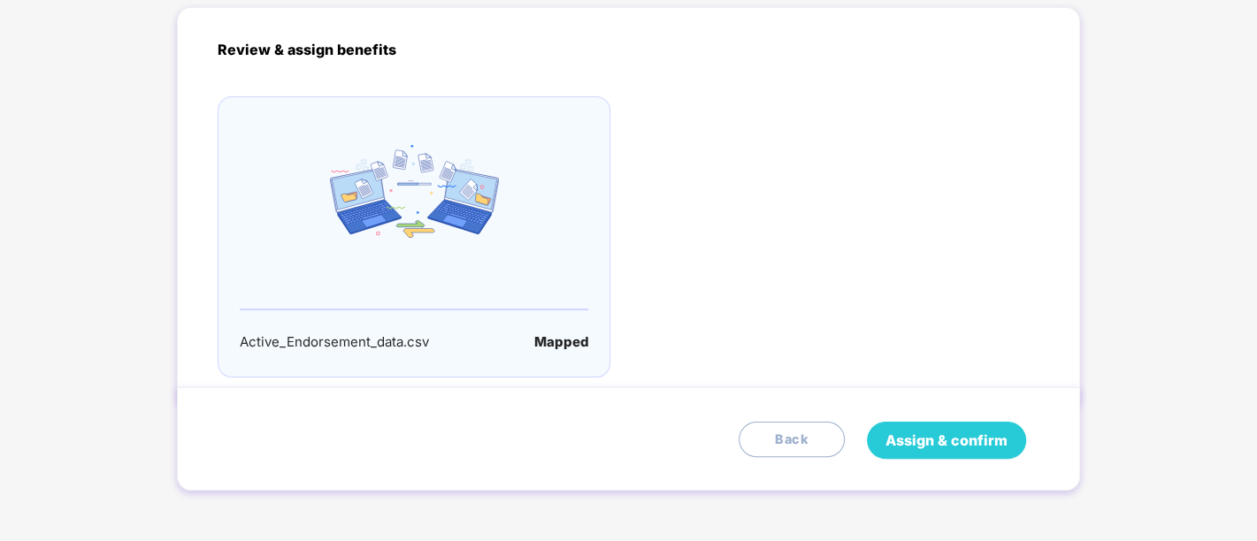
click at [955, 435] on span "Assign & confirm" at bounding box center [946, 441] width 122 height 22
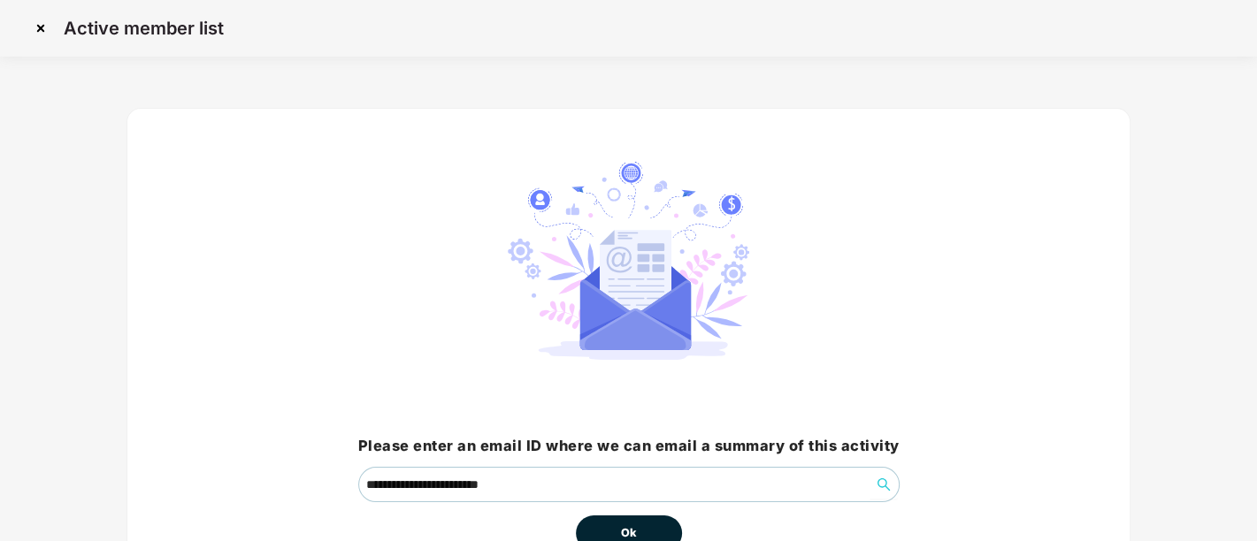
scroll to position [110, 0]
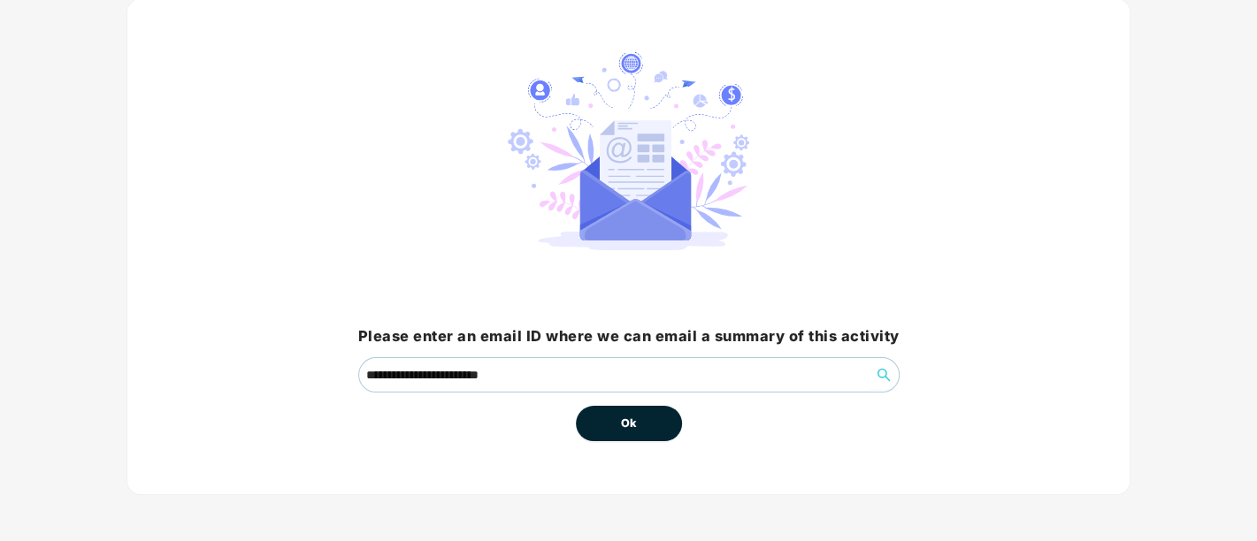
click at [646, 412] on button "Ok" at bounding box center [629, 423] width 106 height 35
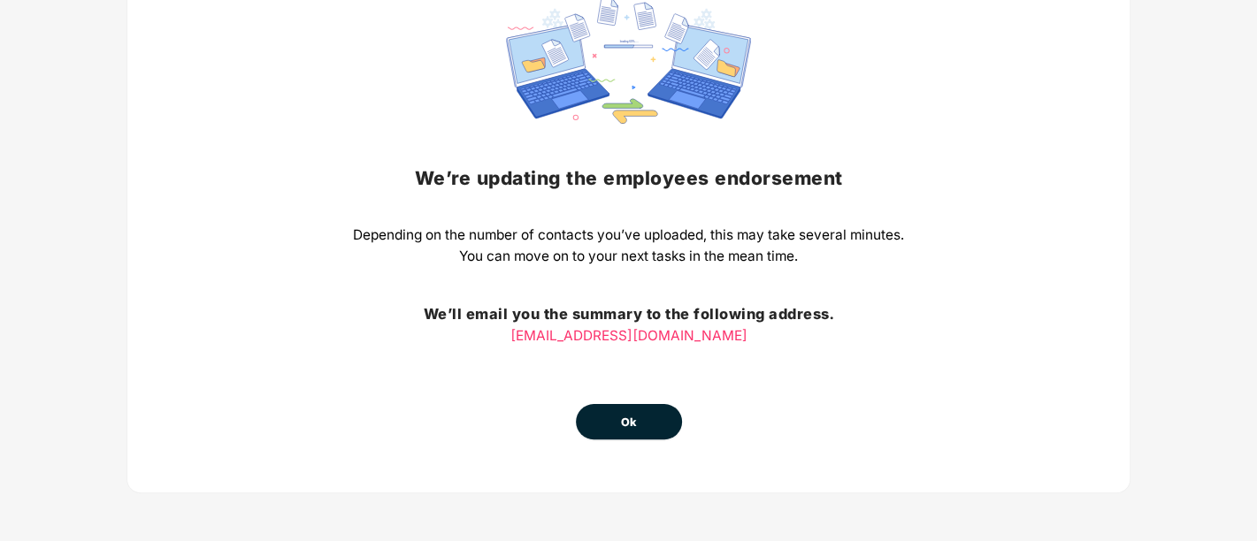
scroll to position [0, 0]
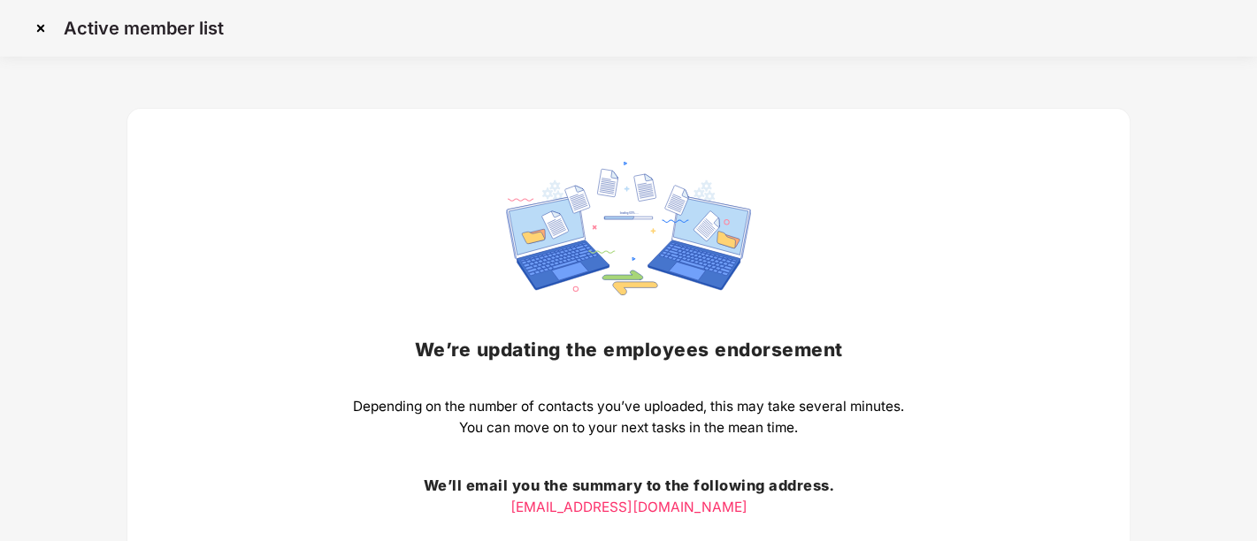
click at [34, 27] on img at bounding box center [41, 28] width 28 height 28
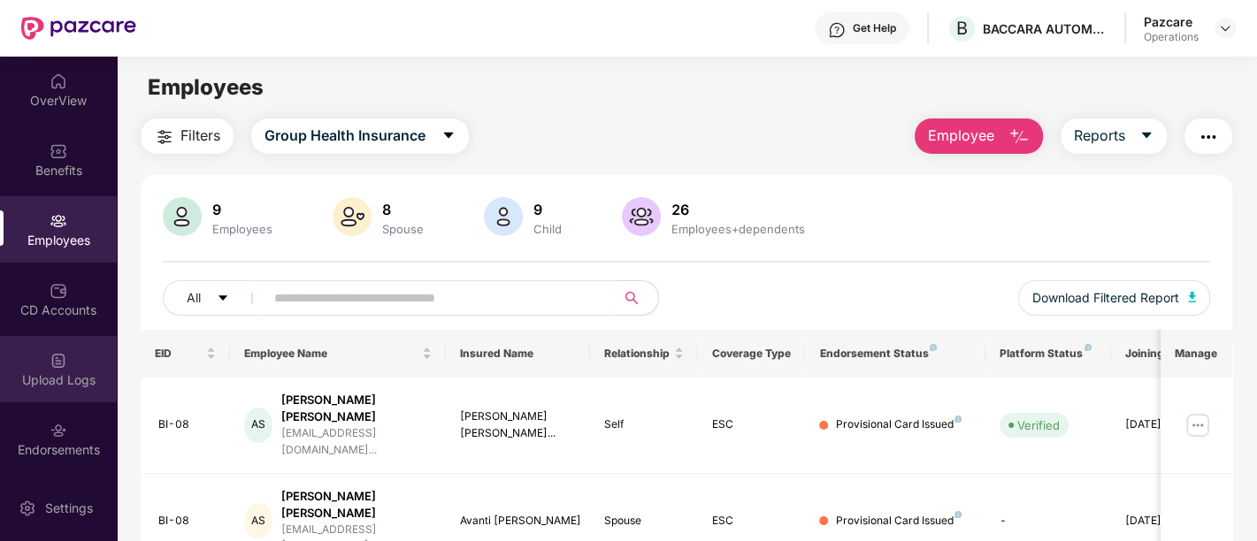
click at [70, 370] on div "Upload Logs" at bounding box center [58, 369] width 117 height 66
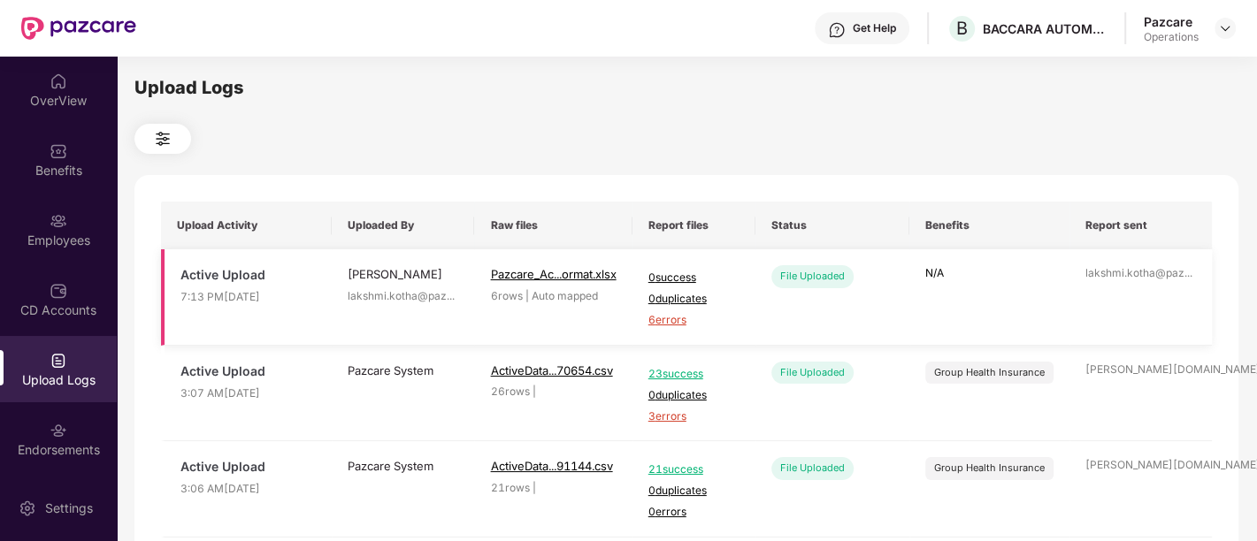
click at [679, 317] on span "6 errors" at bounding box center [693, 320] width 91 height 17
click at [60, 225] on img at bounding box center [59, 221] width 18 height 18
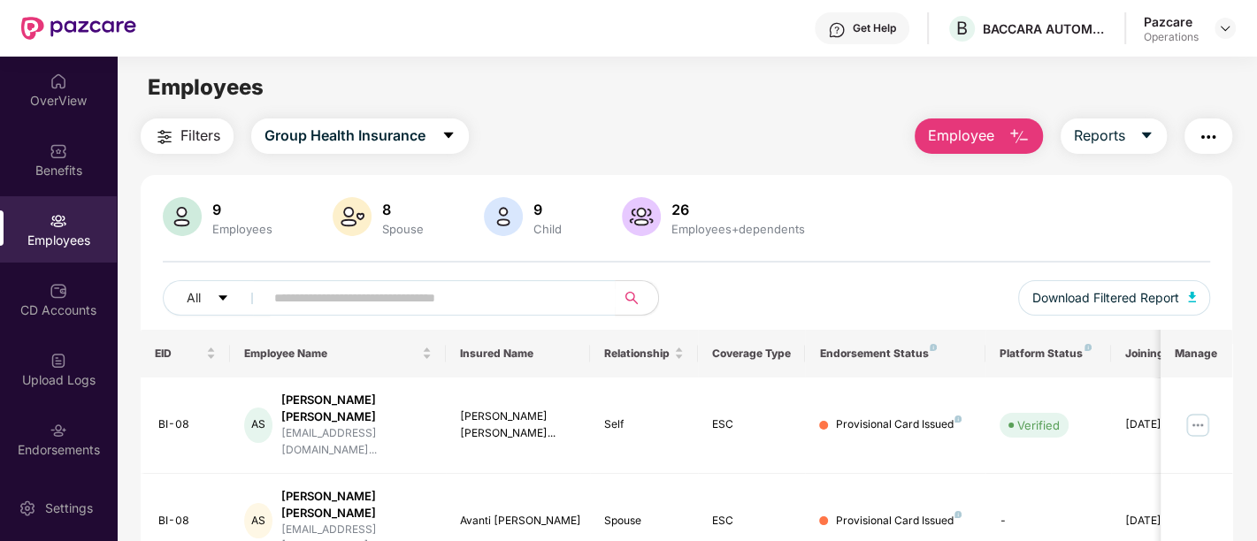
click at [1202, 146] on img "button" at bounding box center [1207, 136] width 21 height 21
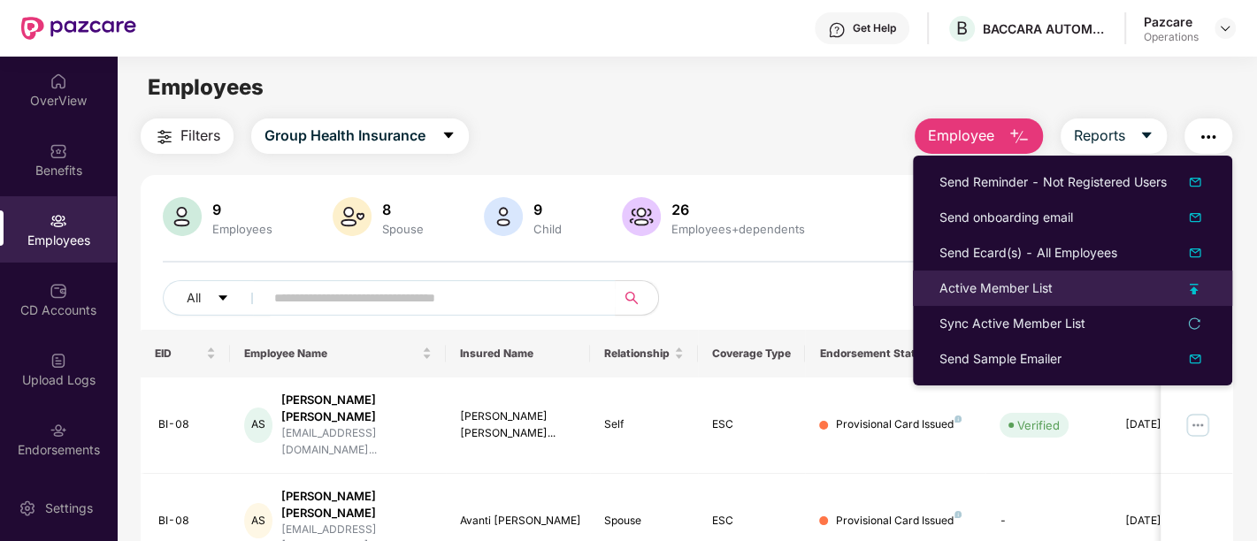
click at [995, 282] on div "Active Member List" at bounding box center [995, 288] width 113 height 19
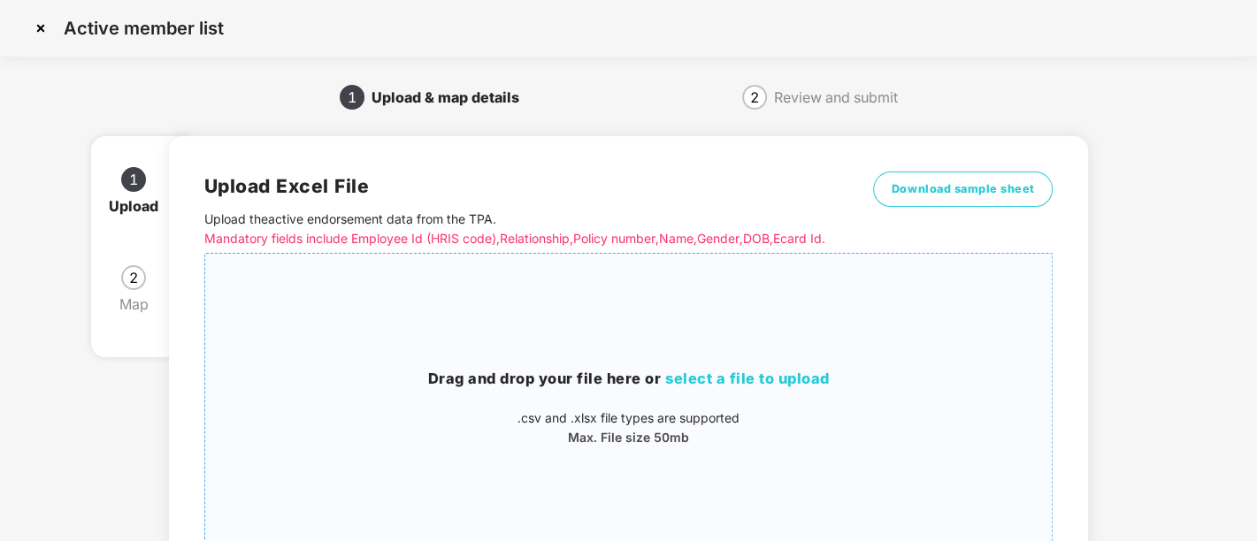
click at [507, 391] on h3 "Drag and drop your file here or select a file to upload" at bounding box center [628, 379] width 847 height 23
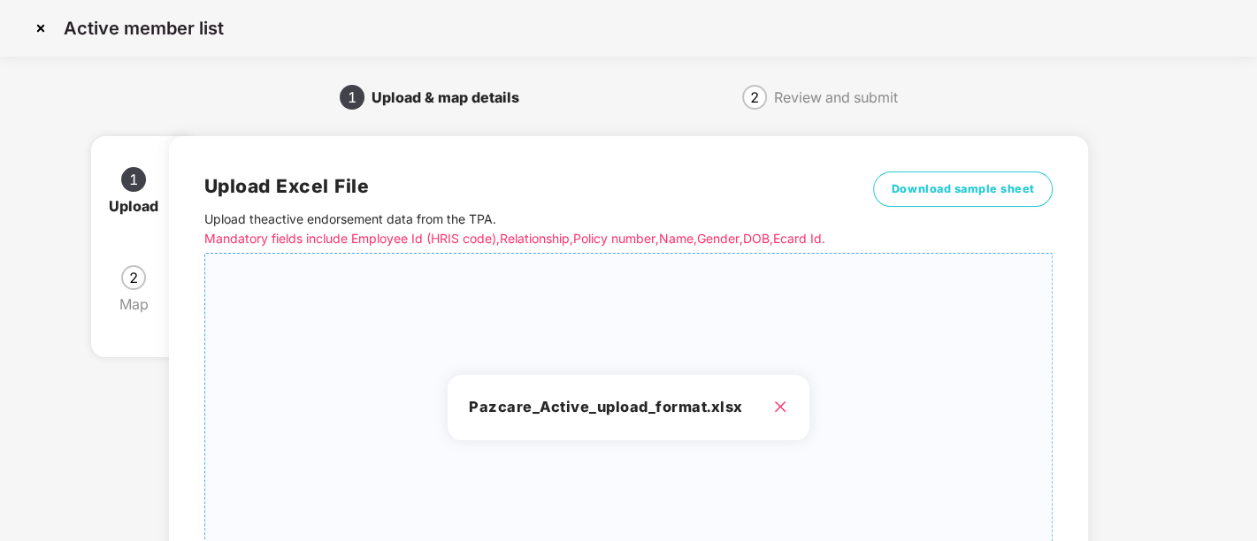
scroll to position [223, 0]
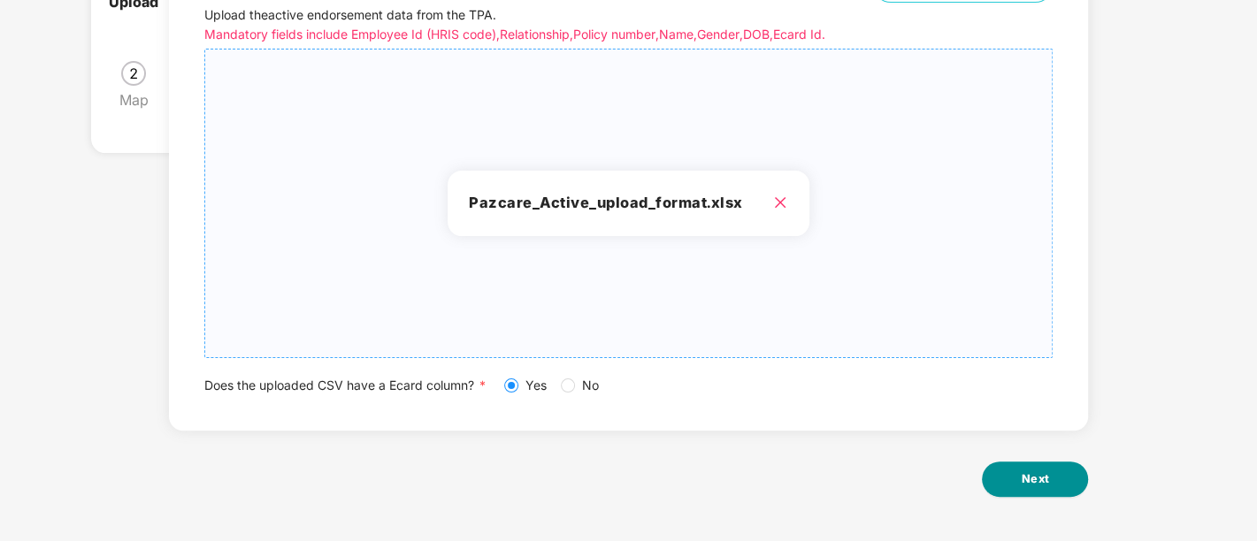
click at [998, 479] on button "Next" at bounding box center [1035, 479] width 106 height 35
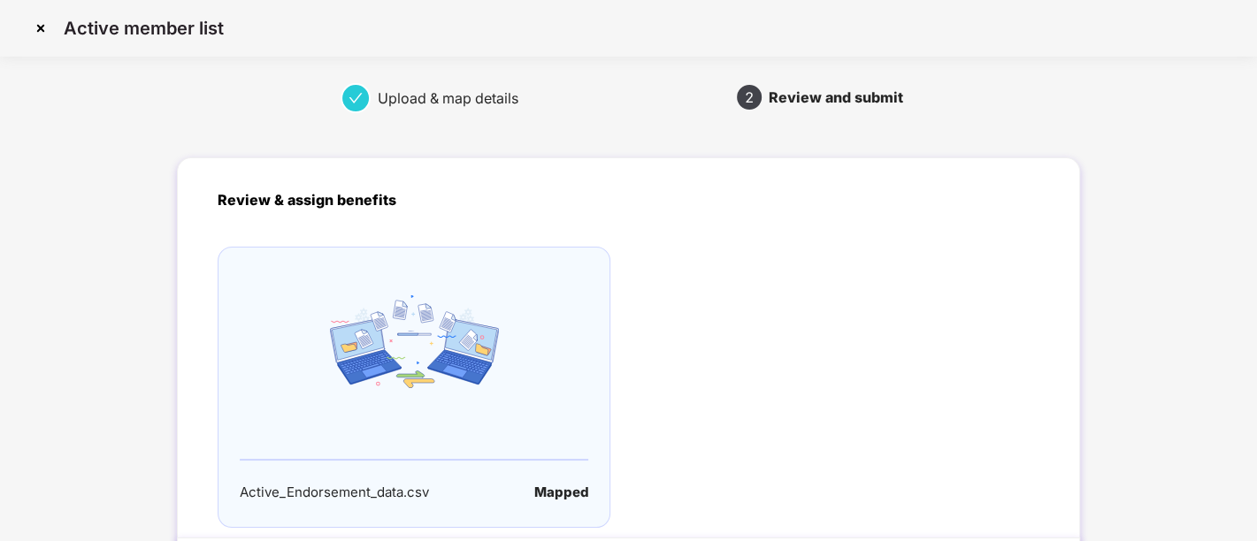
scroll to position [150, 0]
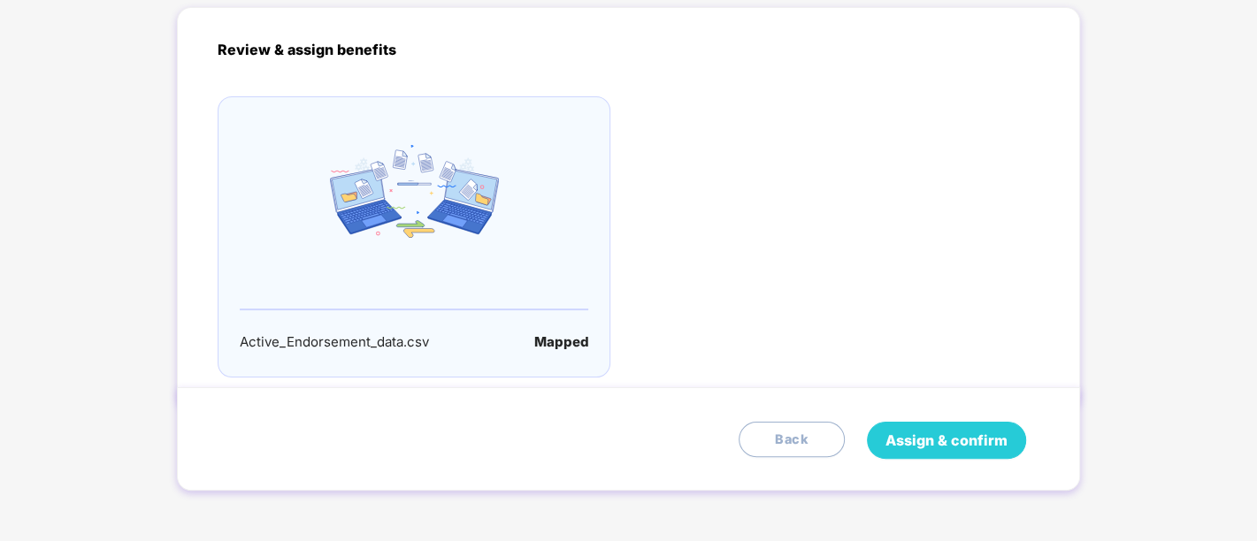
click at [946, 434] on span "Assign & confirm" at bounding box center [946, 441] width 122 height 22
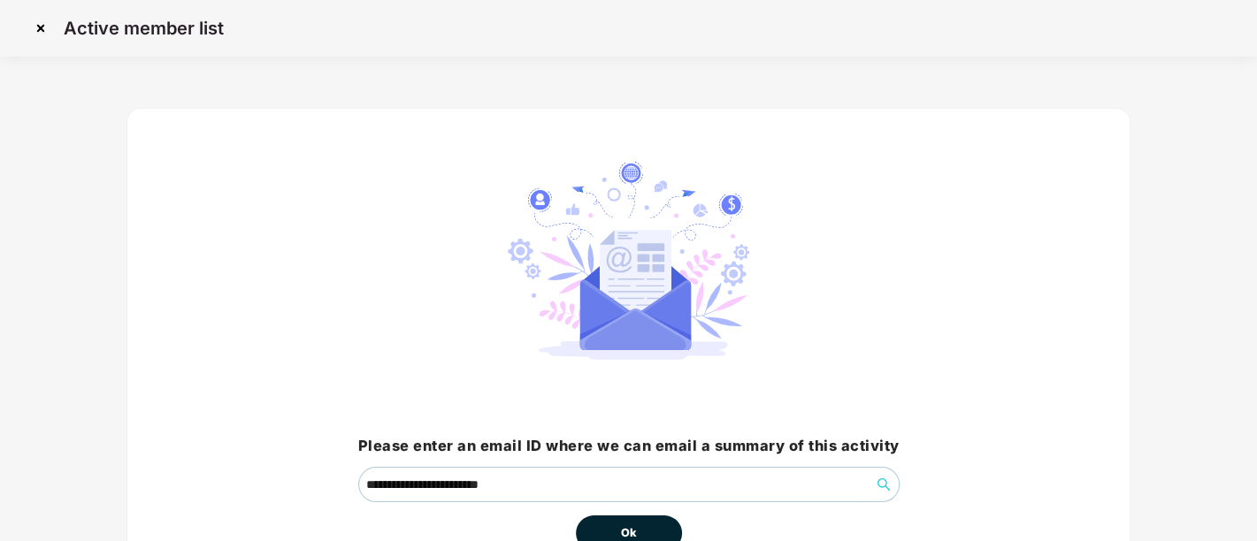
scroll to position [110, 0]
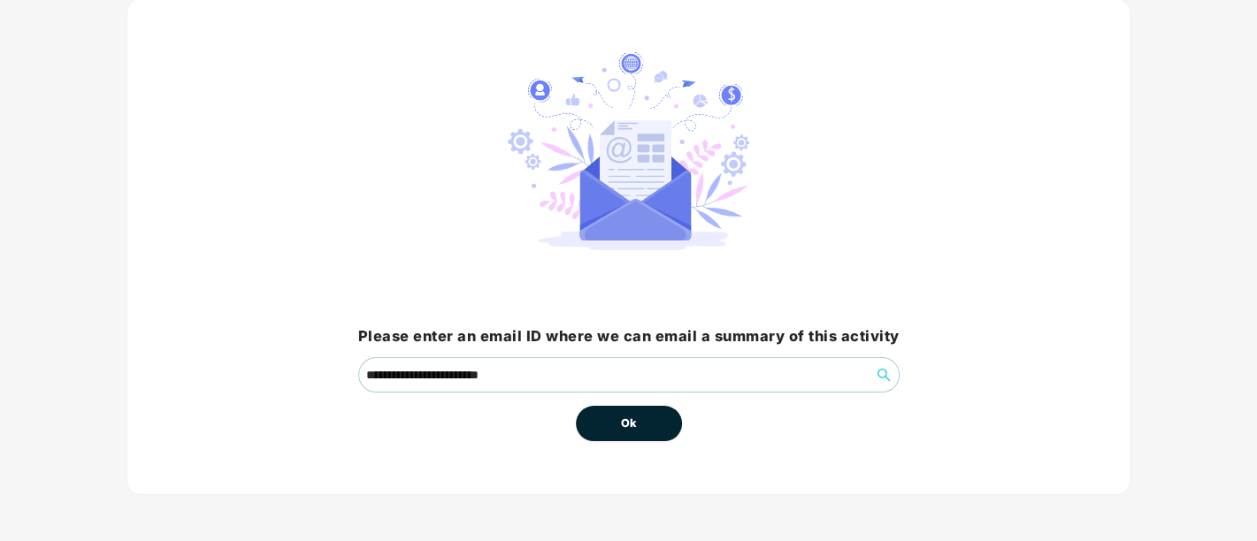
click at [630, 431] on button "Ok" at bounding box center [629, 423] width 106 height 35
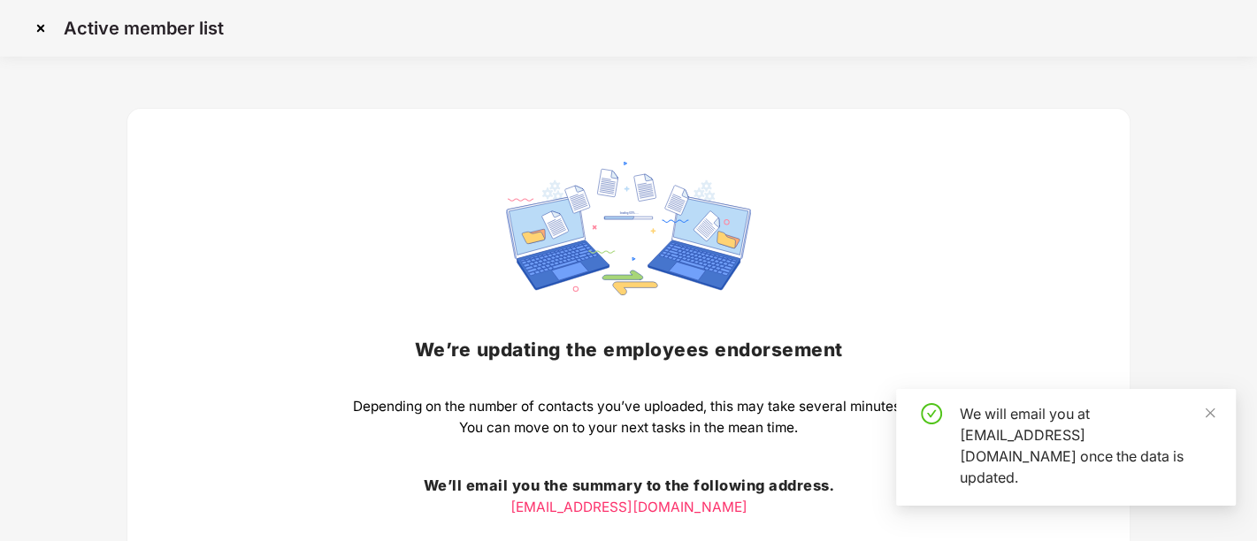
click at [43, 24] on img at bounding box center [41, 28] width 28 height 28
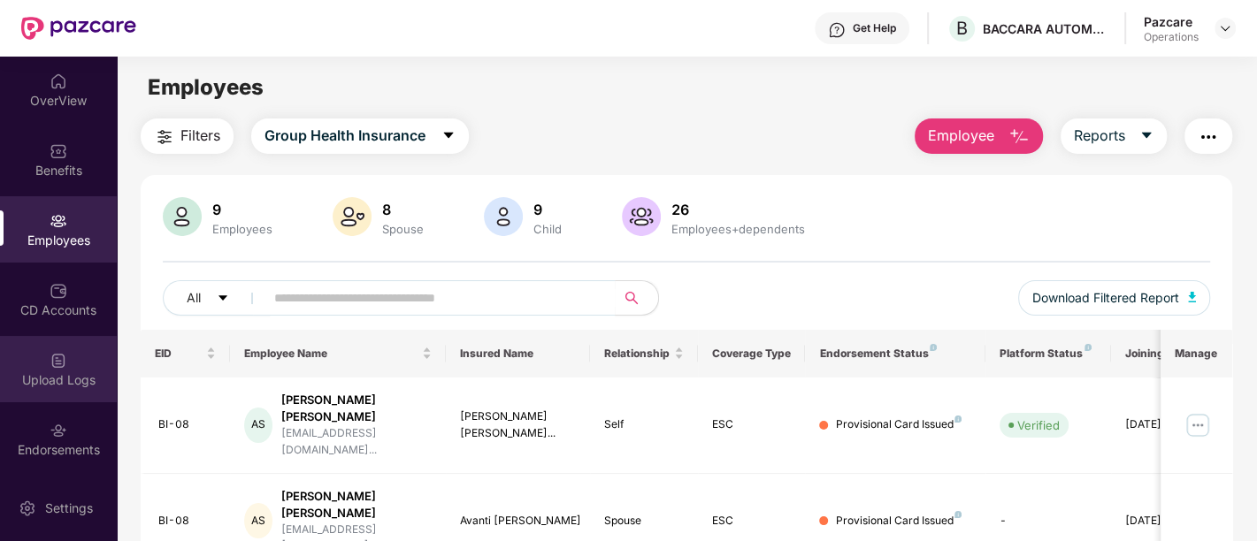
click at [77, 362] on div "Upload Logs" at bounding box center [58, 369] width 117 height 66
